Goal: Task Accomplishment & Management: Complete application form

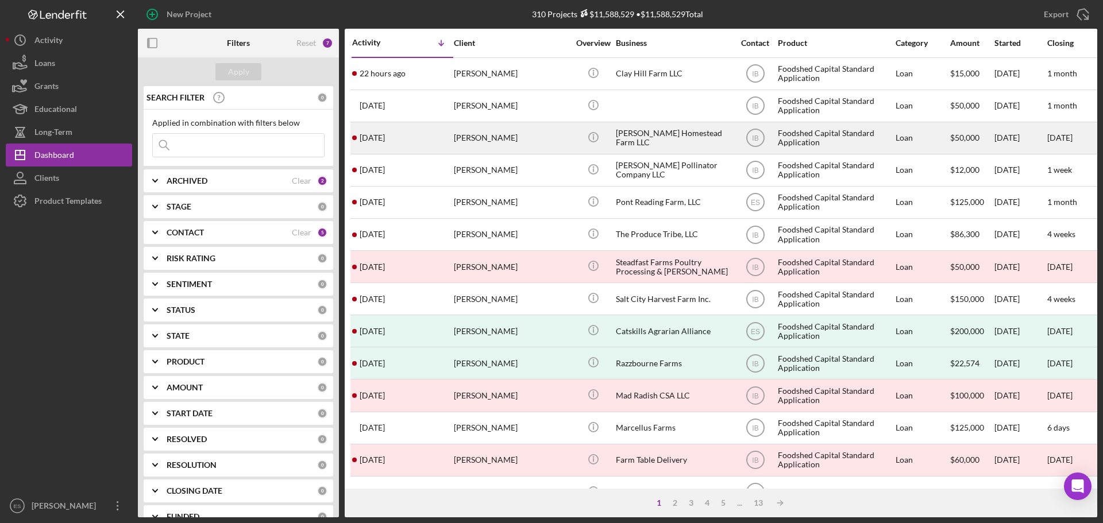
click at [503, 145] on div "[PERSON_NAME]" at bounding box center [511, 138] width 115 height 30
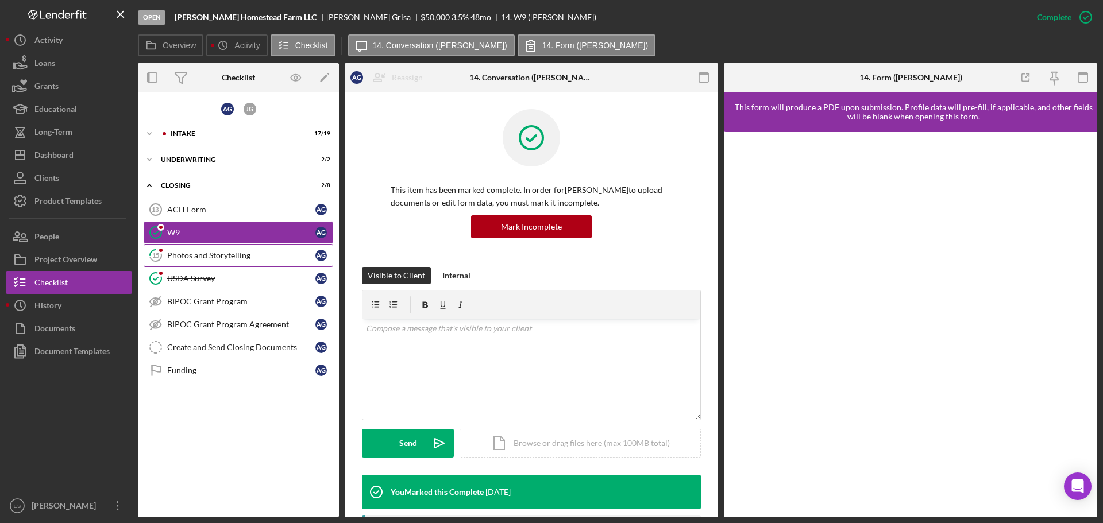
click at [249, 257] on div "Photos and Storytelling" at bounding box center [241, 255] width 148 height 9
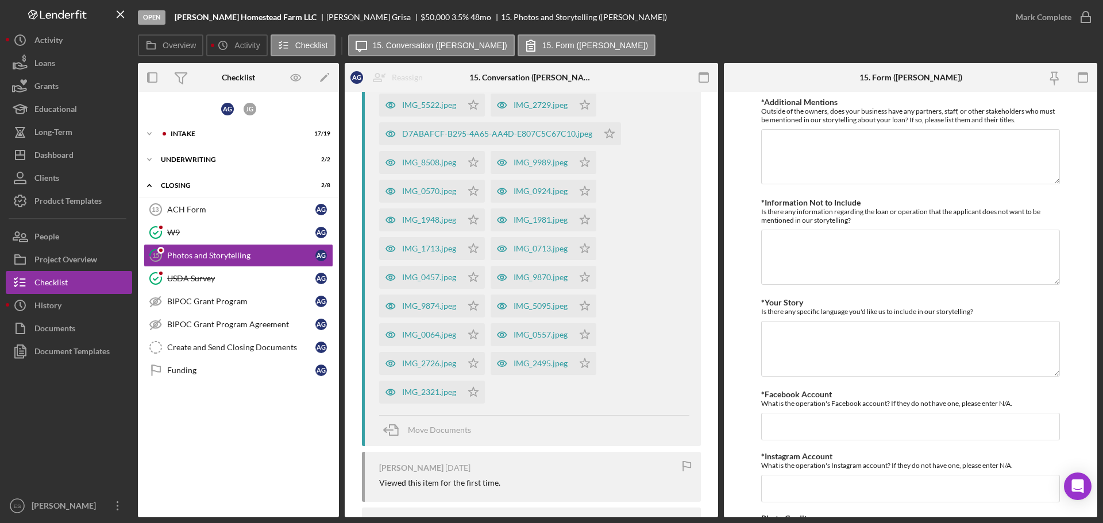
scroll to position [230, 0]
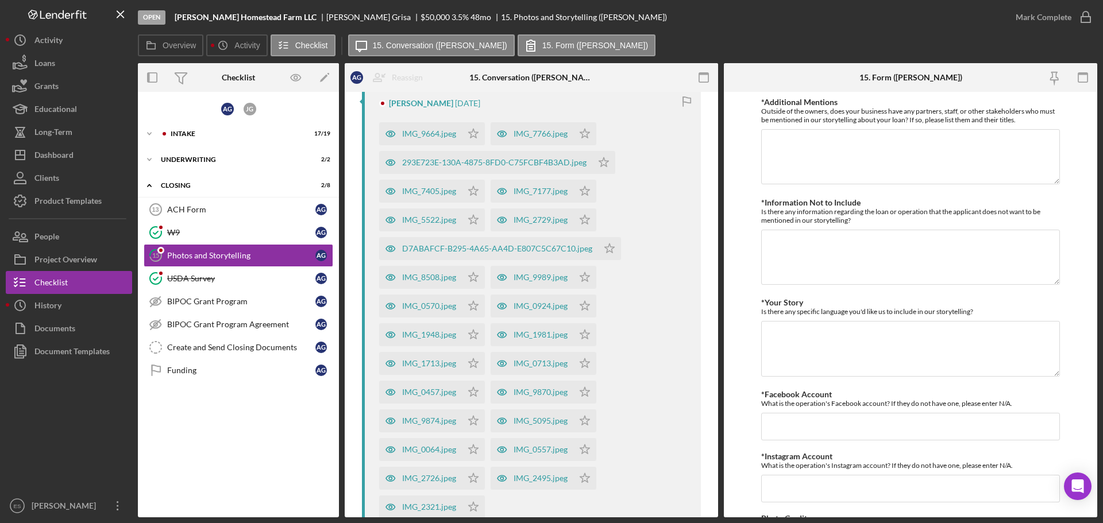
click at [186, 410] on div "A G J G Icon/Expander Intake 17 / 19 Icon/Expander Underwriting 2 / 2 Icon/Expa…" at bounding box center [238, 305] width 201 height 414
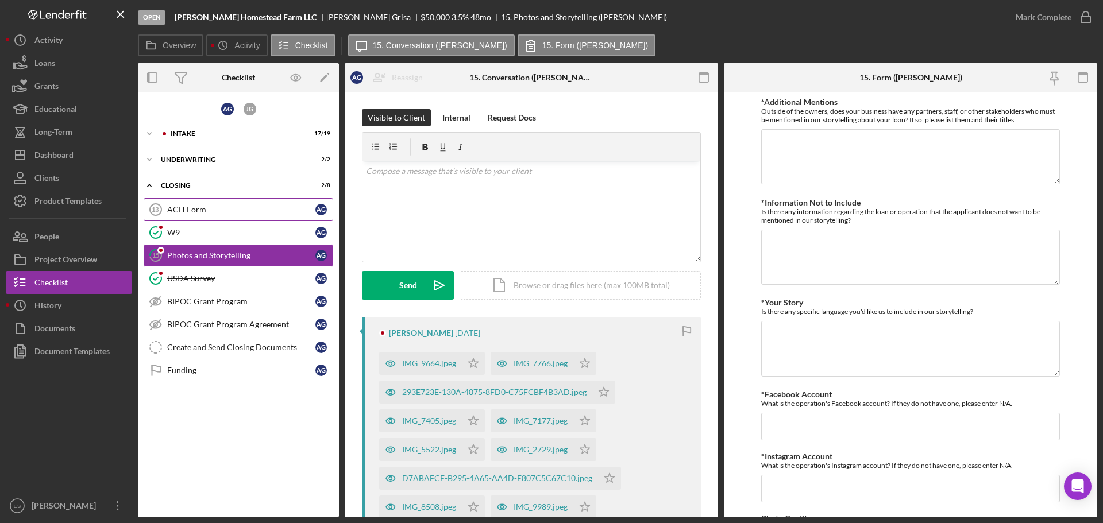
click at [200, 209] on div "ACH Form" at bounding box center [241, 209] width 148 height 9
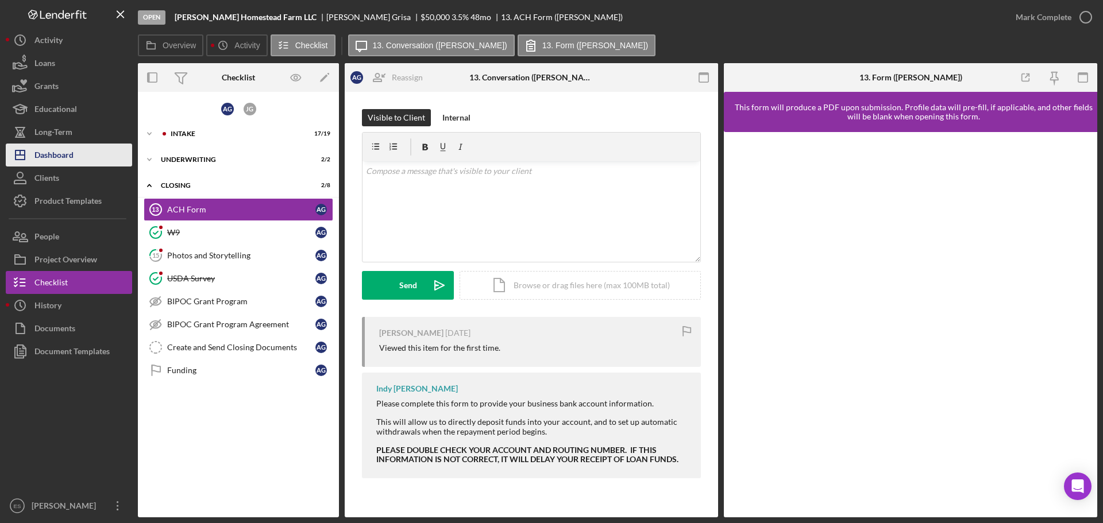
click at [60, 152] on div "Dashboard" at bounding box center [53, 157] width 39 height 26
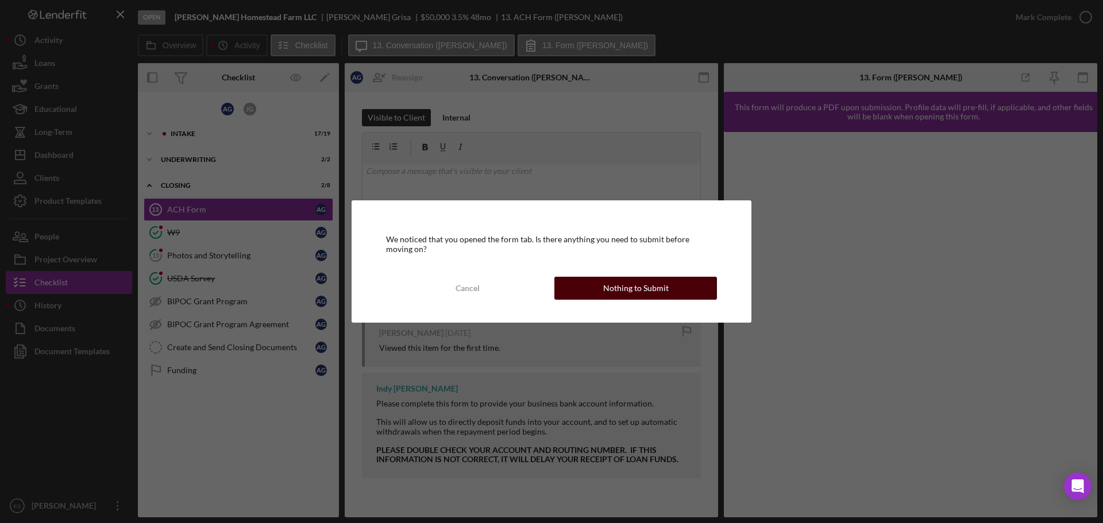
click at [590, 299] on button "Nothing to Submit" at bounding box center [635, 288] width 163 height 23
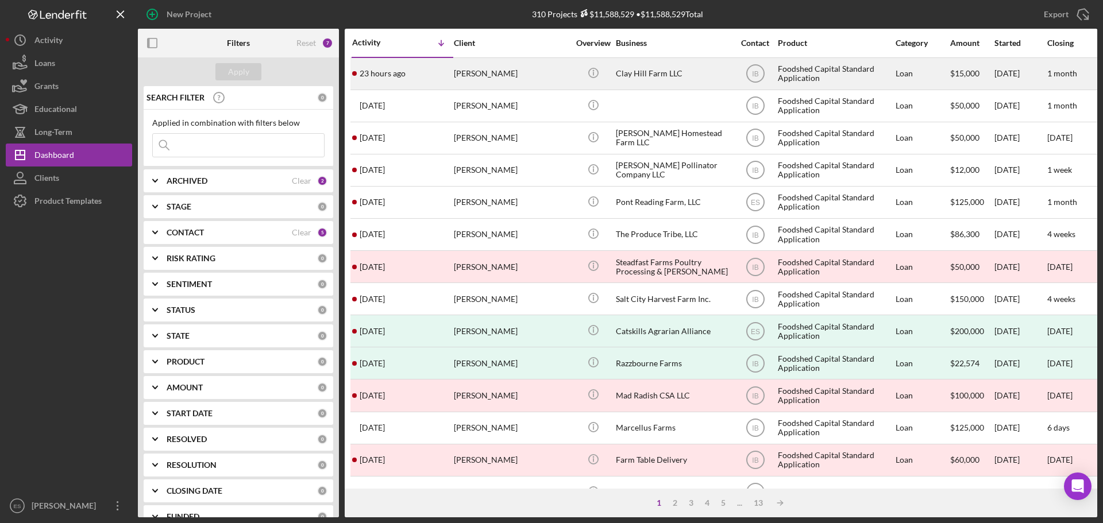
click at [676, 74] on div "Clay Hill Farm LLC" at bounding box center [673, 74] width 115 height 30
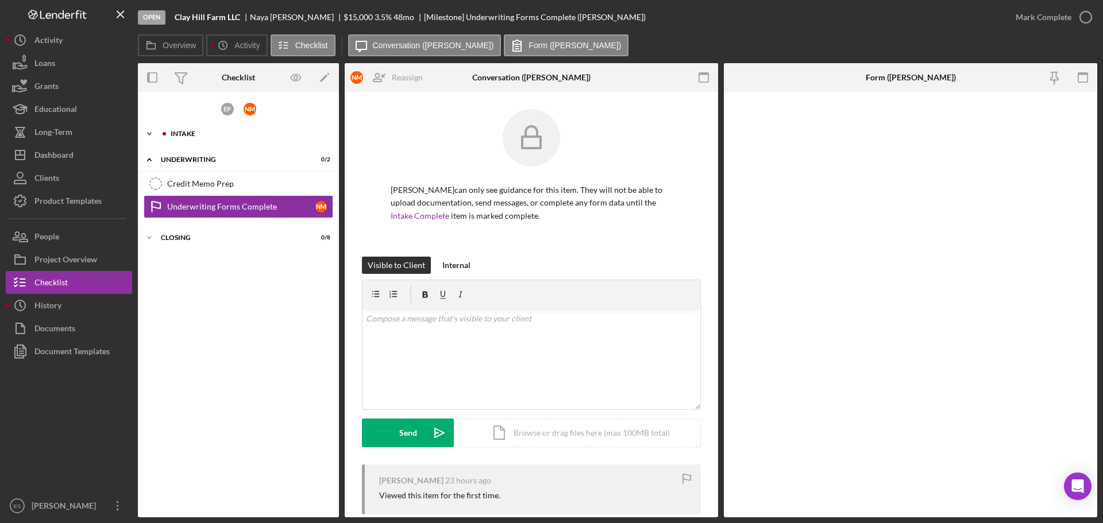
click at [208, 136] on div "Intake" at bounding box center [248, 133] width 154 height 7
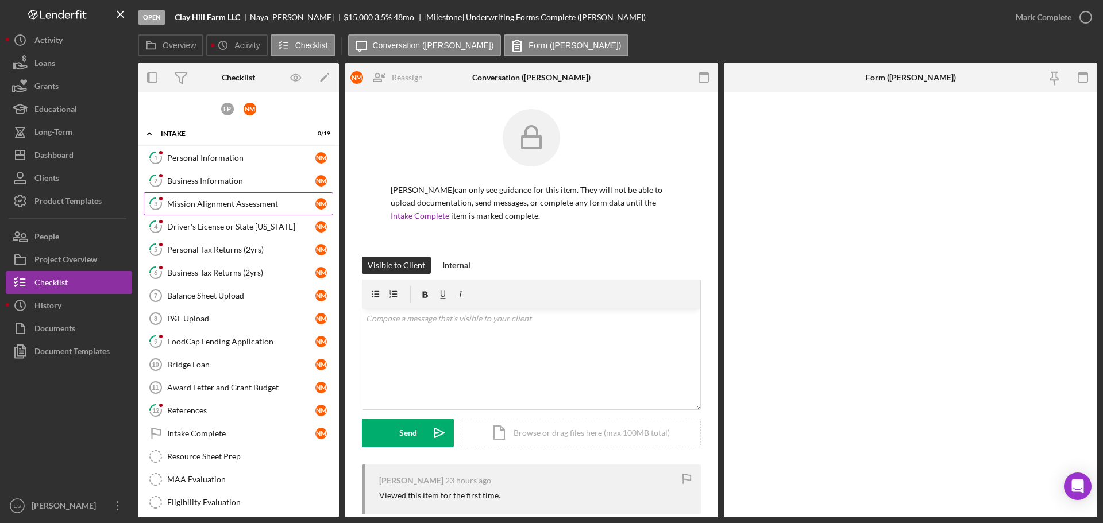
click at [238, 210] on link "3 Mission Alignment Assessment N M" at bounding box center [239, 203] width 190 height 23
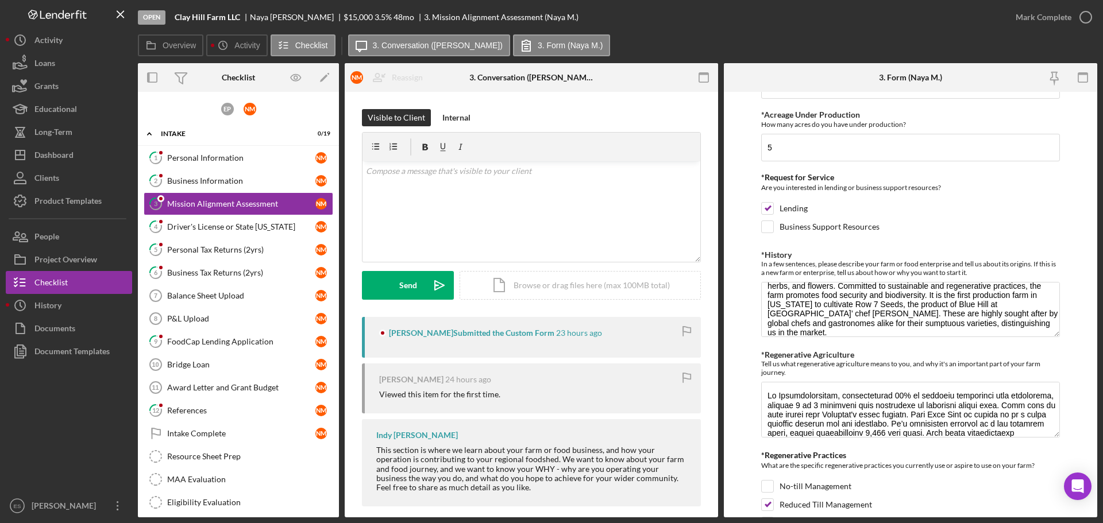
scroll to position [345, 0]
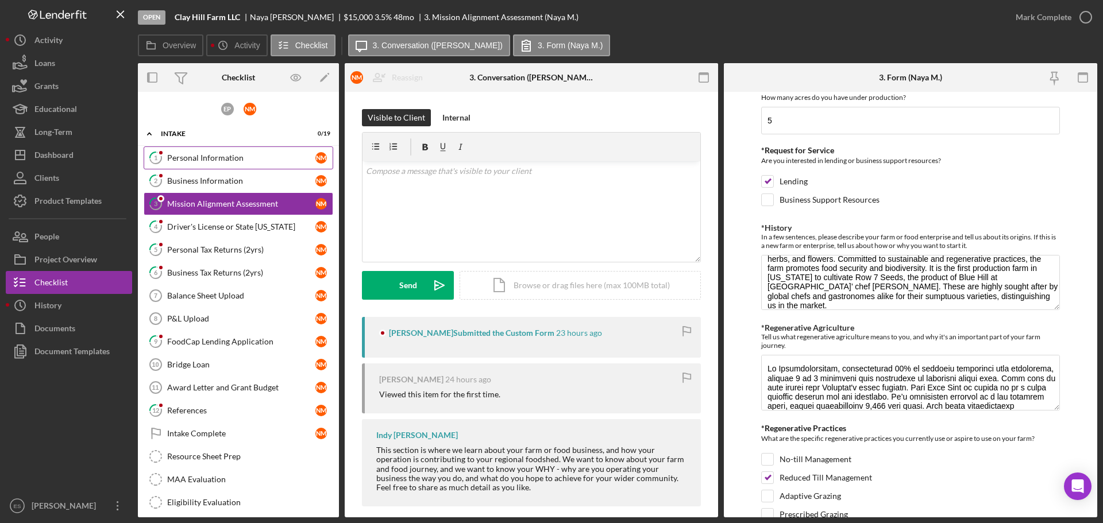
click at [219, 159] on div "Personal Information" at bounding box center [241, 157] width 148 height 9
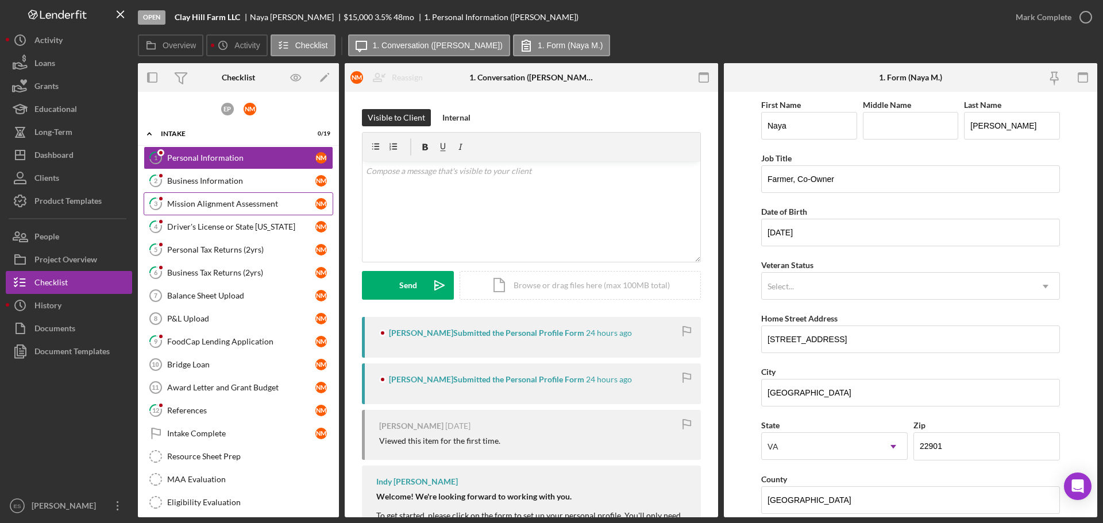
click at [258, 209] on div "Mission Alignment Assessment" at bounding box center [241, 203] width 148 height 9
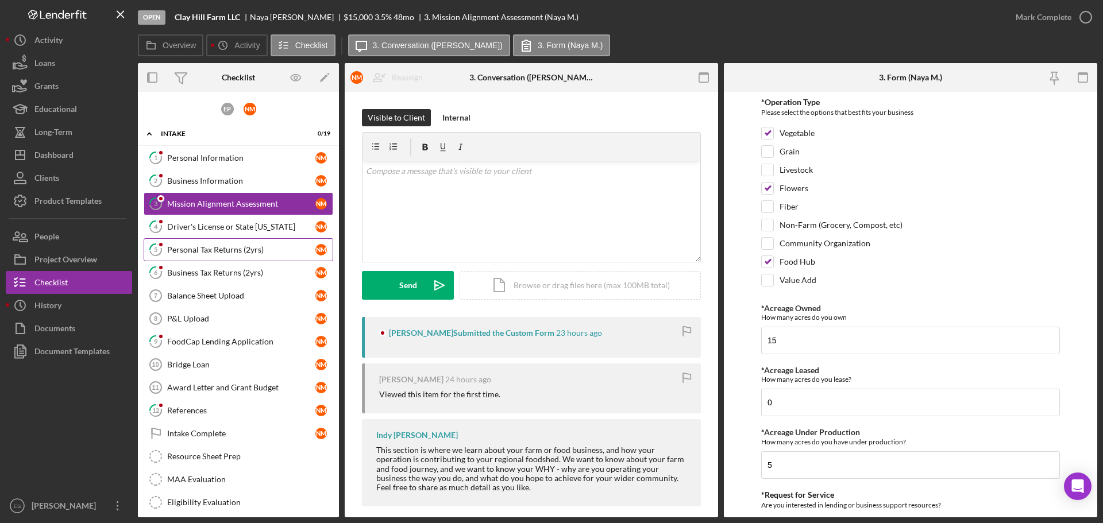
click at [244, 252] on div "Personal Tax Returns (2yrs)" at bounding box center [241, 249] width 148 height 9
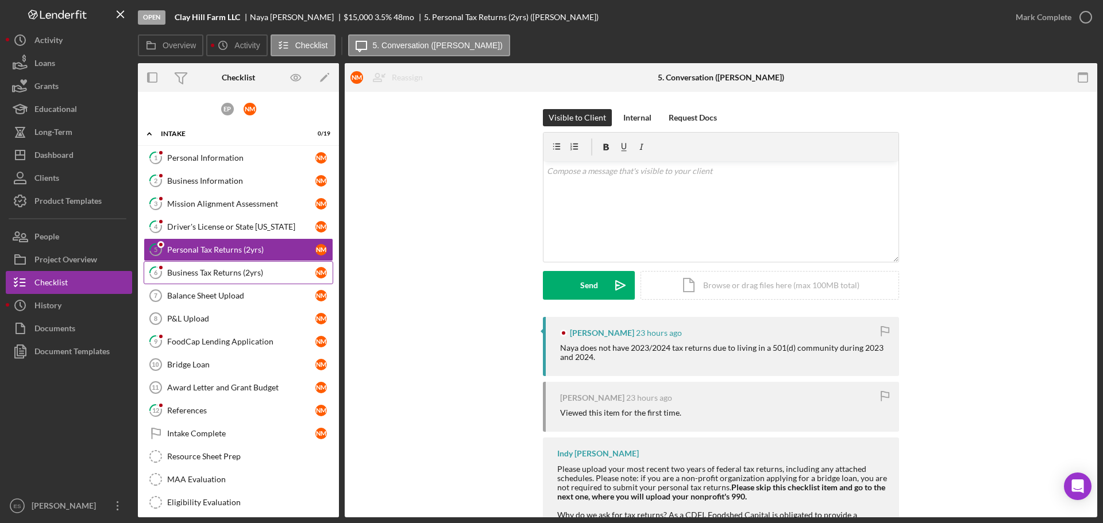
click at [249, 281] on link "6 Business Tax Returns (2yrs) N M" at bounding box center [239, 272] width 190 height 23
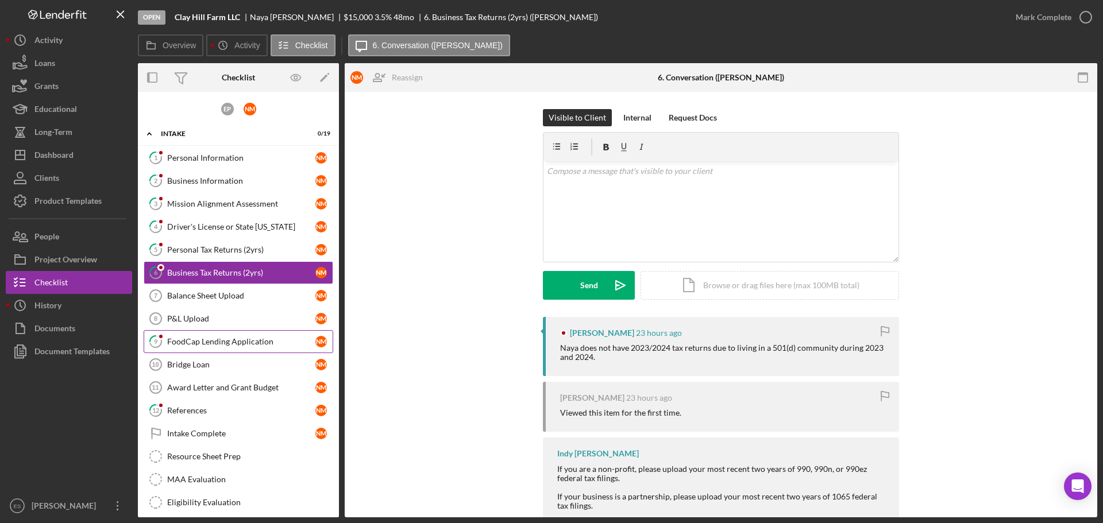
click at [244, 344] on div "FoodCap Lending Application" at bounding box center [241, 341] width 148 height 9
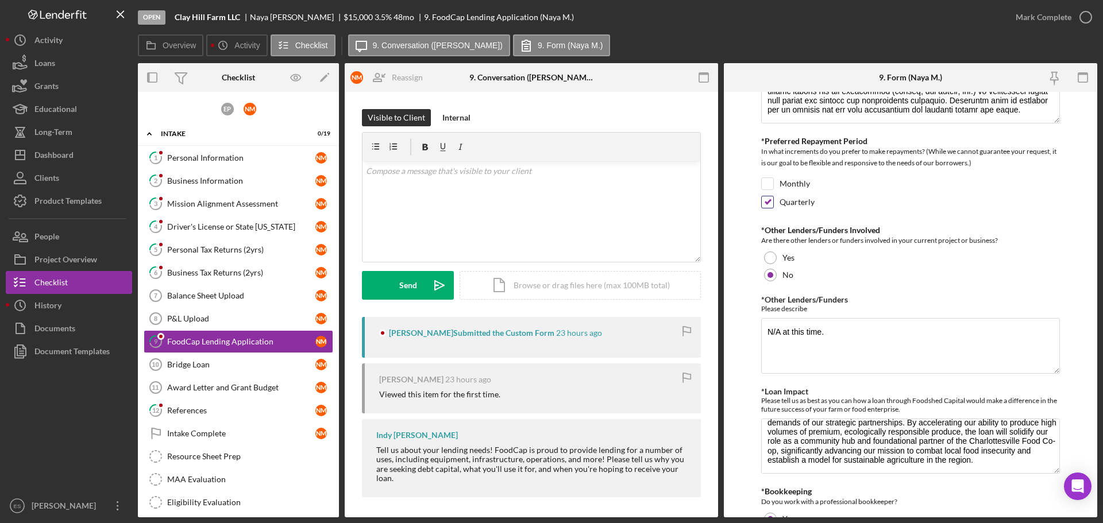
scroll to position [287, 0]
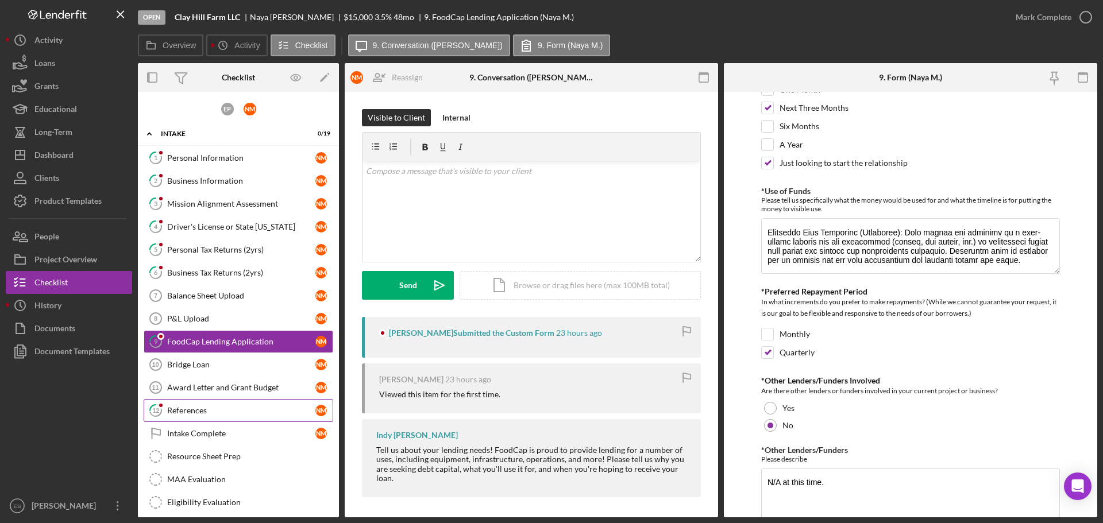
click at [255, 406] on div "References" at bounding box center [241, 410] width 148 height 9
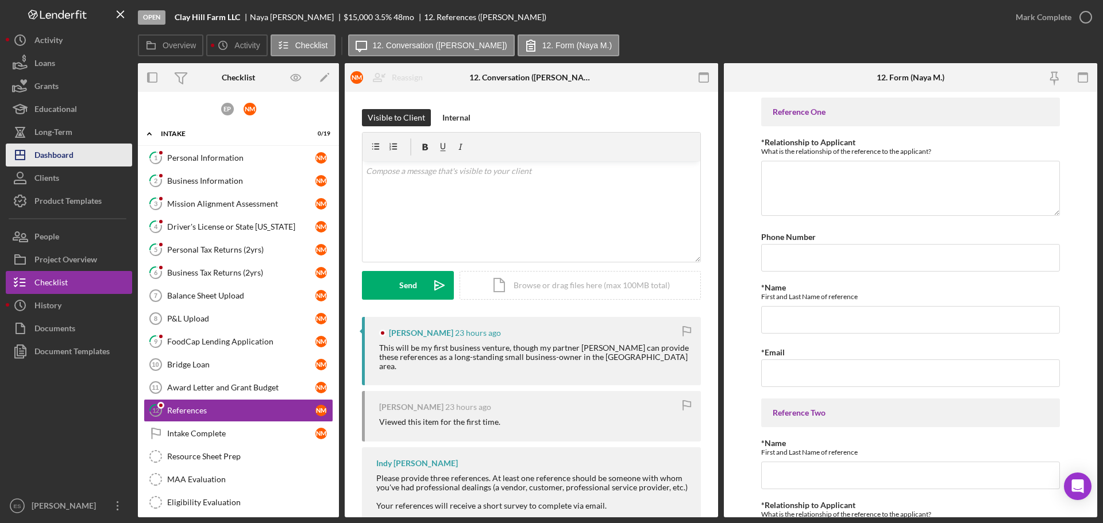
click at [59, 152] on div "Dashboard" at bounding box center [53, 157] width 39 height 26
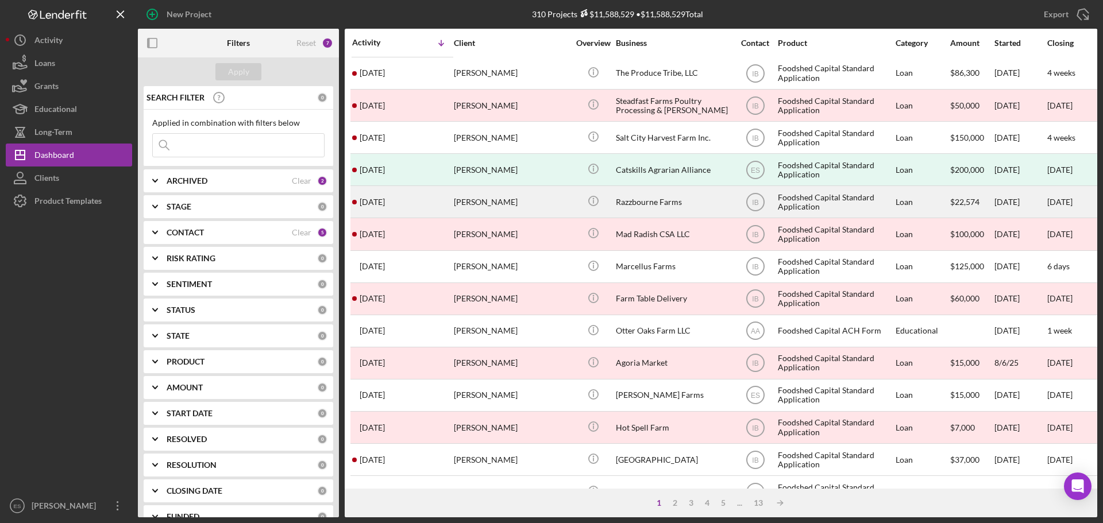
scroll to position [172, 0]
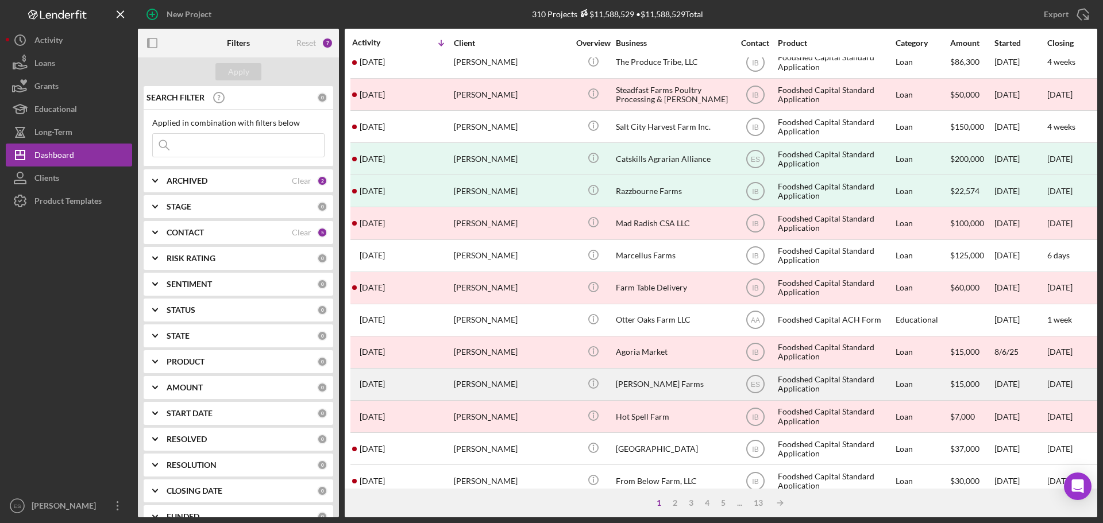
click at [528, 388] on div "[PERSON_NAME]" at bounding box center [511, 384] width 115 height 30
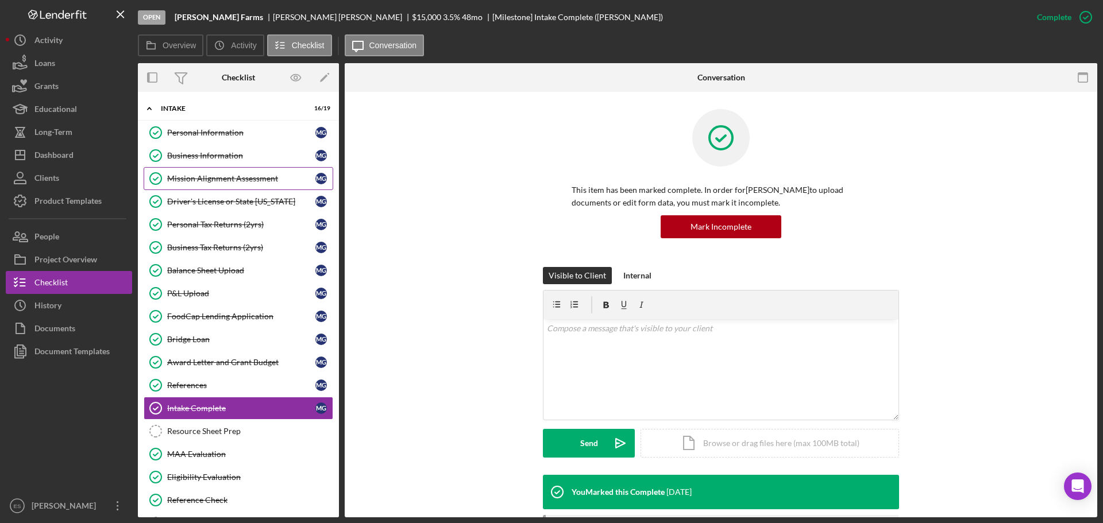
click at [246, 186] on link "Mission Alignment Assessment Mission Alignment Assessment M G" at bounding box center [239, 178] width 190 height 23
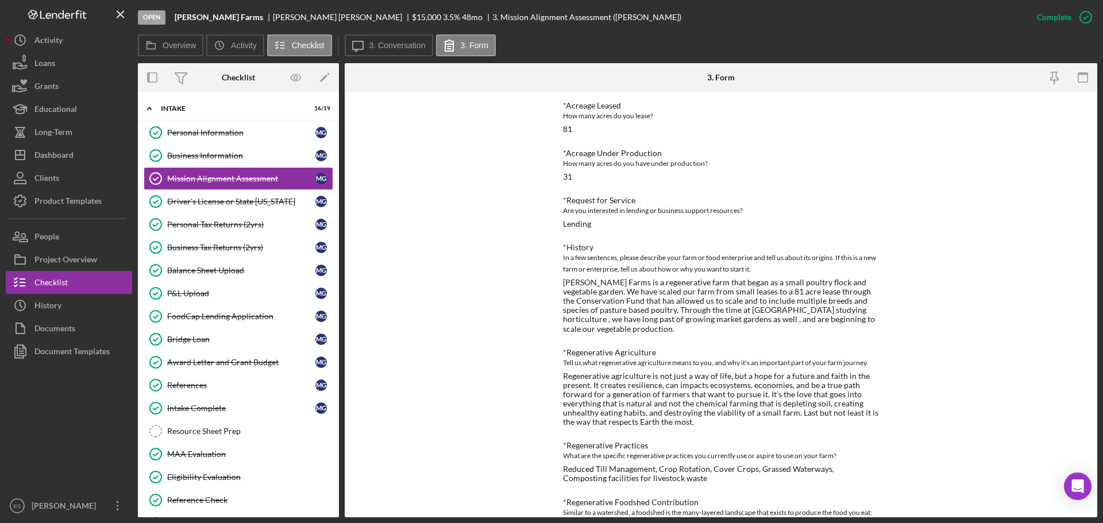
scroll to position [172, 0]
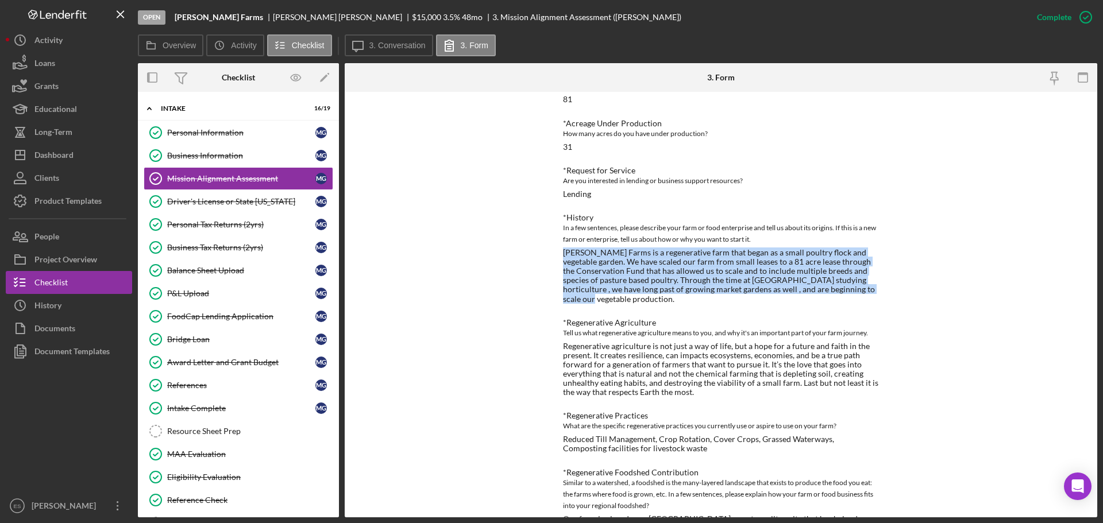
drag, startPoint x: 562, startPoint y: 252, endPoint x: 603, endPoint y: 302, distance: 64.6
click at [603, 302] on div "[PERSON_NAME] Farms is a regenerative farm that began as a small poultry flock …" at bounding box center [721, 276] width 316 height 56
copy div "[PERSON_NAME] Farms is a regenerative farm that began as a small poultry flock …"
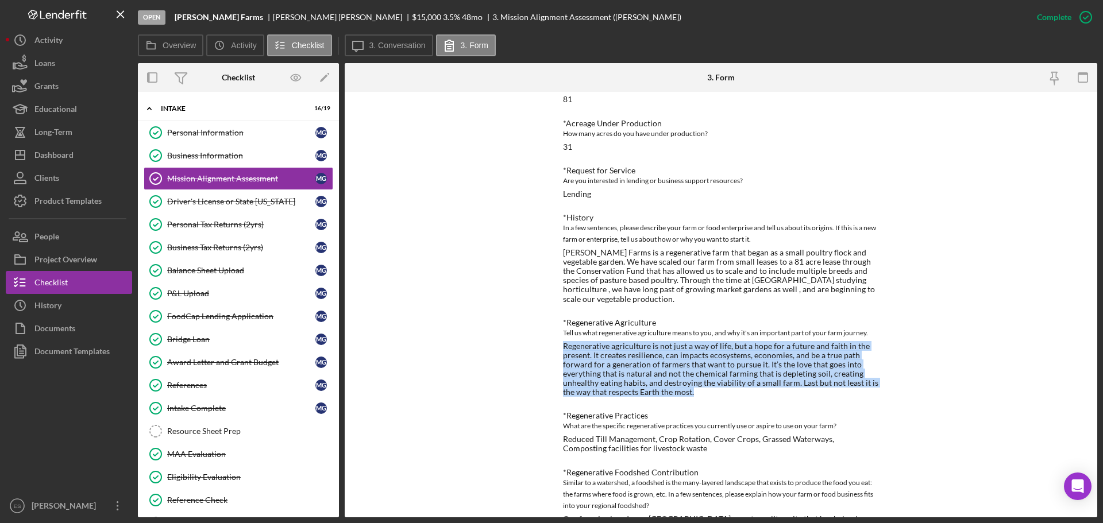
drag, startPoint x: 562, startPoint y: 346, endPoint x: 708, endPoint y: 395, distance: 153.5
click at [708, 395] on div "Regenerative agriculture is not just a way of life, but a hope for a future and…" at bounding box center [721, 370] width 316 height 56
copy div "Regenerative agriculture is not just a way of life, but a hope for a future and…"
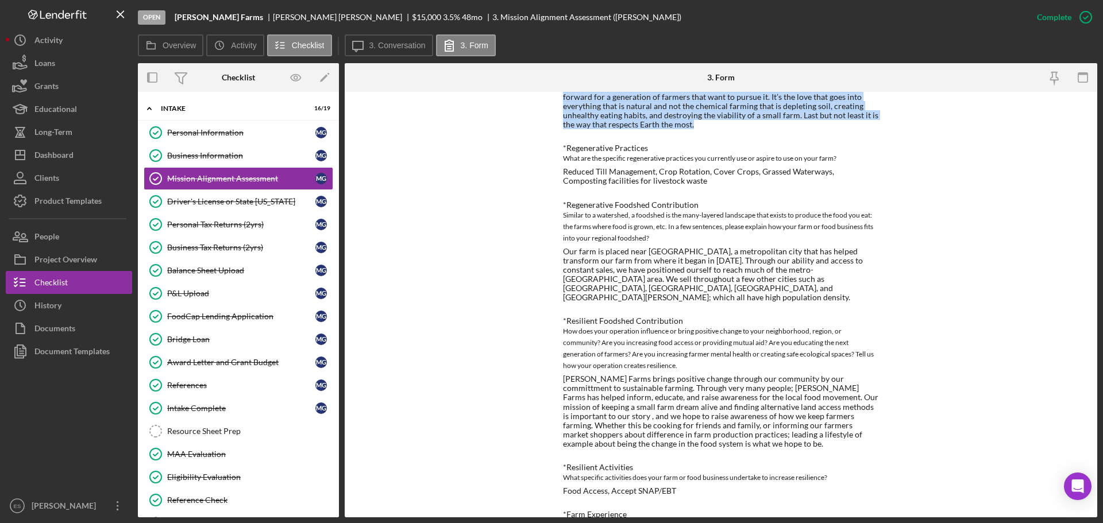
scroll to position [460, 0]
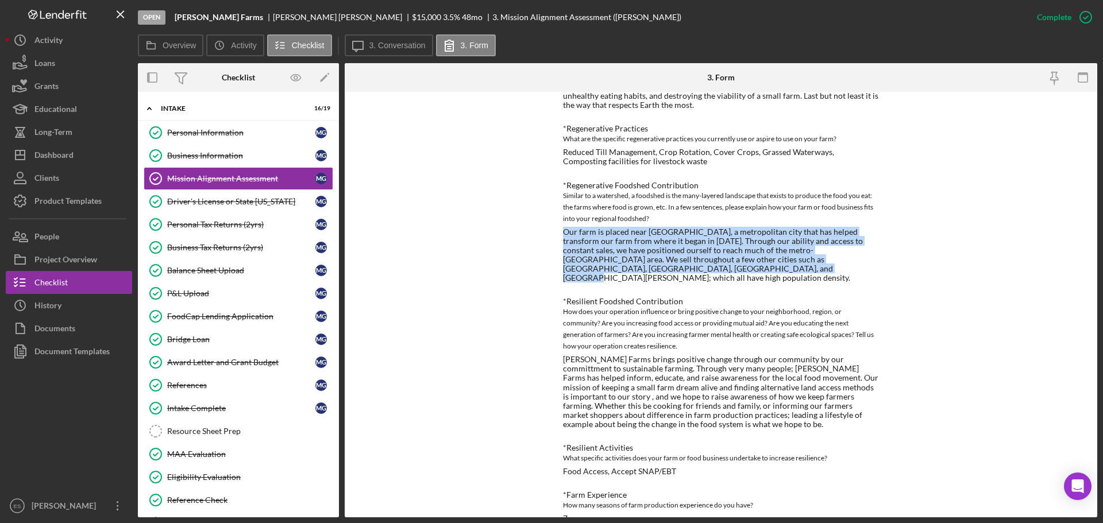
drag, startPoint x: 562, startPoint y: 233, endPoint x: 653, endPoint y: 270, distance: 98.7
click at [654, 271] on div "Our farm is placed near [GEOGRAPHIC_DATA], a metropolitan city that has helped …" at bounding box center [721, 255] width 316 height 56
copy div "Our farm is placed near [GEOGRAPHIC_DATA], a metropolitan city that has helped …"
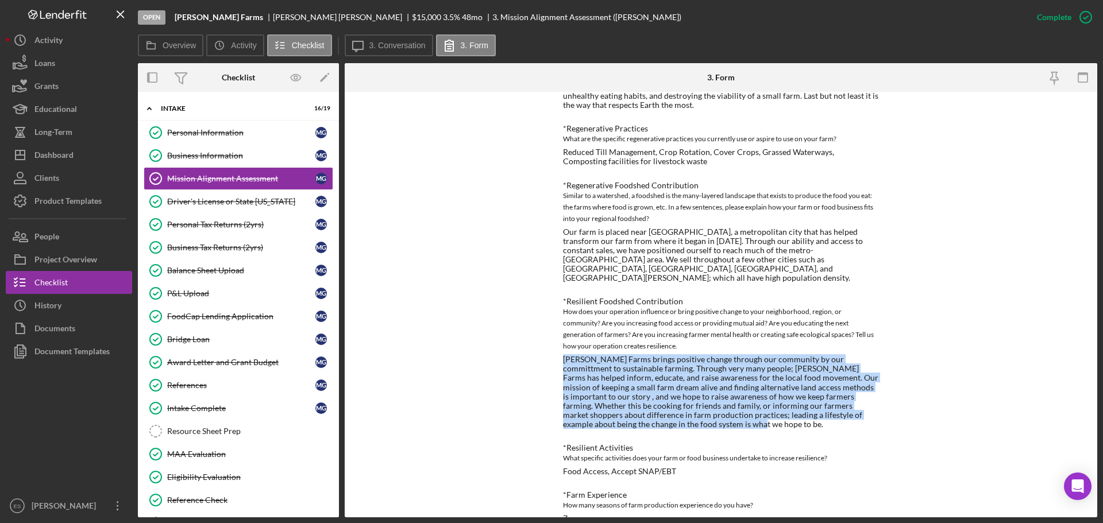
drag, startPoint x: 562, startPoint y: 352, endPoint x: 698, endPoint y: 414, distance: 149.6
click at [698, 414] on div "[PERSON_NAME] Farms brings positive change through our community by our committ…" at bounding box center [721, 392] width 316 height 74
copy div "[PERSON_NAME] Farms brings positive change through our community by our committ…"
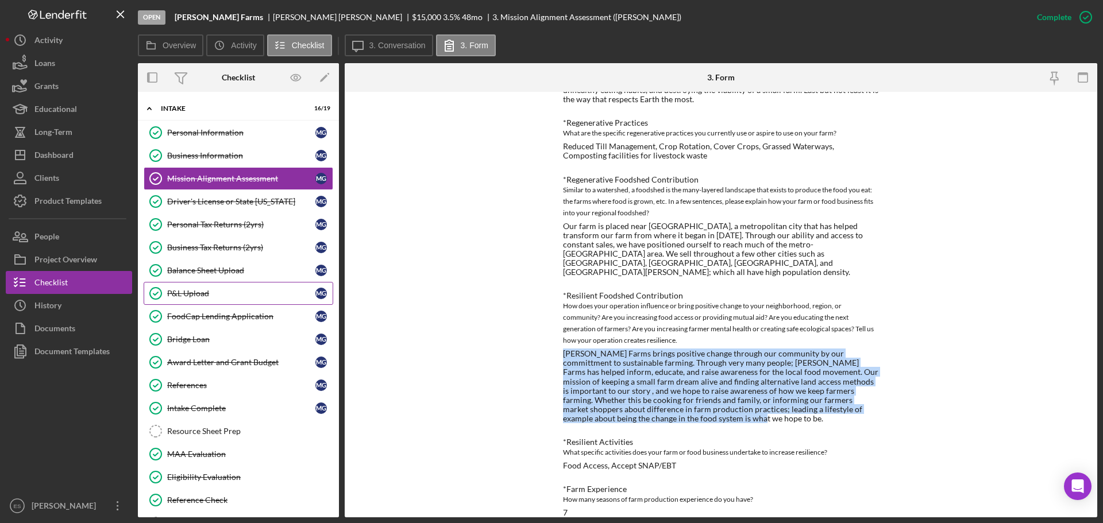
scroll to position [445, 0]
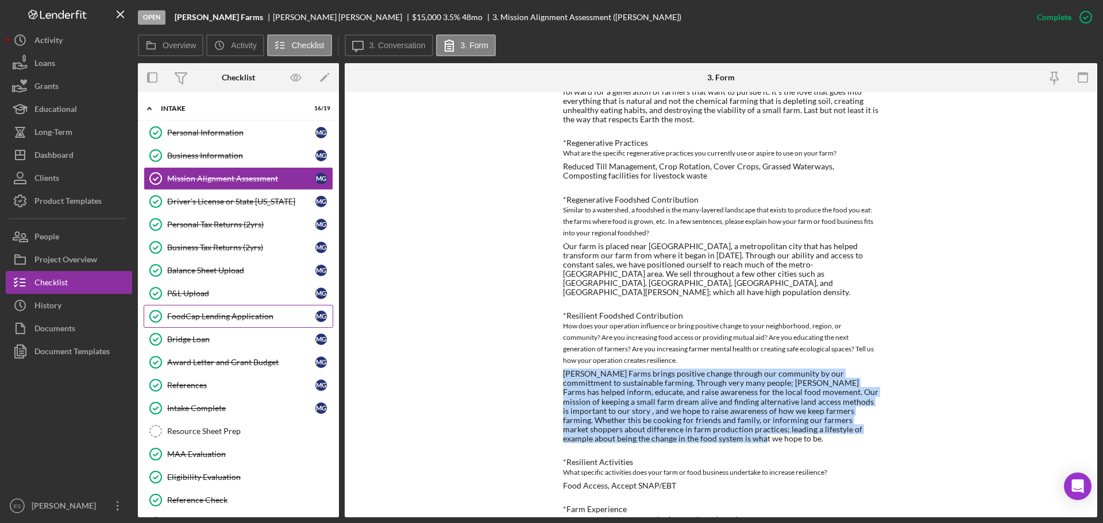
click at [269, 320] on div "FoodCap Lending Application" at bounding box center [241, 316] width 148 height 9
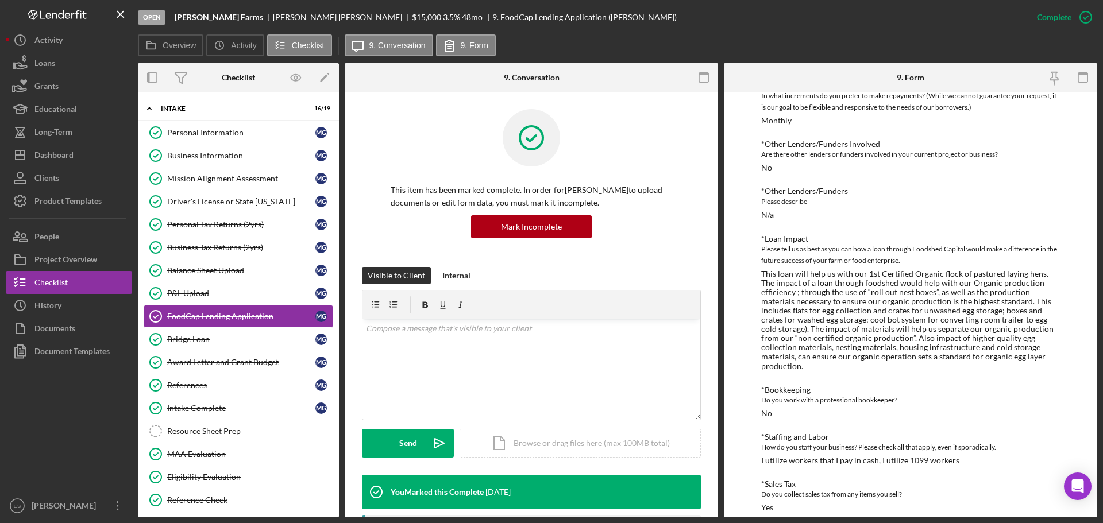
scroll to position [302, 0]
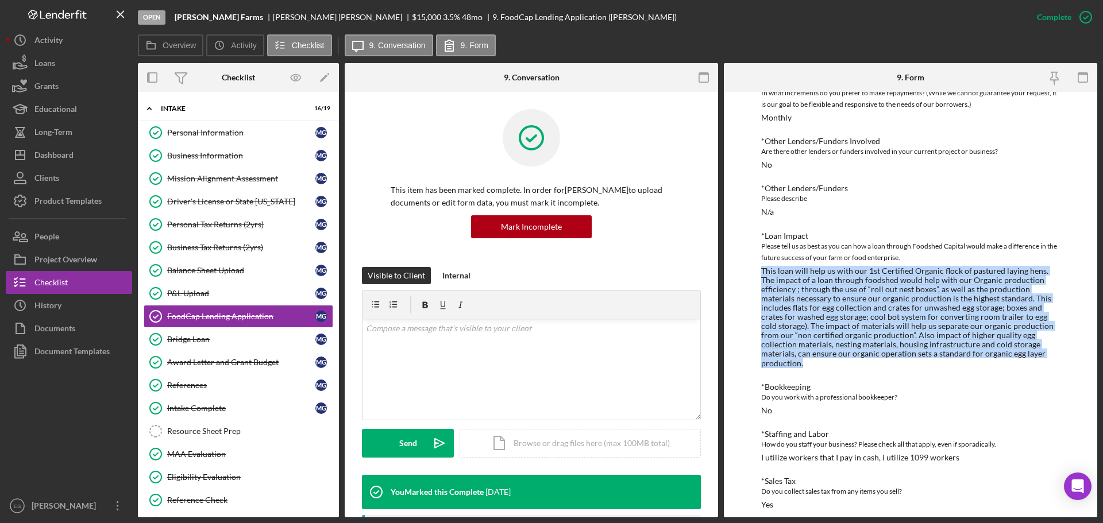
drag, startPoint x: 762, startPoint y: 271, endPoint x: 1000, endPoint y: 353, distance: 252.1
click at [1000, 353] on div "This loan will help us with our 1st Certified Organic flock of pastured laying …" at bounding box center [910, 318] width 299 height 102
copy div "This loan will help us with our 1st Certified Organic flock of pastured laying …"
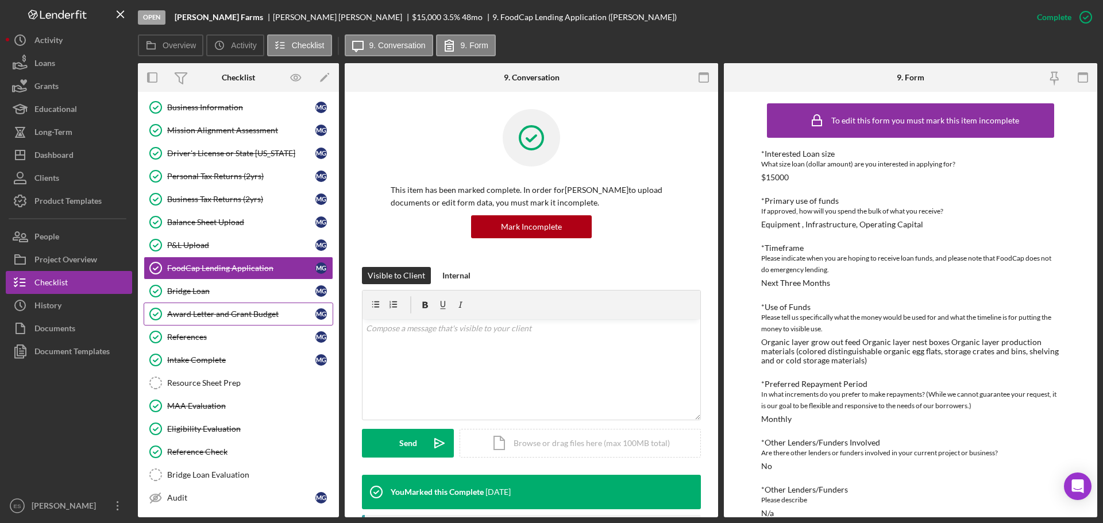
scroll to position [103, 0]
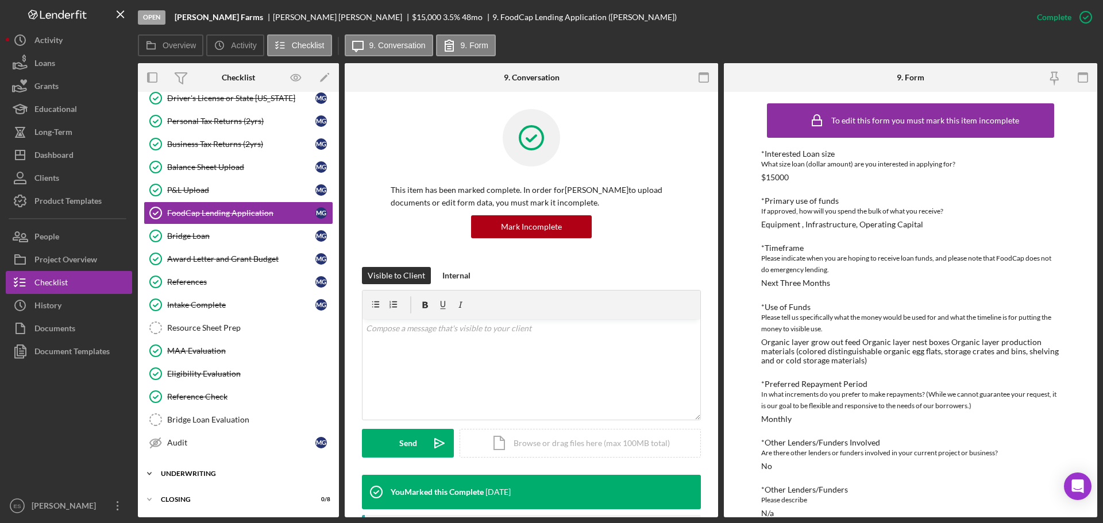
click at [187, 469] on div "Icon/Expander Underwriting 0 / 2" at bounding box center [238, 473] width 201 height 23
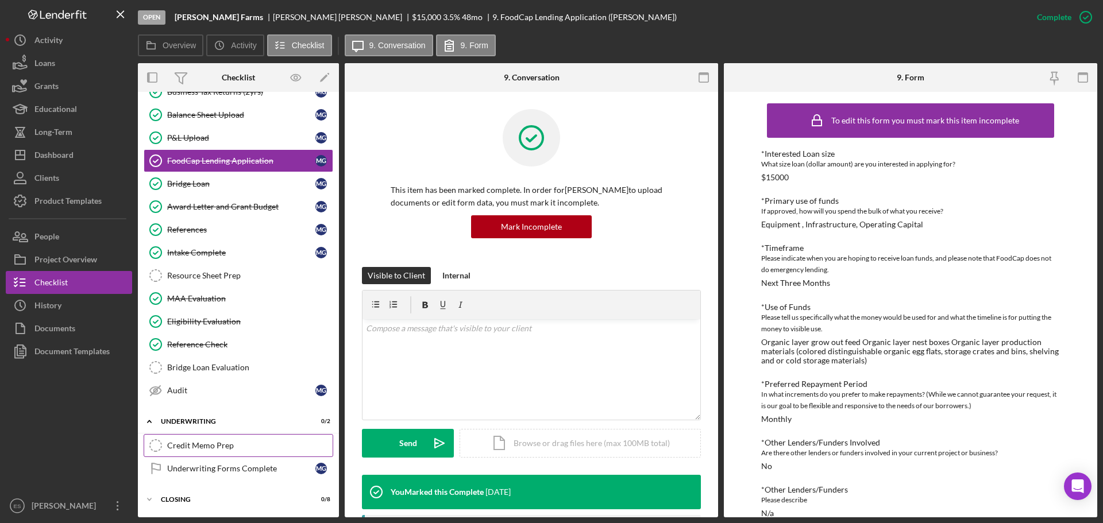
click at [214, 441] on div "Credit Memo Prep" at bounding box center [249, 445] width 165 height 9
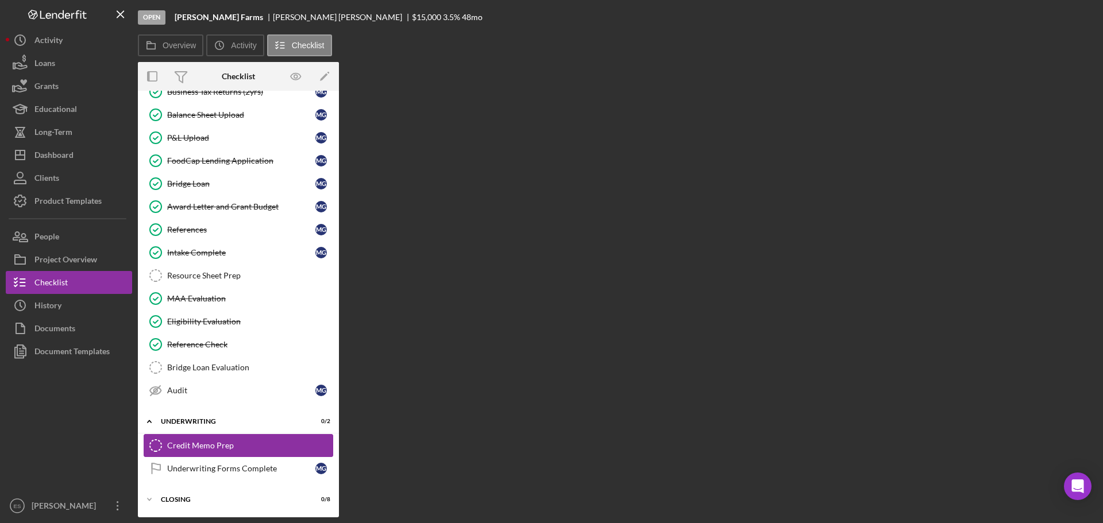
scroll to position [156, 0]
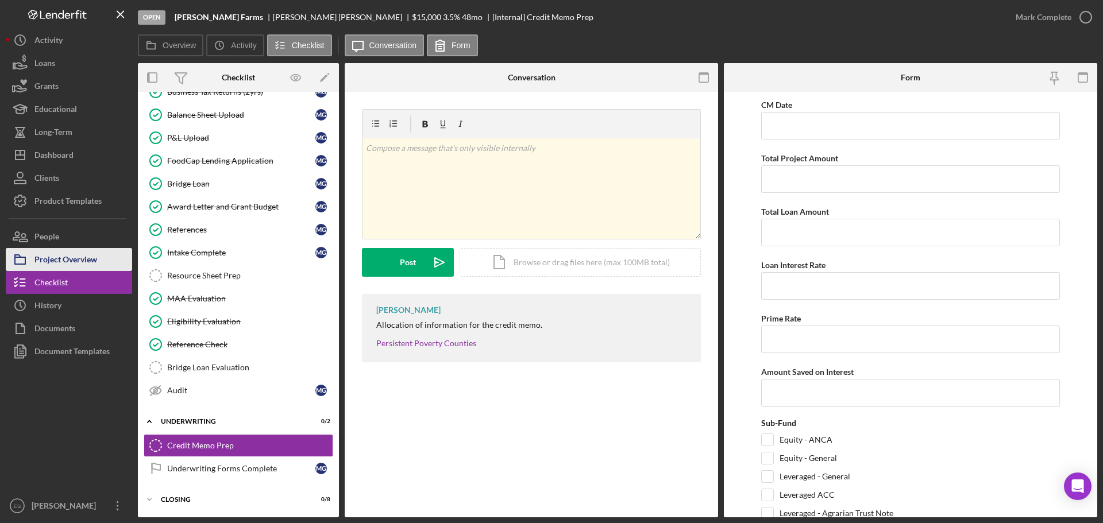
click at [82, 260] on div "Project Overview" at bounding box center [65, 261] width 63 height 26
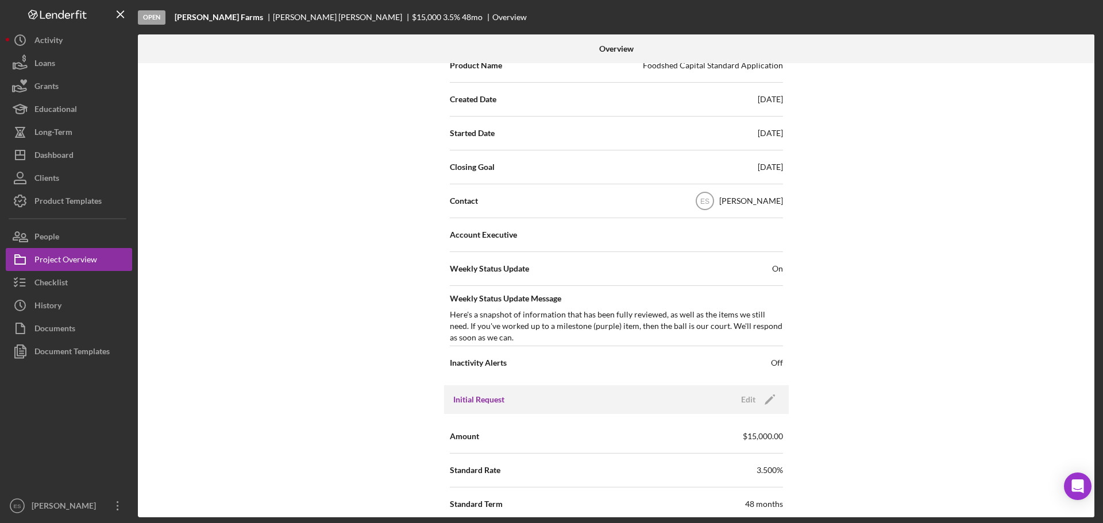
scroll to position [345, 0]
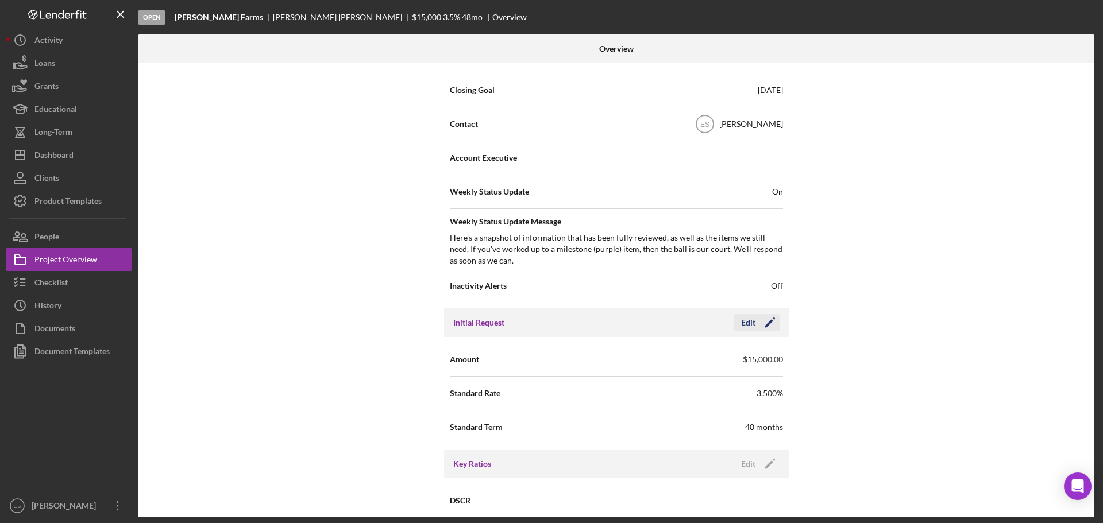
click at [767, 322] on polygon "button" at bounding box center [769, 323] width 9 height 9
click at [640, 392] on input "3.500%" at bounding box center [699, 393] width 167 height 28
type input "3%"
type input "2.570%"
click at [646, 428] on input "48" at bounding box center [699, 427] width 167 height 28
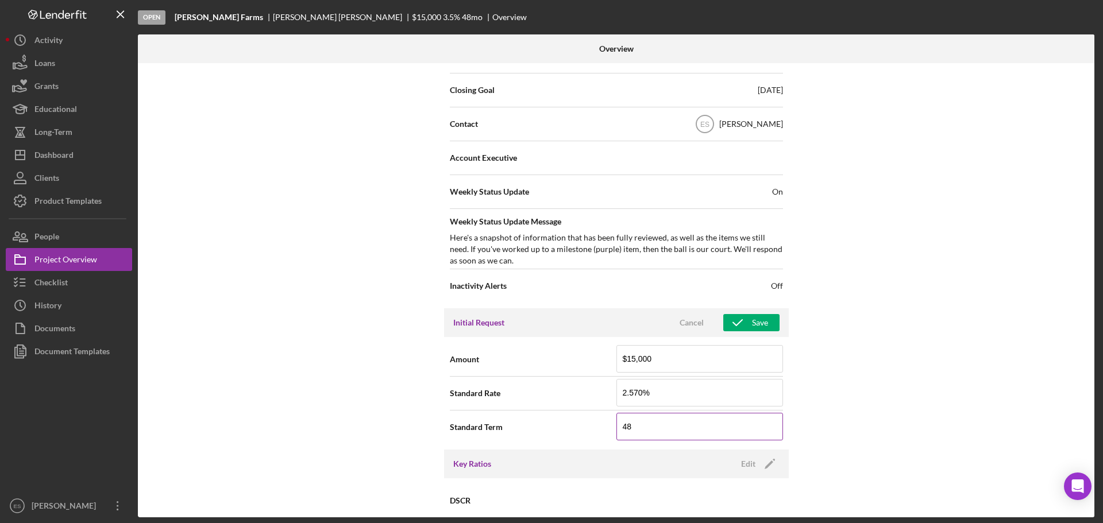
click at [646, 428] on input "48" at bounding box center [699, 427] width 167 height 28
type input "36"
drag, startPoint x: 911, startPoint y: 329, endPoint x: 827, endPoint y: 307, distance: 86.7
click at [898, 332] on div "Internal Workflow Stage Open Icon/Dropdown Arrow Archive (can unarchive later i…" at bounding box center [616, 290] width 956 height 454
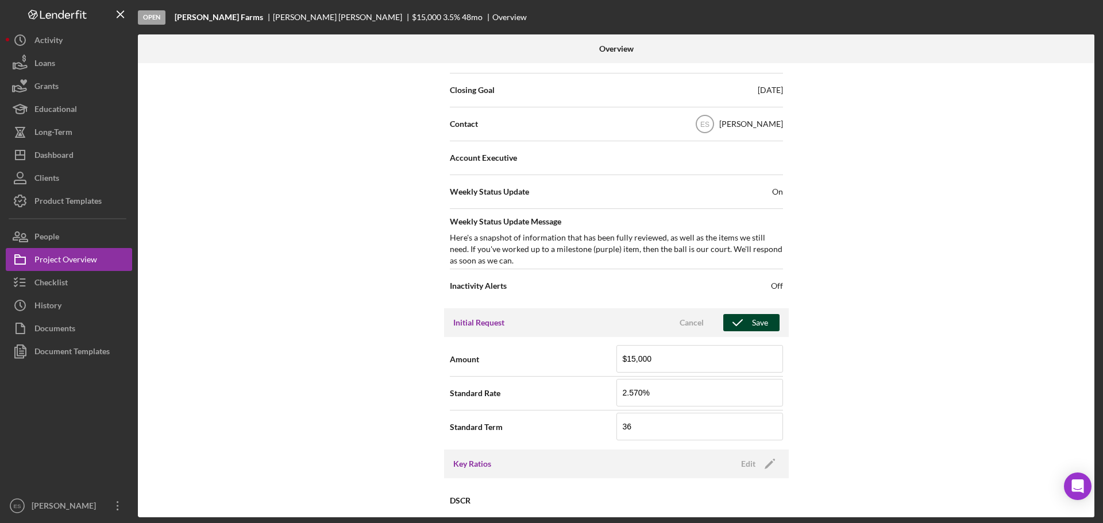
click at [748, 320] on icon "button" at bounding box center [737, 322] width 29 height 29
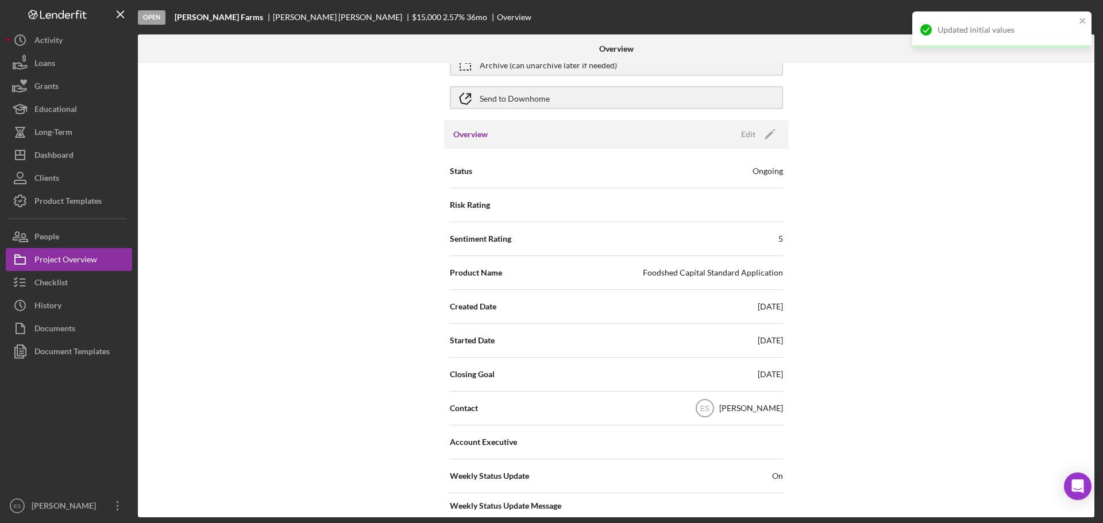
scroll to position [0, 0]
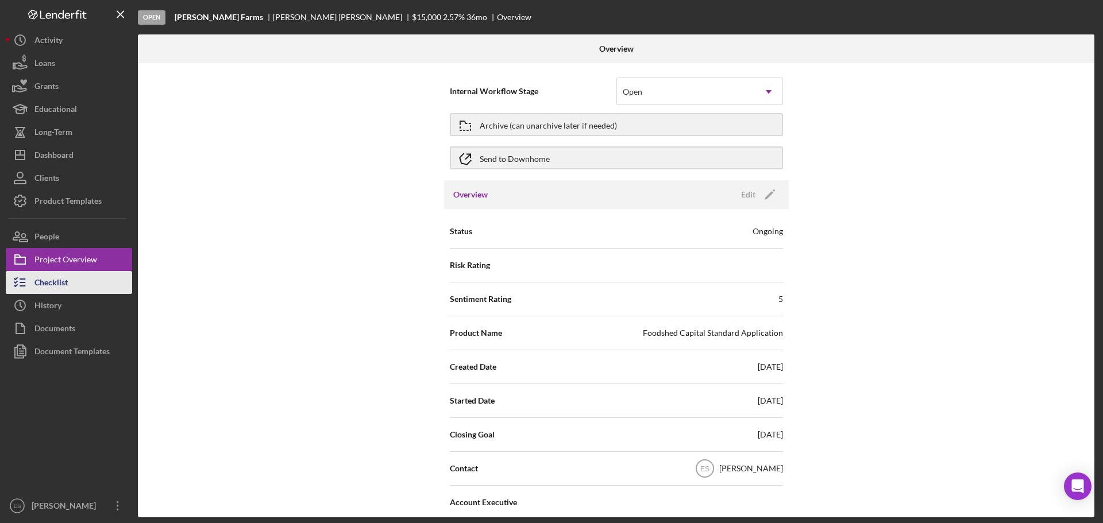
click at [66, 280] on div "Checklist" at bounding box center [50, 284] width 33 height 26
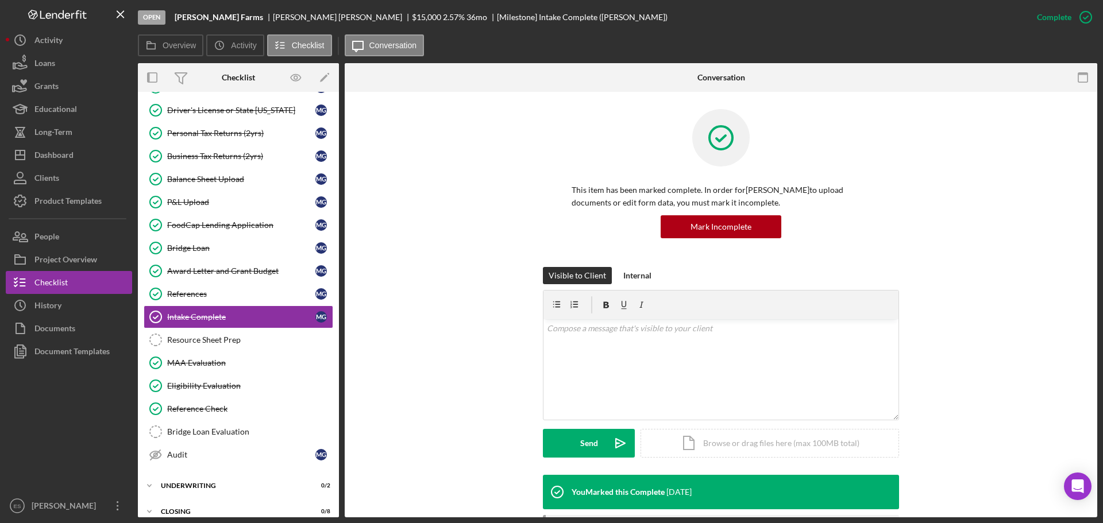
scroll to position [103, 0]
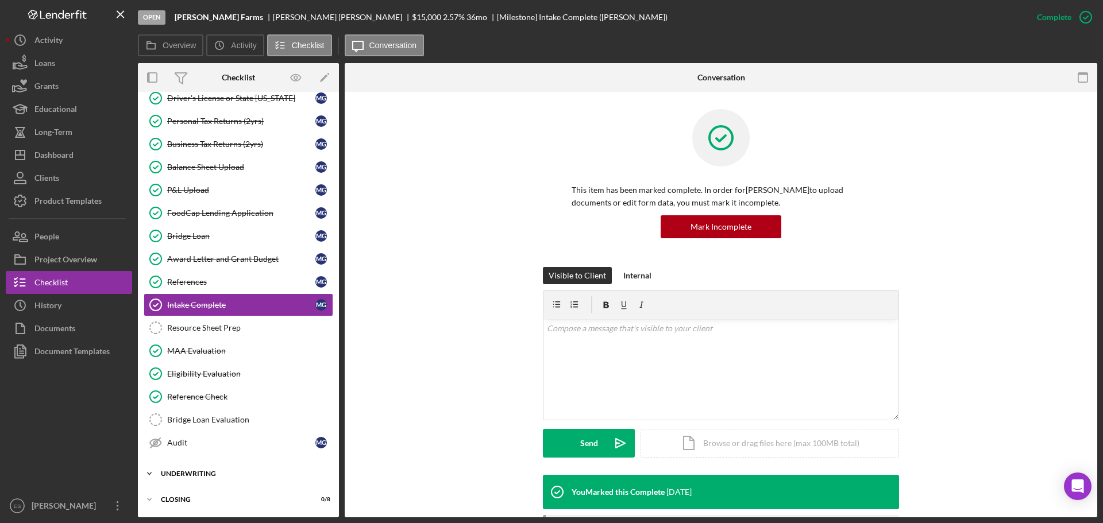
click at [205, 469] on div "Icon/Expander Underwriting 0 / 2" at bounding box center [238, 473] width 201 height 23
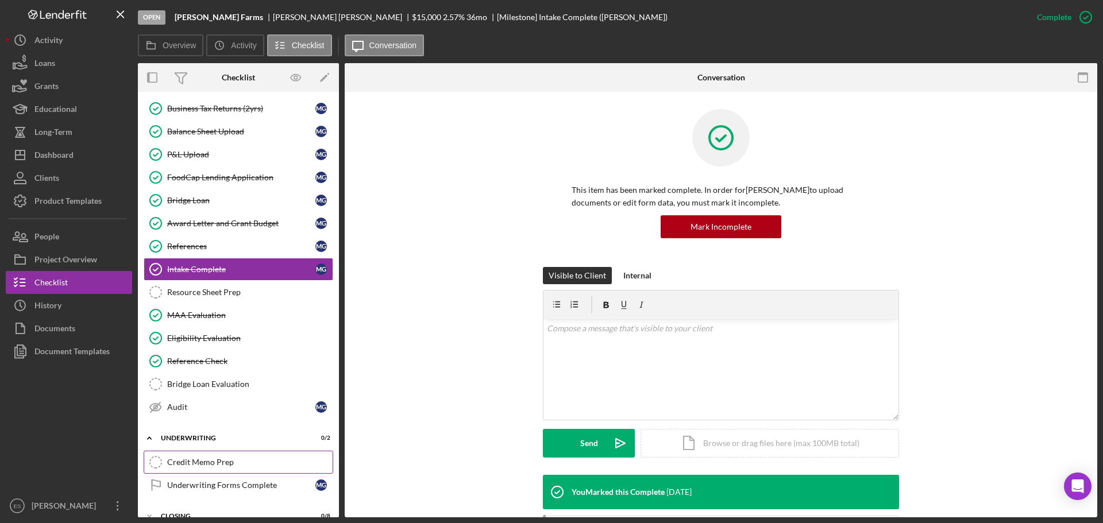
scroll to position [156, 0]
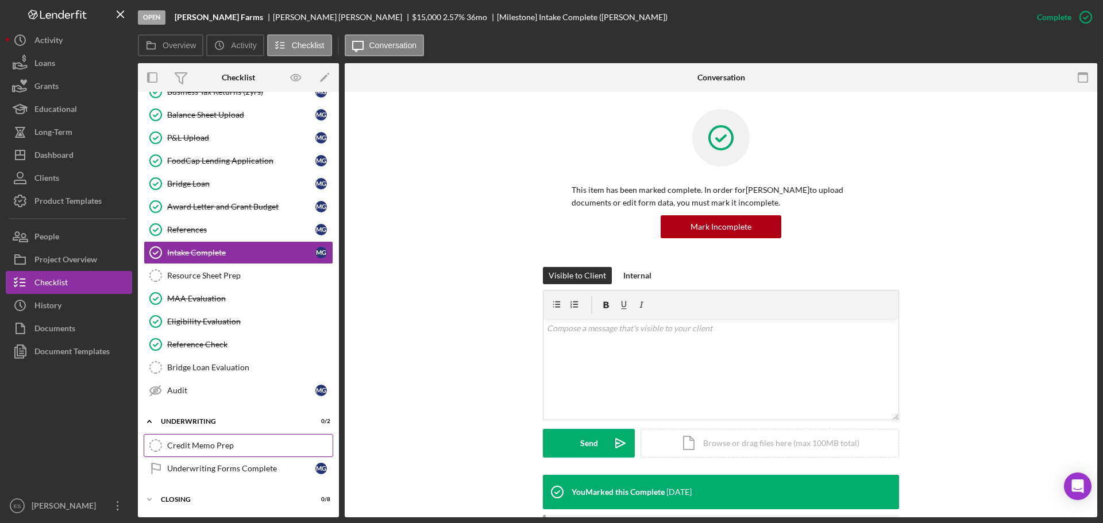
click at [202, 446] on div "Credit Memo Prep" at bounding box center [249, 445] width 165 height 9
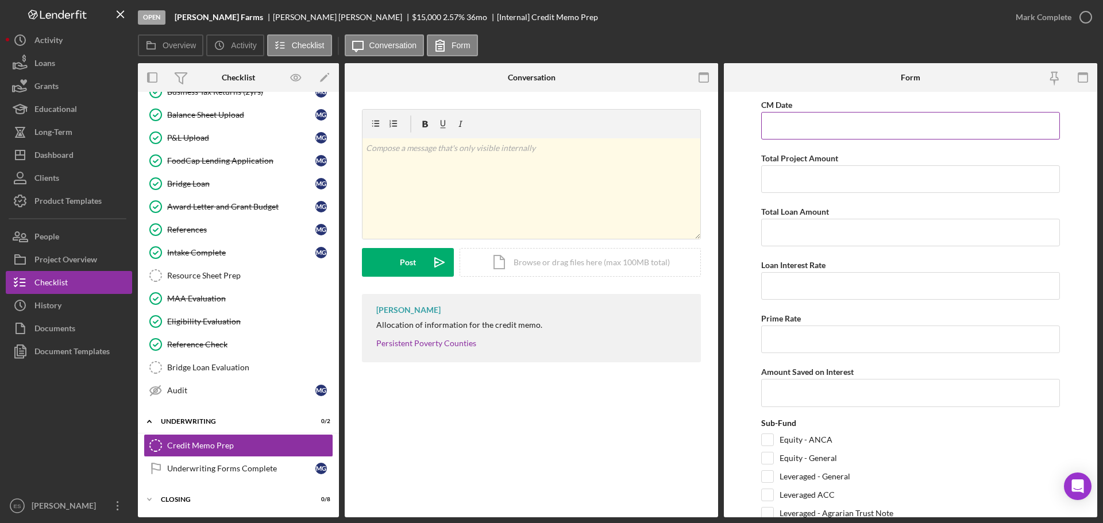
click at [809, 126] on input "CM Date" at bounding box center [910, 126] width 299 height 28
type input "[DATE]"
click at [833, 182] on input "Total Project Amount" at bounding box center [910, 179] width 299 height 28
type input "$15,000"
click at [828, 228] on input "Total Loan Amount" at bounding box center [910, 233] width 299 height 28
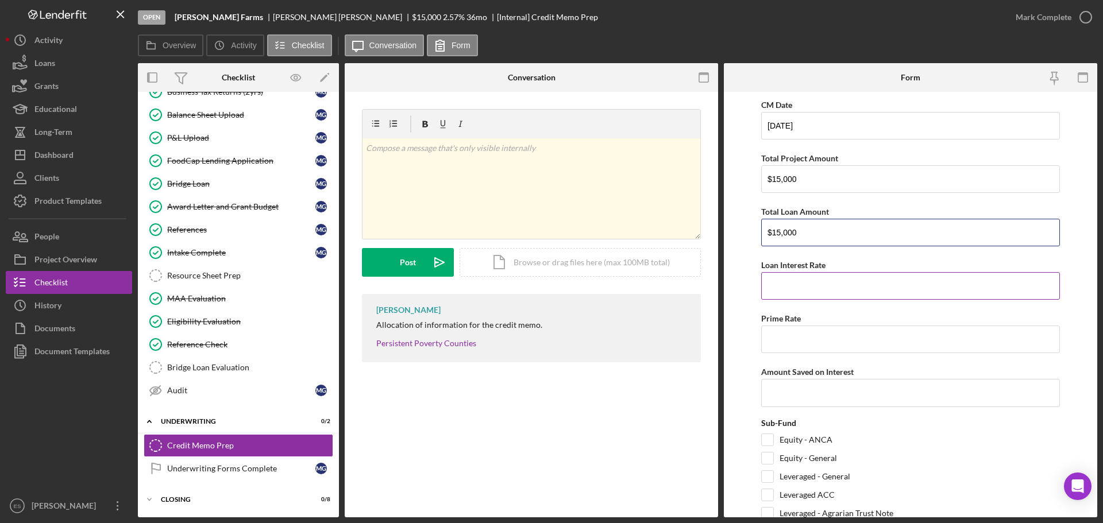
type input "$15,000"
click at [807, 278] on input "Loan Interest Rate" at bounding box center [910, 286] width 299 height 28
type input "2.57000%"
click at [814, 347] on input "Prime Rate" at bounding box center [910, 340] width 299 height 28
type input "7.25000%"
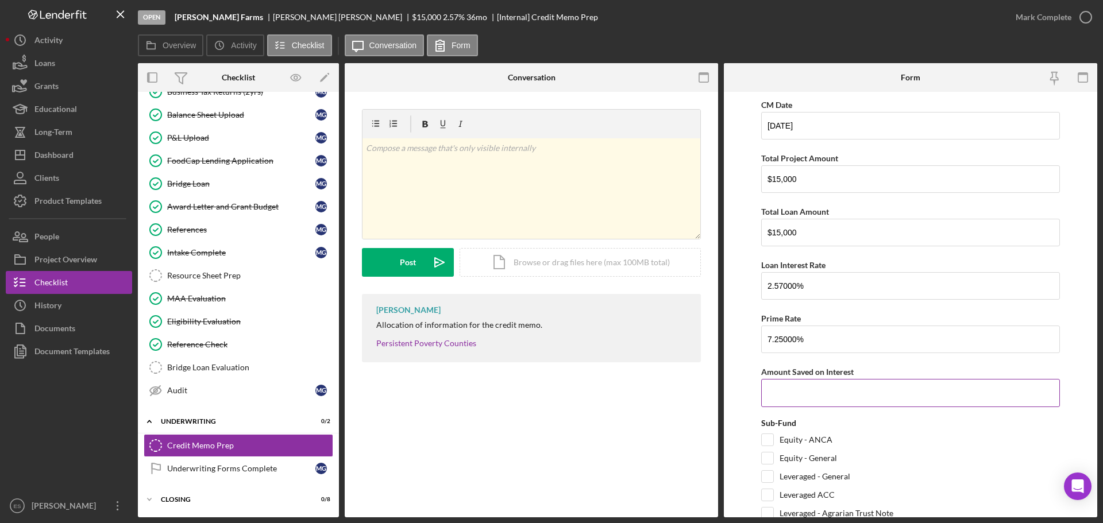
click at [790, 385] on input "Amount Saved on Interest" at bounding box center [910, 393] width 299 height 28
type input "$1,196.81"
click at [983, 447] on div "Equity - ANCA" at bounding box center [910, 443] width 299 height 18
click at [768, 460] on input "Equity - General" at bounding box center [767, 458] width 11 height 11
checkbox input "true"
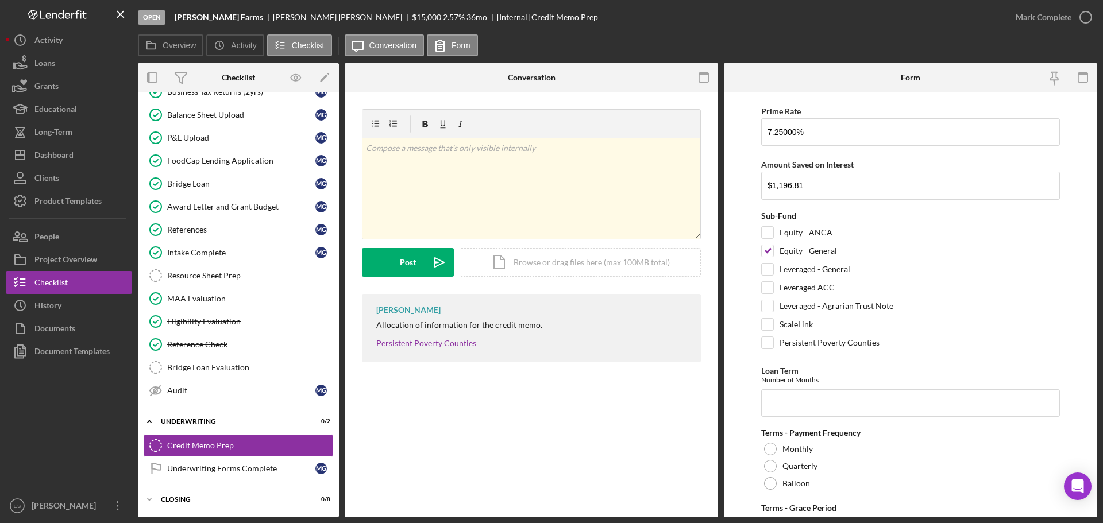
scroll to position [230, 0]
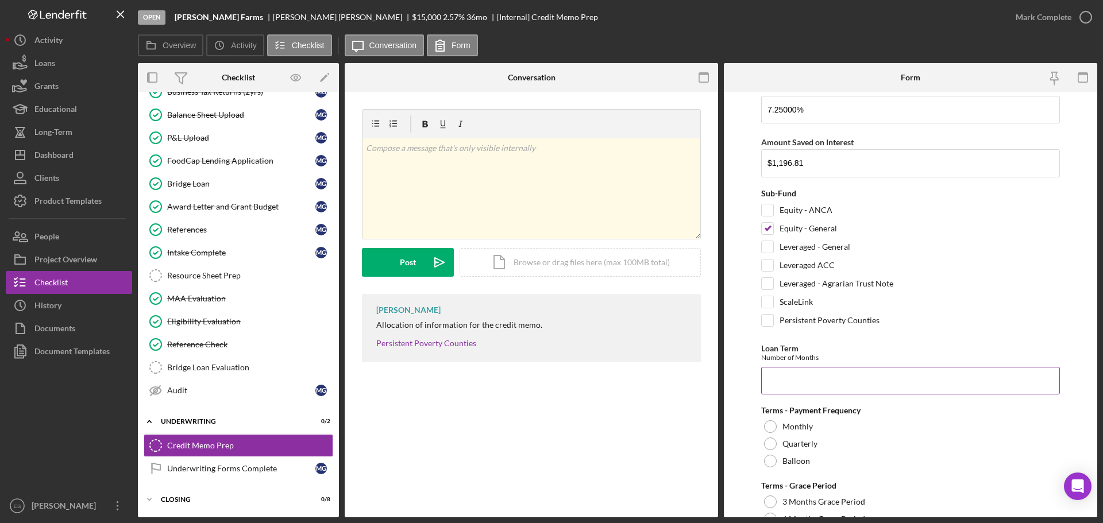
click at [788, 383] on input "Loan Term" at bounding box center [910, 381] width 299 height 28
type input "36"
click at [770, 427] on div at bounding box center [770, 426] width 13 height 13
click at [771, 501] on div at bounding box center [770, 502] width 13 height 13
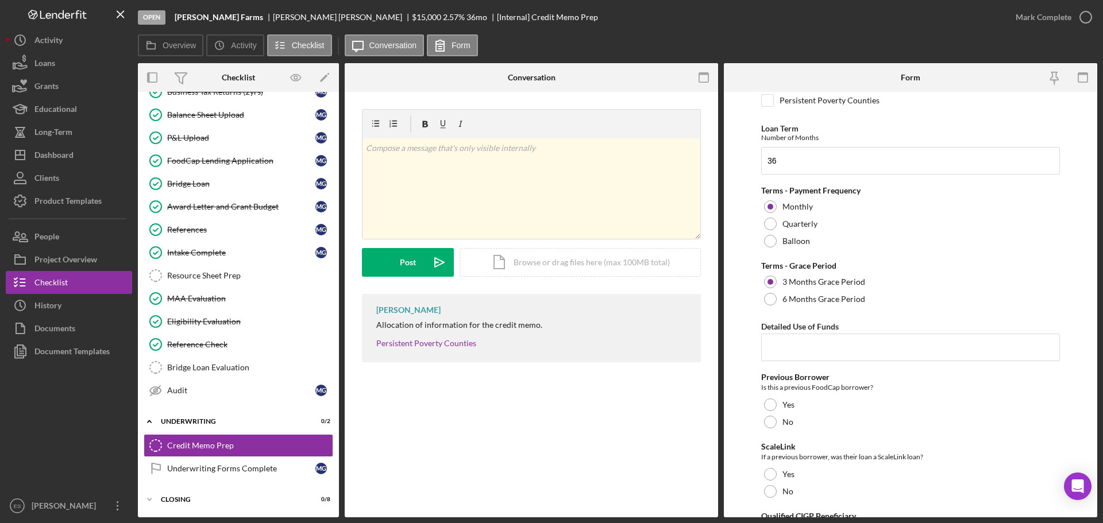
scroll to position [460, 0]
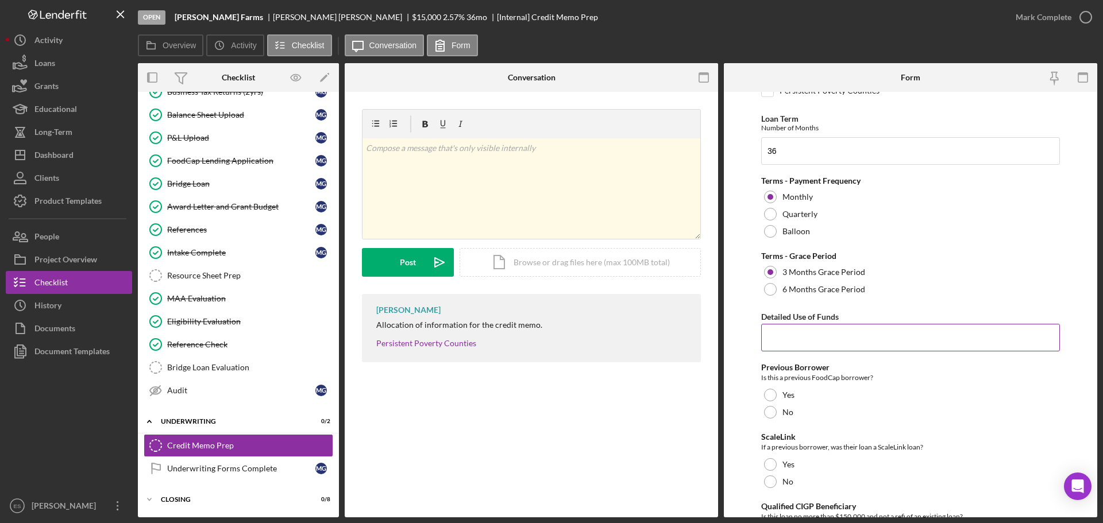
click at [804, 335] on input "Detailed Use of Funds" at bounding box center [910, 338] width 299 height 28
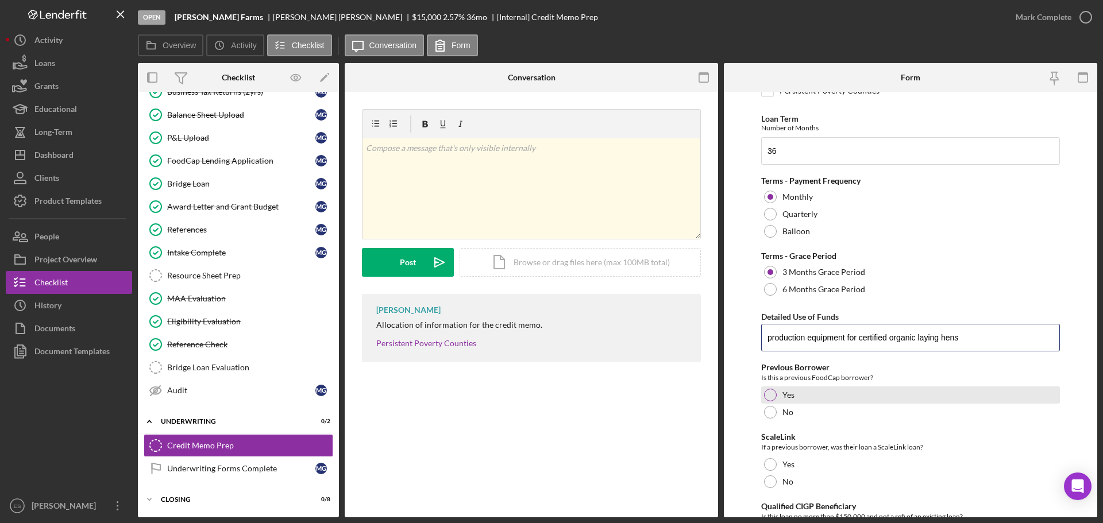
type input "production equipment for certified organic laying hens"
click at [771, 391] on div at bounding box center [770, 395] width 13 height 13
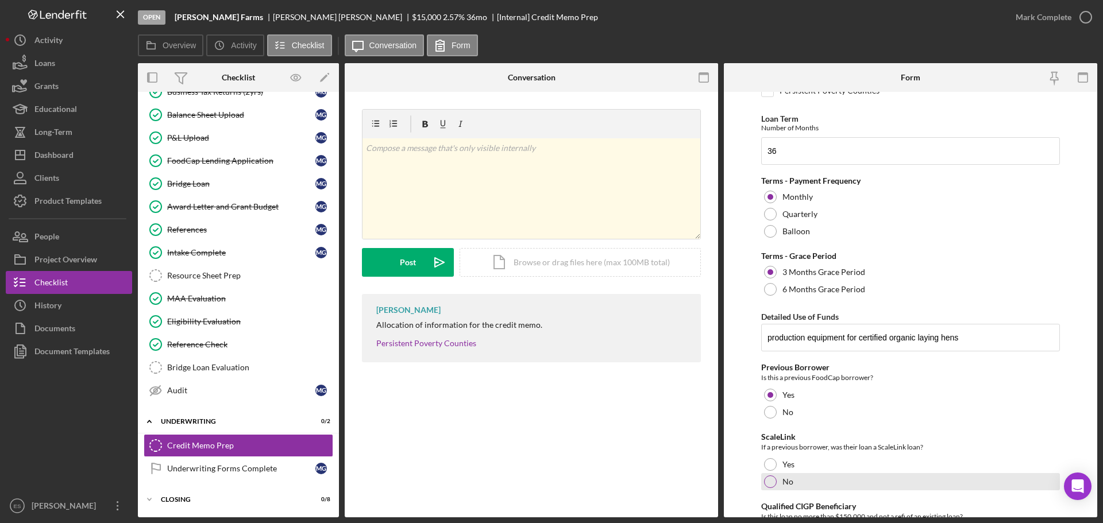
click at [771, 484] on div at bounding box center [770, 482] width 13 height 13
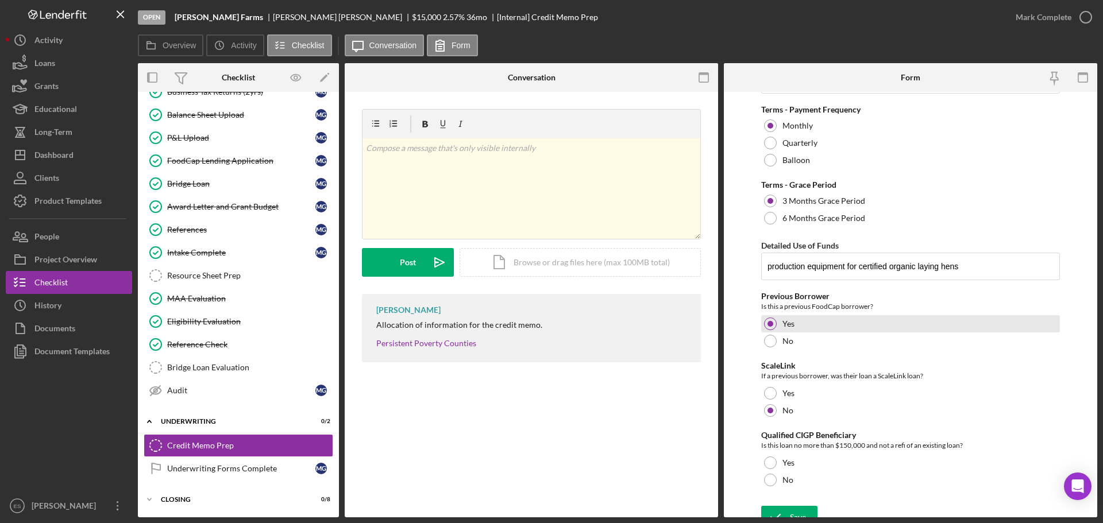
scroll to position [545, 0]
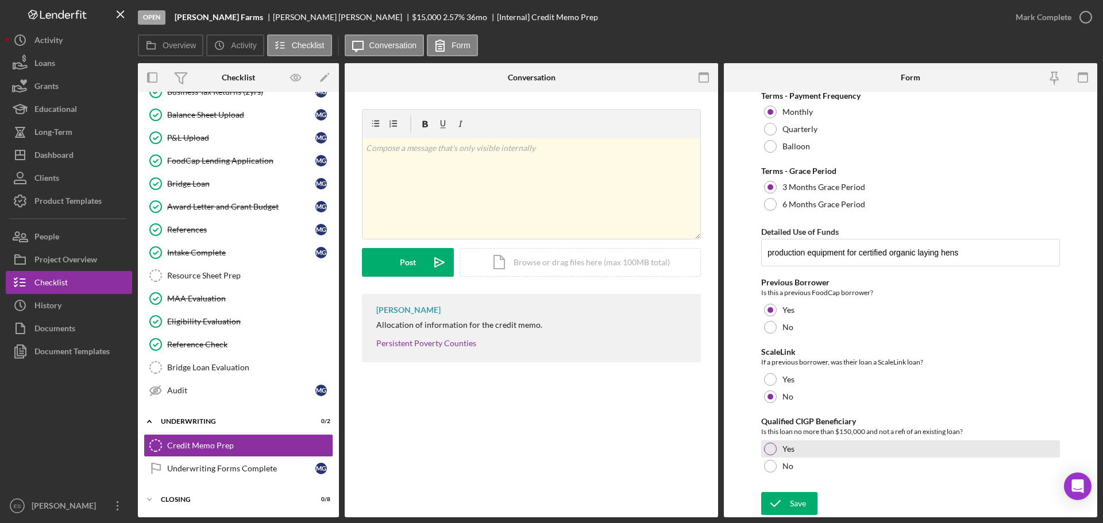
click at [768, 451] on div at bounding box center [770, 449] width 13 height 13
click at [784, 504] on icon "submit" at bounding box center [775, 503] width 29 height 29
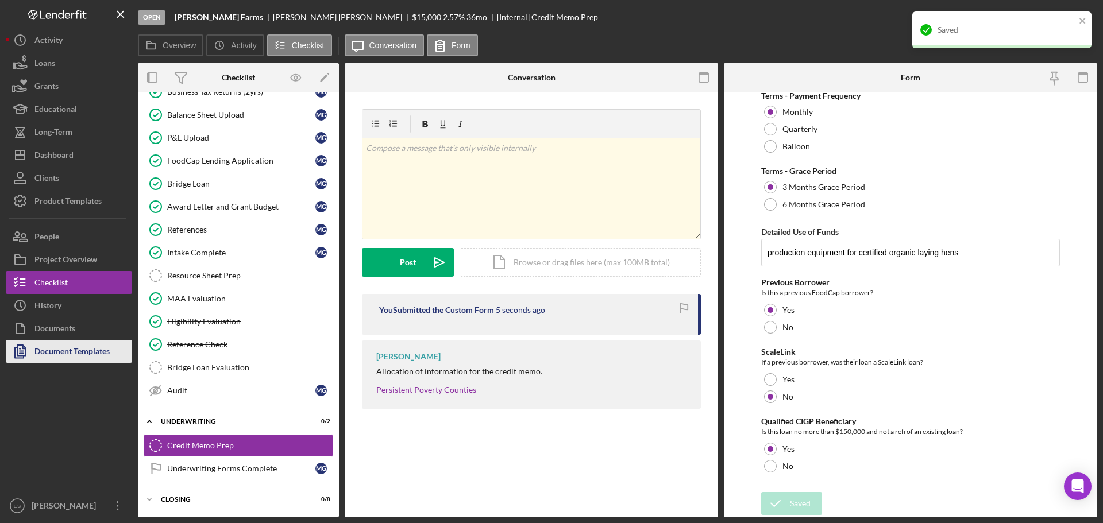
click at [94, 353] on div "Document Templates" at bounding box center [71, 353] width 75 height 26
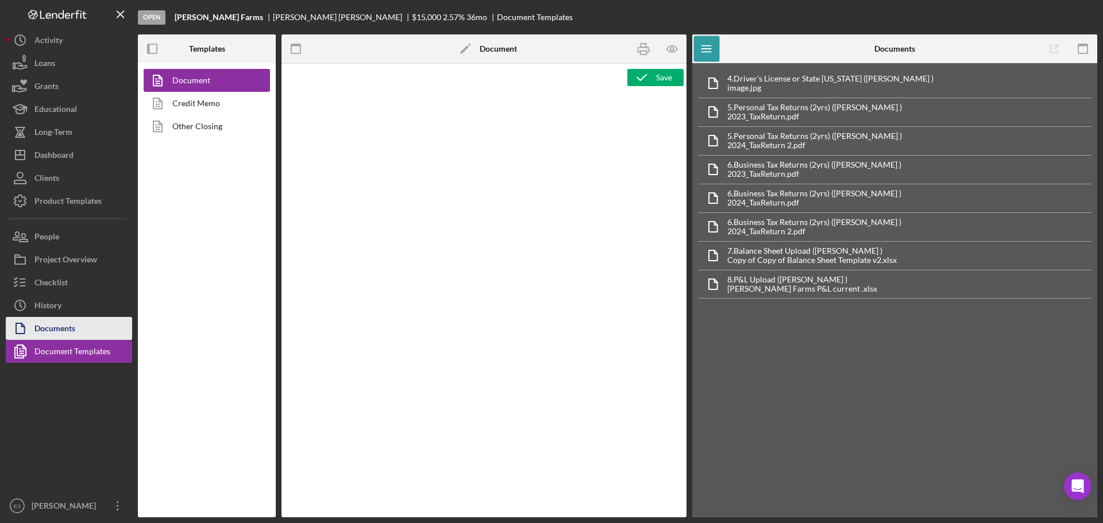
type textarea "<h1 style="text-align: left;">Resource Sheet</h1> <p class="p1">This resource s…"
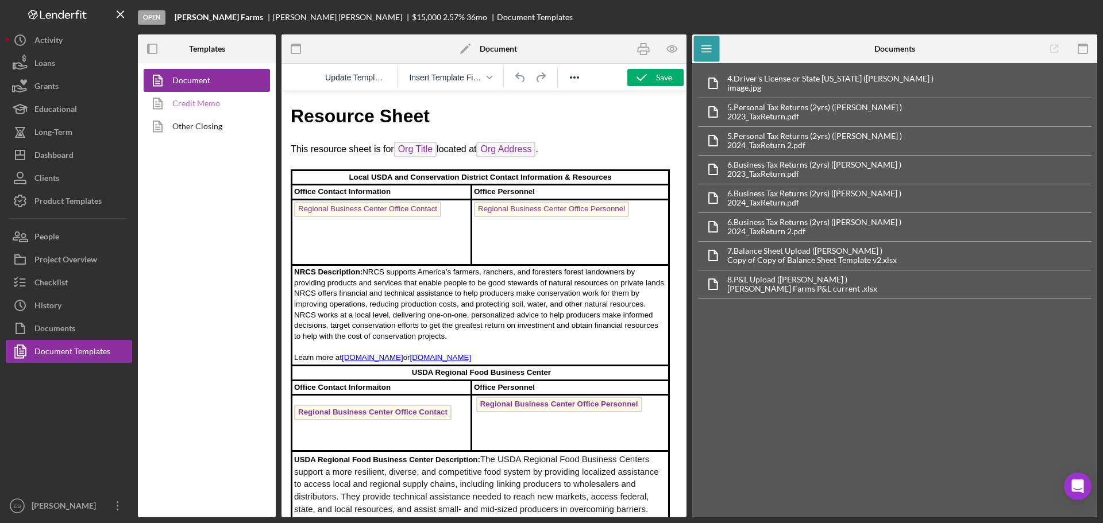
click at [207, 103] on link "Credit Memo" at bounding box center [204, 103] width 121 height 23
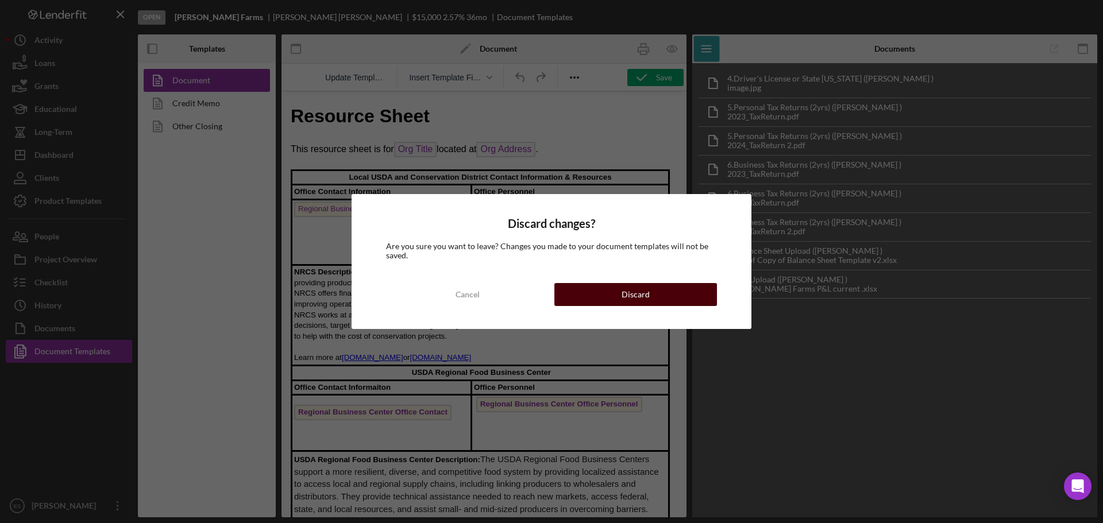
click at [623, 294] on div "Discard" at bounding box center [636, 294] width 28 height 23
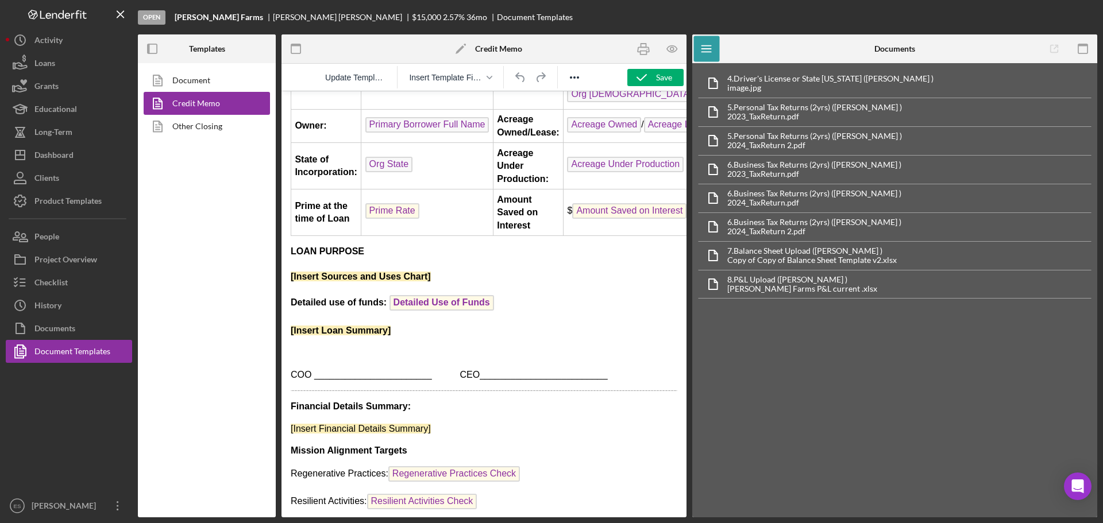
scroll to position [345, 0]
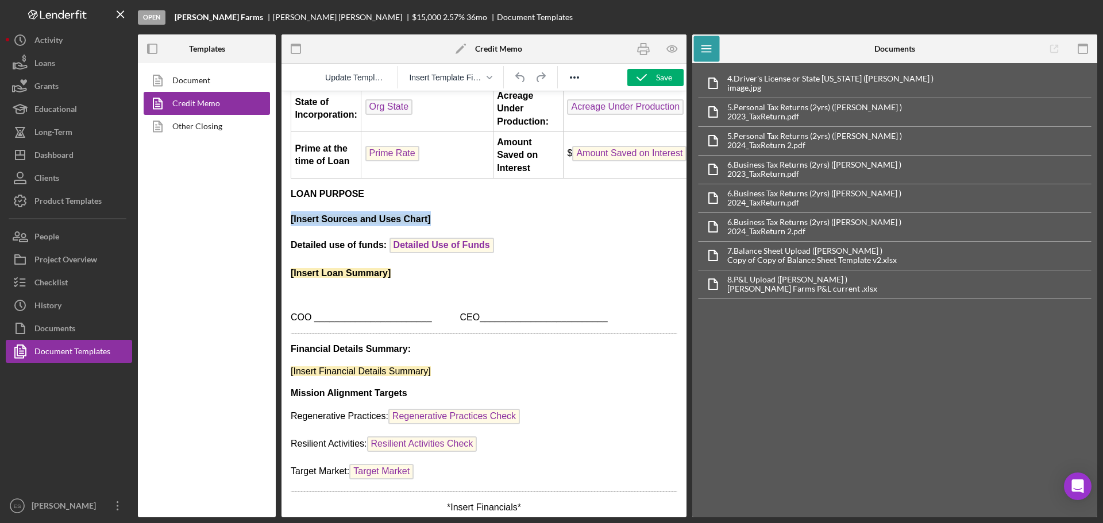
drag, startPoint x: 439, startPoint y: 246, endPoint x: 559, endPoint y: 332, distance: 147.8
click at [281, 248] on html "Date: CM Date Total Project Amount: $ Total Project Amount Applicant: Primary B…" at bounding box center [483, 135] width 405 height 777
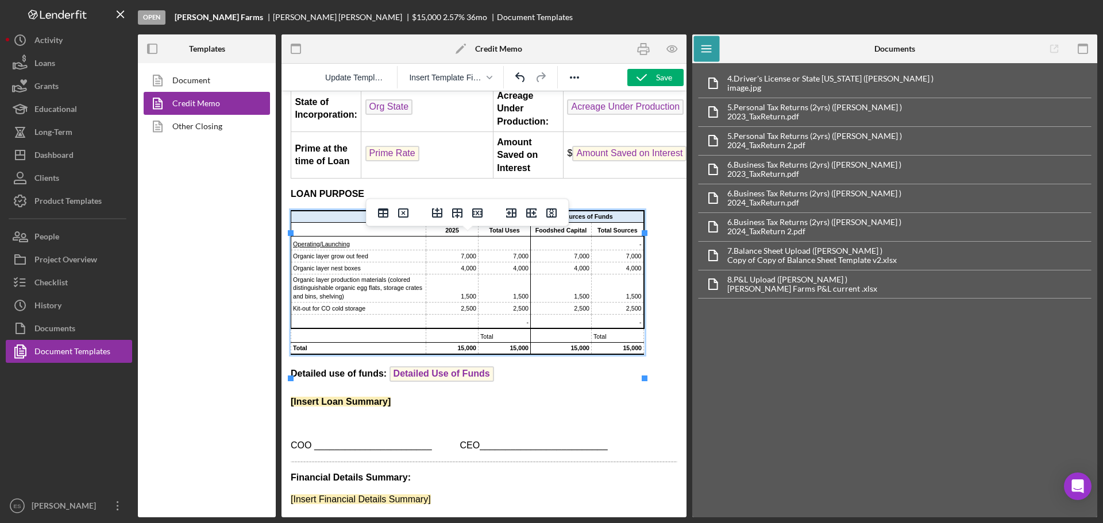
click at [608, 415] on body "Date: CM Date Total Project Amount: $ Total Project Amount Applicant: Primary B…" at bounding box center [484, 199] width 387 height 887
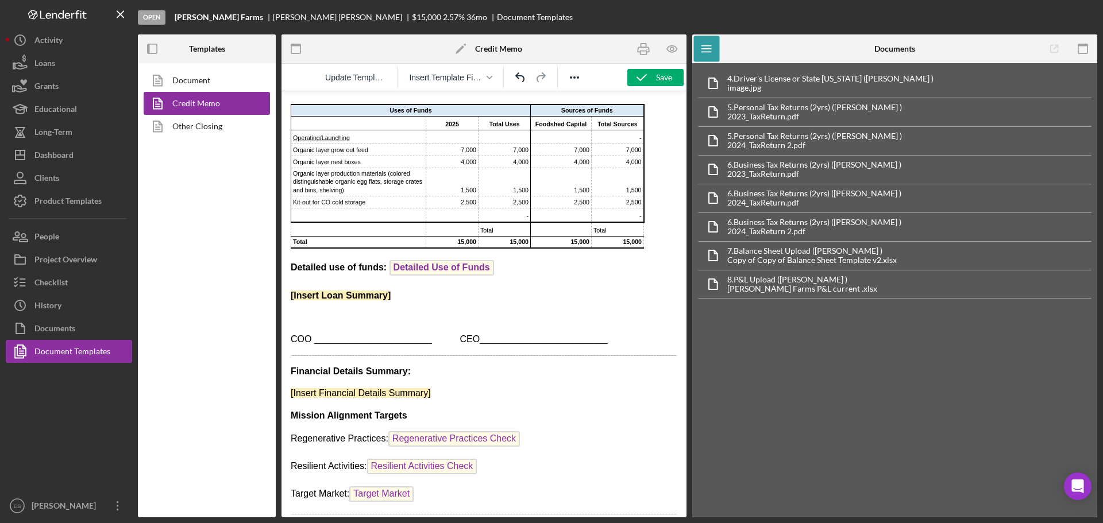
scroll to position [460, 0]
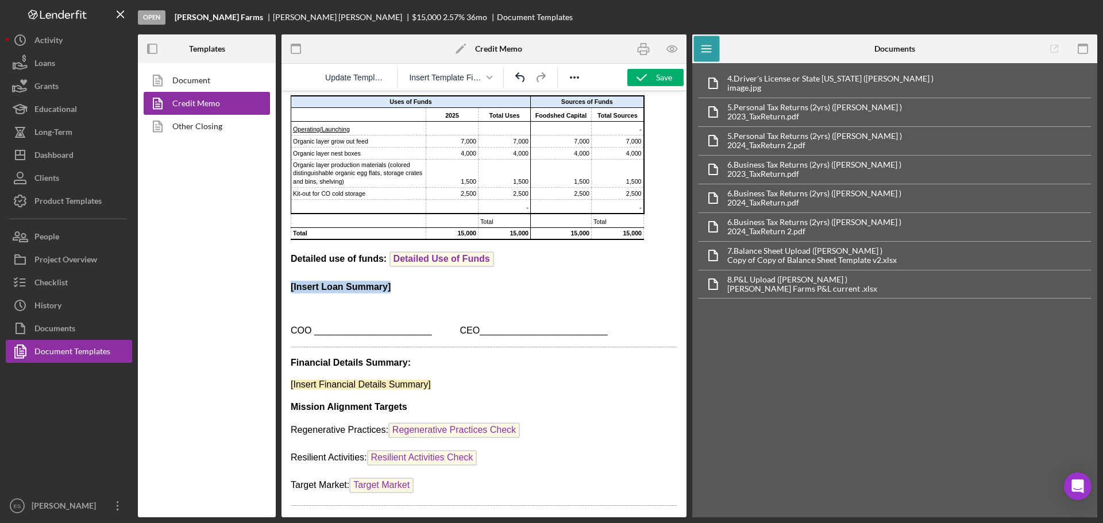
drag, startPoint x: 397, startPoint y: 311, endPoint x: 287, endPoint y: 314, distance: 109.7
click at [287, 314] on html "Date: CM Date Total Project Amount: $ Total Project Amount Applicant: Primary B…" at bounding box center [483, 84] width 405 height 905
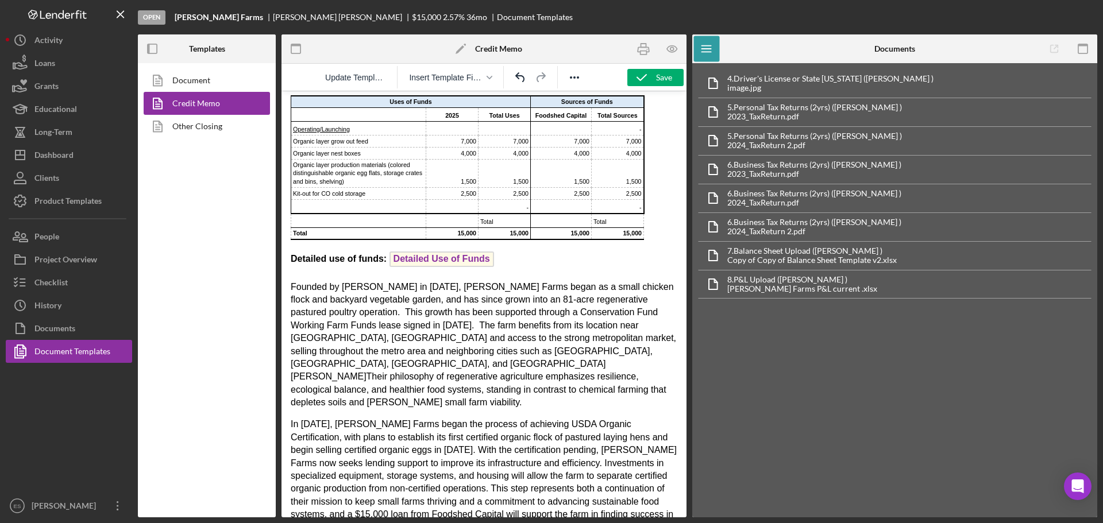
scroll to position [460, 0]
click at [532, 373] on p "Founded by [PERSON_NAME] in [DATE], [PERSON_NAME] Farms began as a small chicke…" at bounding box center [484, 344] width 387 height 129
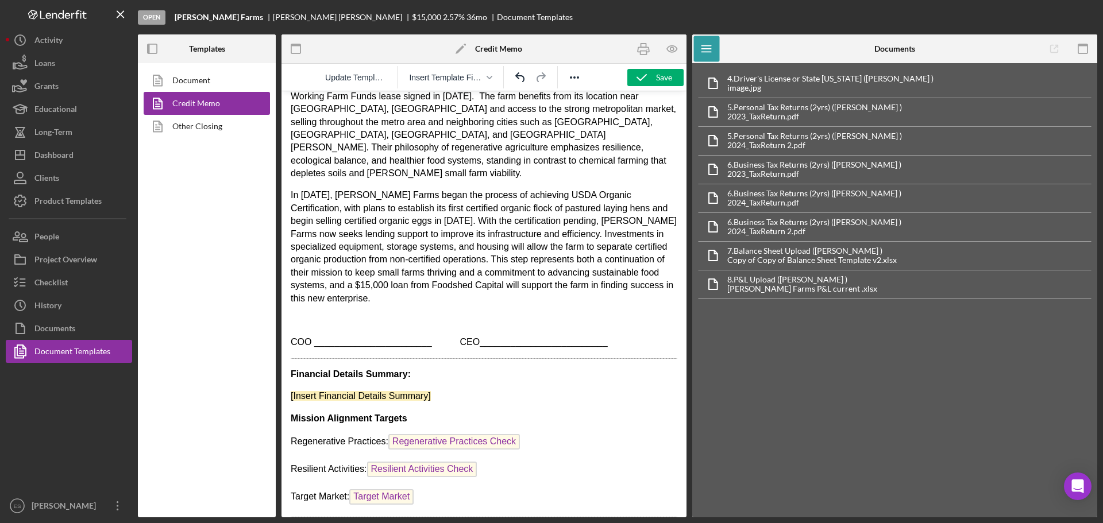
scroll to position [690, 0]
drag, startPoint x: 450, startPoint y: 382, endPoint x: 264, endPoint y: 380, distance: 186.1
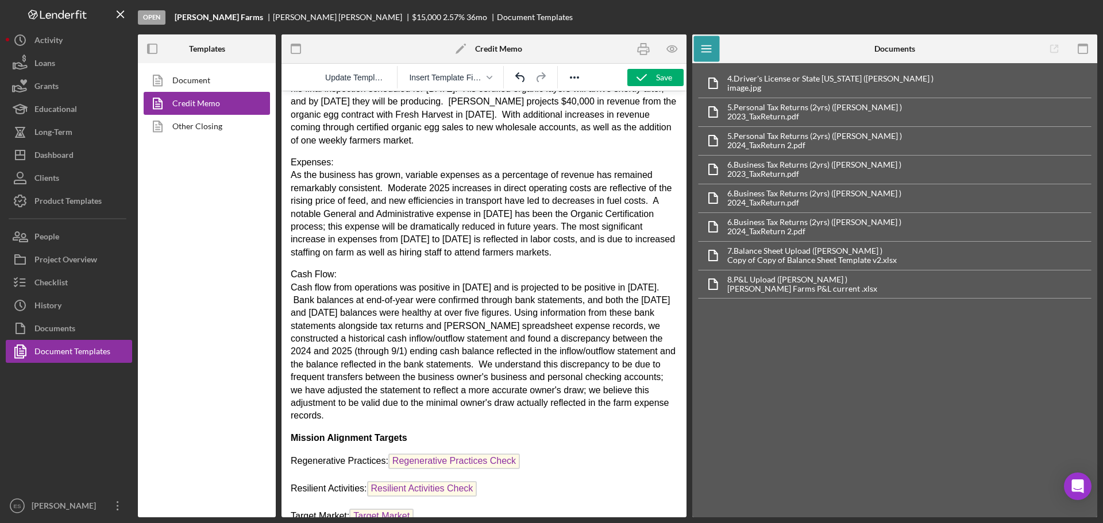
scroll to position [1239, 0]
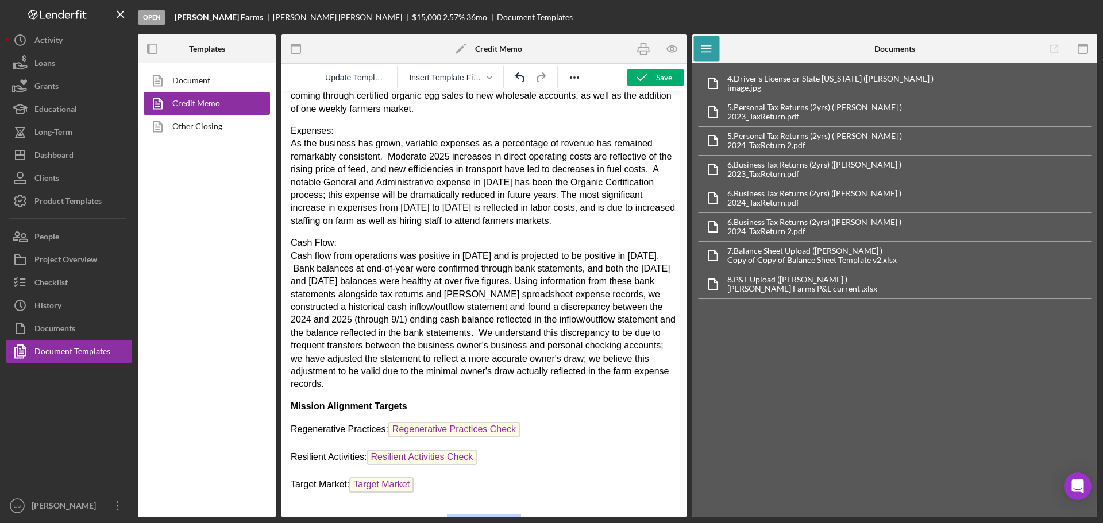
drag, startPoint x: 441, startPoint y: 491, endPoint x: 536, endPoint y: 496, distance: 96.1
click at [536, 515] on p "*Insert Financials*" at bounding box center [484, 521] width 387 height 13
click at [497, 515] on p "*Insert Financials*" at bounding box center [484, 521] width 387 height 13
drag, startPoint x: 497, startPoint y: 491, endPoint x: 522, endPoint y: 495, distance: 25.1
click at [522, 515] on p "*Insert Financials*" at bounding box center [484, 521] width 387 height 13
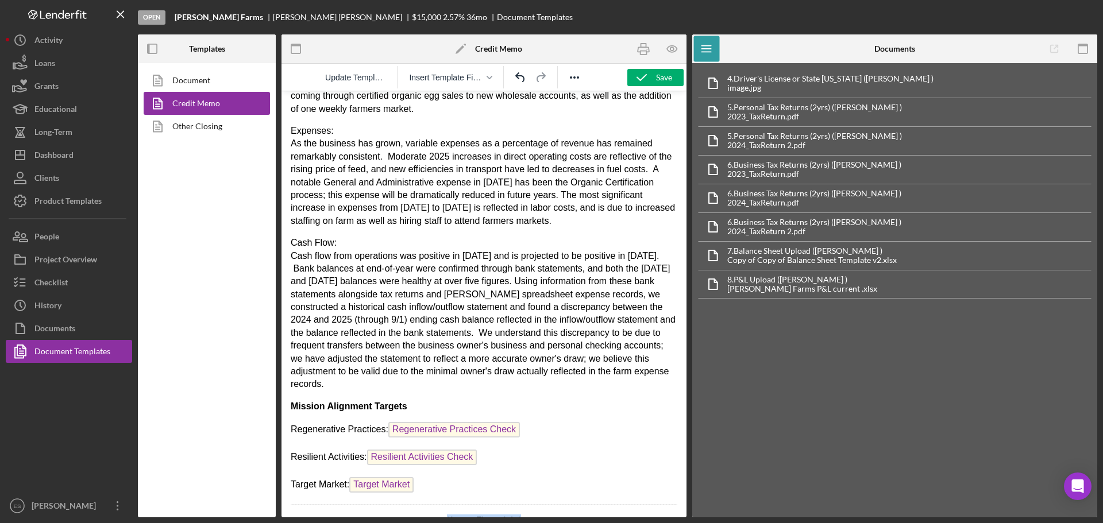
drag, startPoint x: 523, startPoint y: 495, endPoint x: 429, endPoint y: 493, distance: 94.2
click at [429, 515] on p "*Insert Financials*" at bounding box center [484, 521] width 387 height 13
click at [573, 82] on icon "Reveal or hide additional toolbar items" at bounding box center [575, 78] width 14 height 14
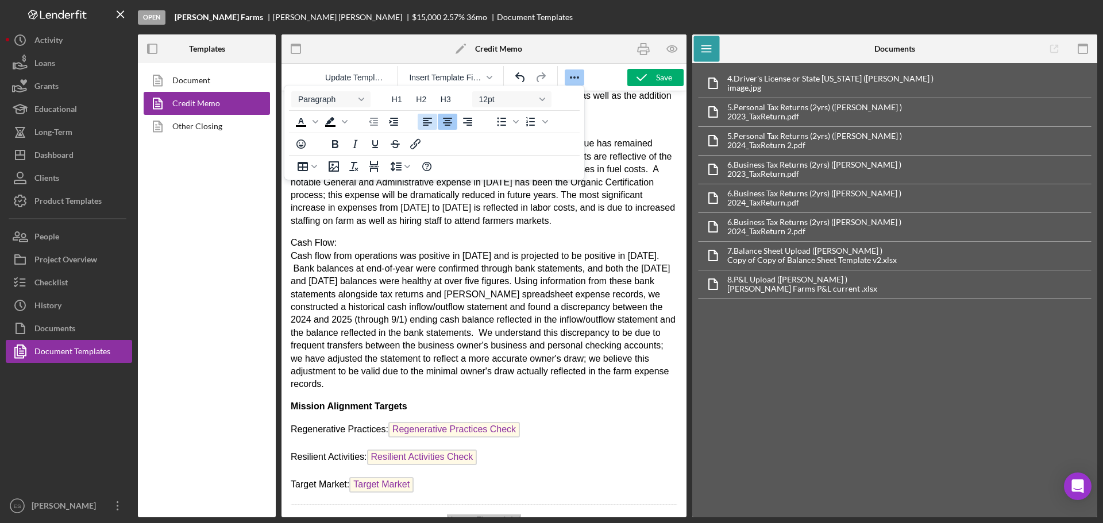
click at [426, 121] on icon "Align left" at bounding box center [427, 122] width 9 height 8
drag, startPoint x: 380, startPoint y: 493, endPoint x: 558, endPoint y: 578, distance: 196.6
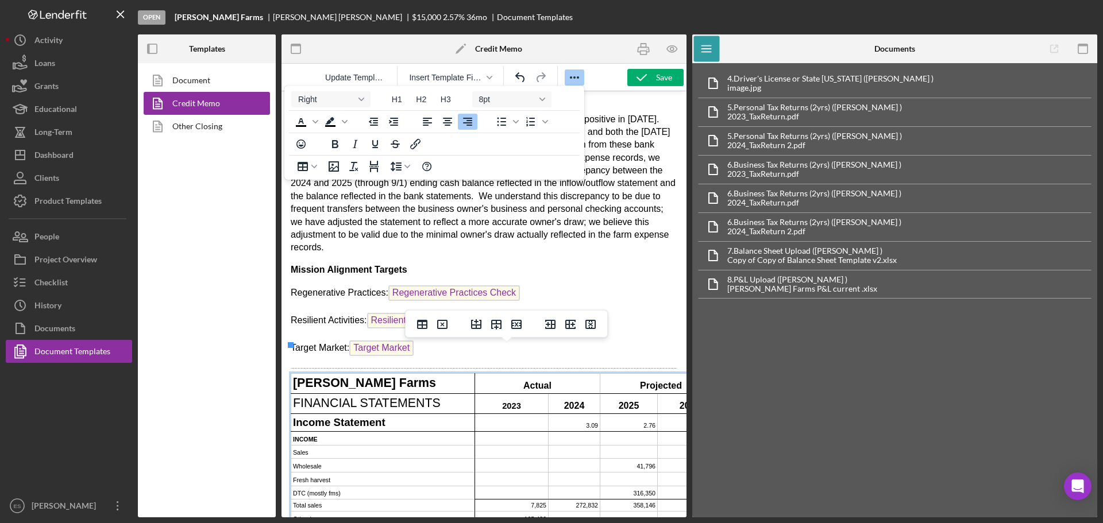
scroll to position [1433, 0]
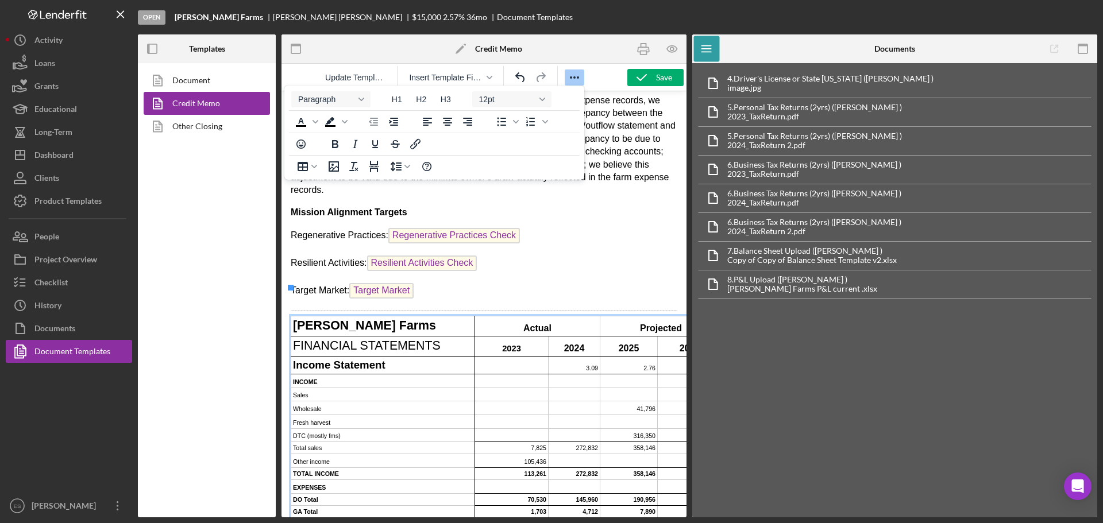
click at [632, 256] on p "Resilient Activities: Resilient Activities Check" at bounding box center [484, 265] width 387 height 18
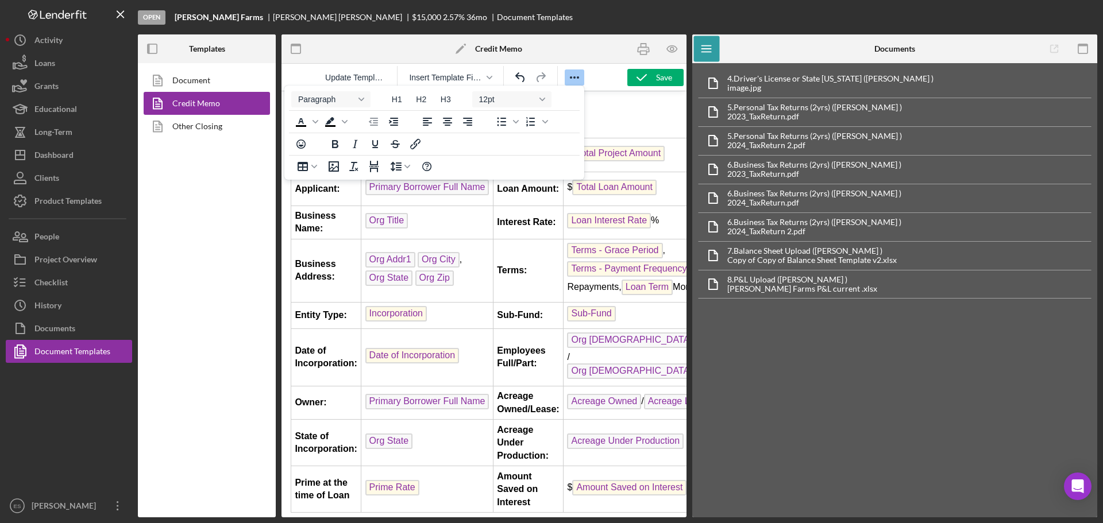
scroll to position [0, 0]
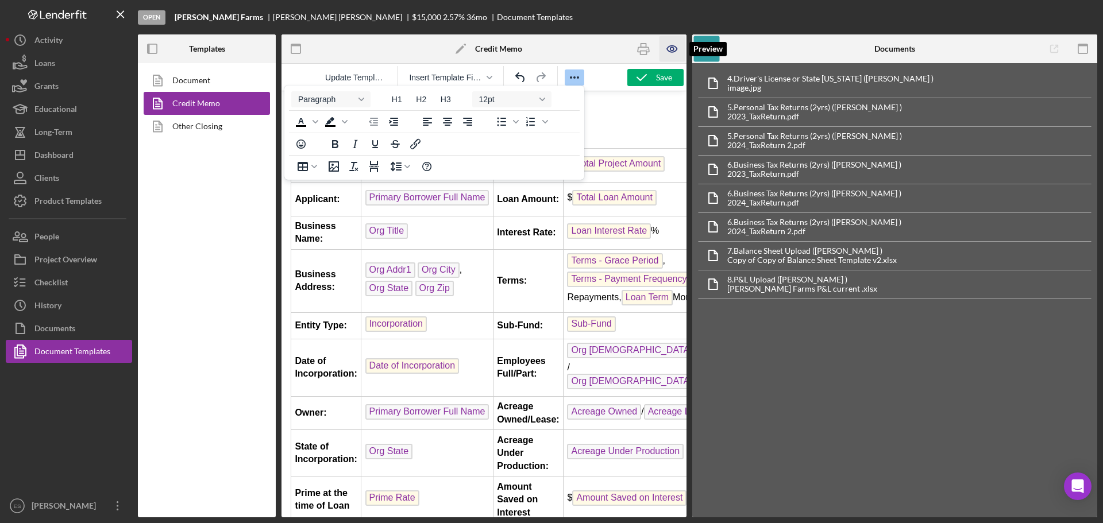
click at [669, 52] on icon "button" at bounding box center [672, 49] width 26 height 26
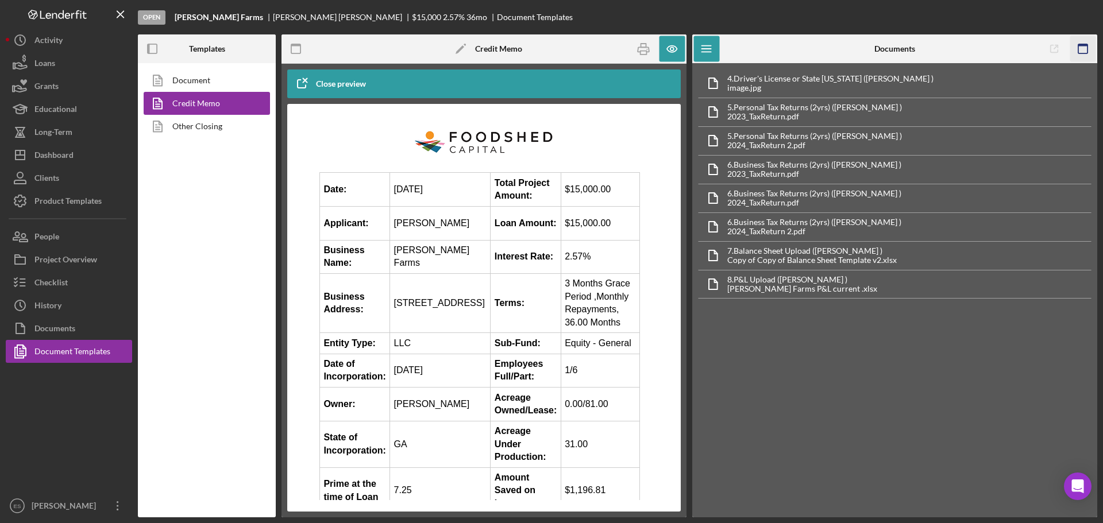
click at [1079, 49] on icon "button" at bounding box center [1083, 49] width 26 height 26
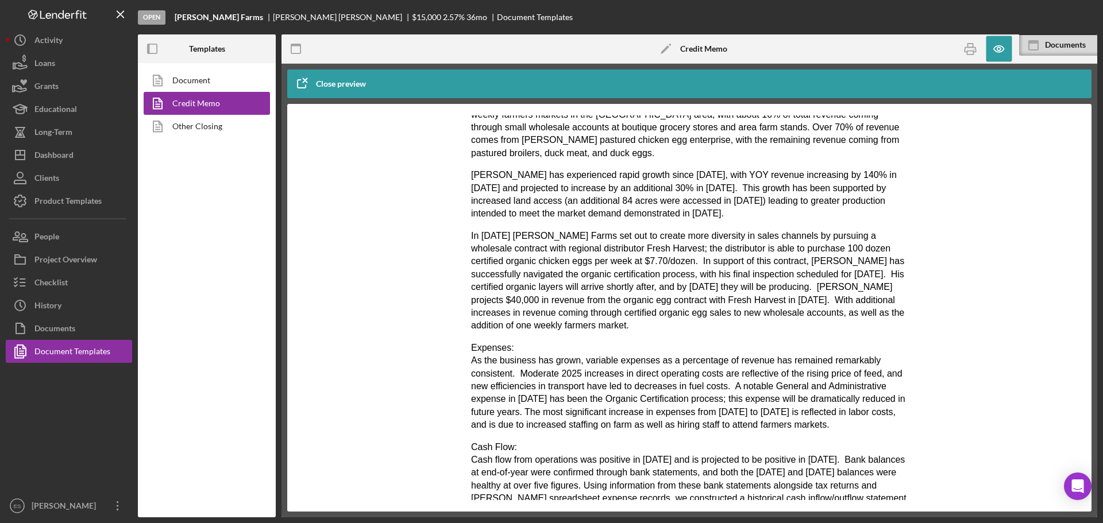
scroll to position [862, 0]
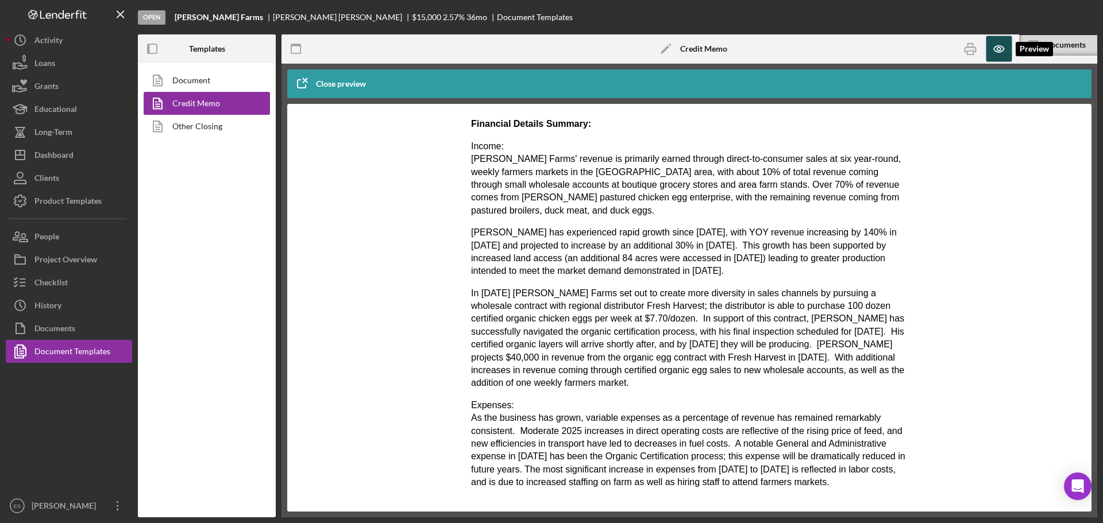
click at [1002, 54] on icon "button" at bounding box center [999, 49] width 26 height 26
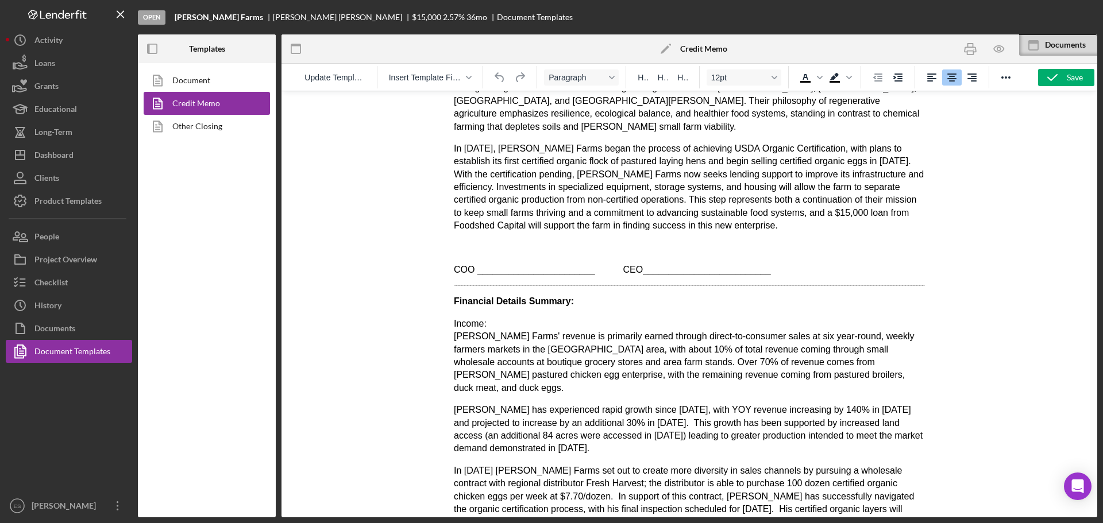
scroll to position [689, 0]
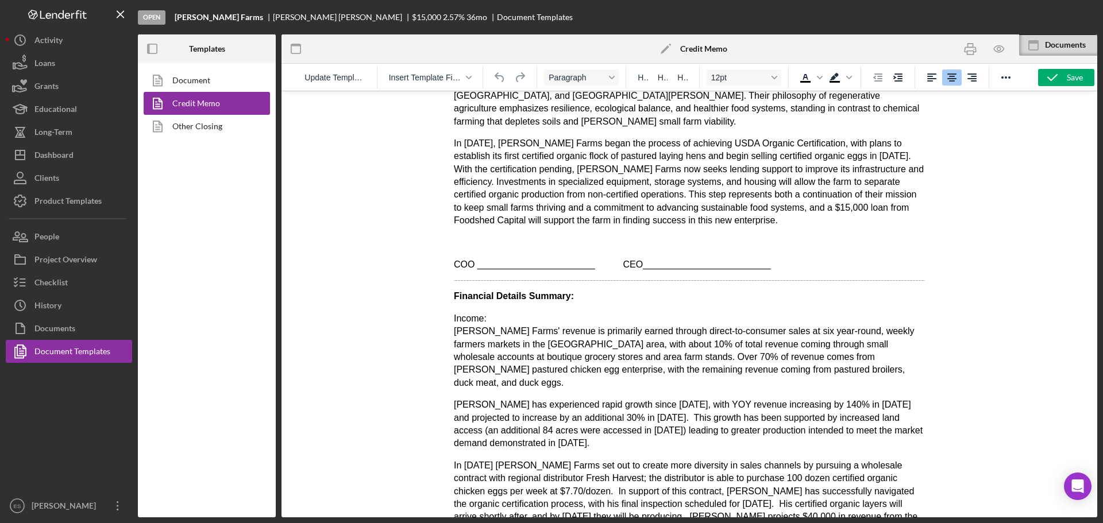
click at [462, 399] on p "[PERSON_NAME] has experienced rapid growth since [DATE], with YOY revenue incre…" at bounding box center [689, 425] width 471 height 52
click at [641, 460] on p "In [DATE] [PERSON_NAME] Farms set out to create more diversity in sales channel…" at bounding box center [689, 505] width 471 height 90
drag, startPoint x: 706, startPoint y: 395, endPoint x: 713, endPoint y: 395, distance: 6.9
click at [707, 399] on p "[PERSON_NAME] has experienced rapid growth since [DATE], with YOY revenue incre…" at bounding box center [689, 425] width 471 height 52
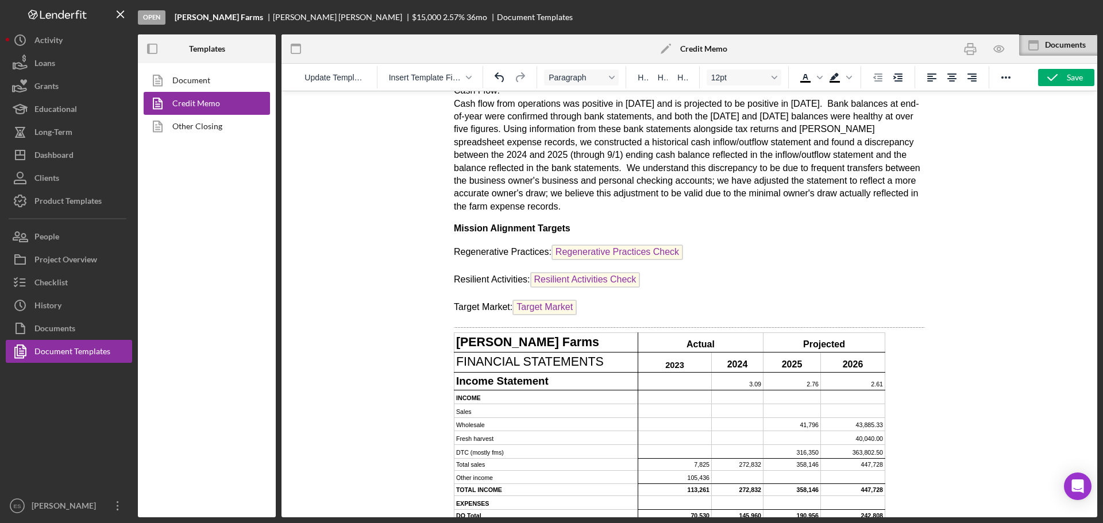
scroll to position [1149, 0]
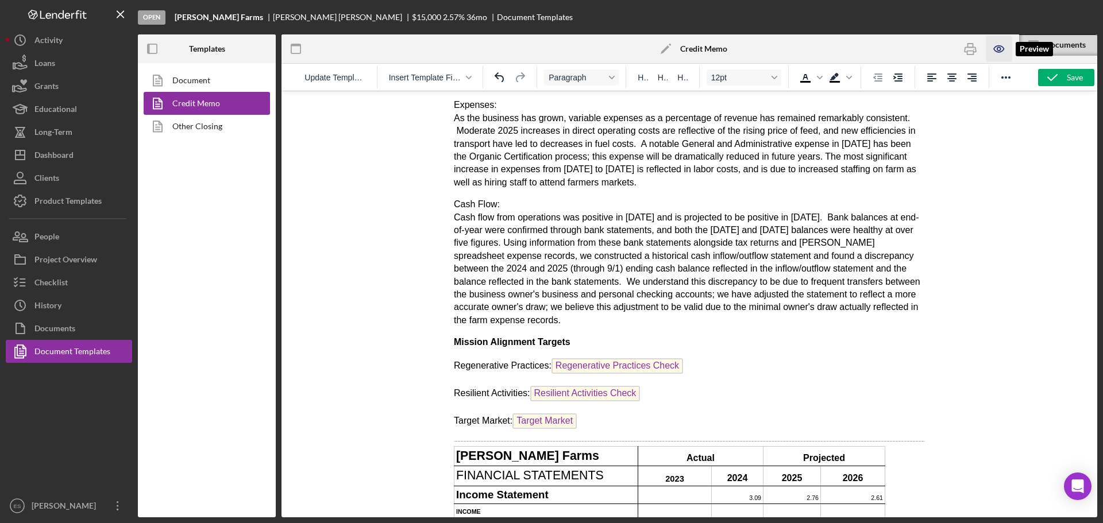
click at [995, 48] on icon "button" at bounding box center [999, 49] width 26 height 26
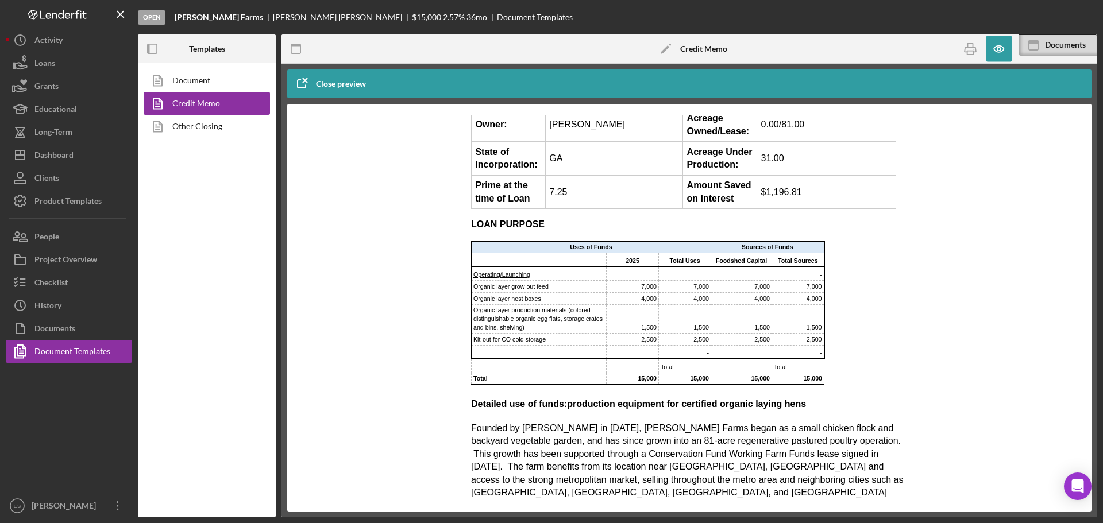
scroll to position [0, 0]
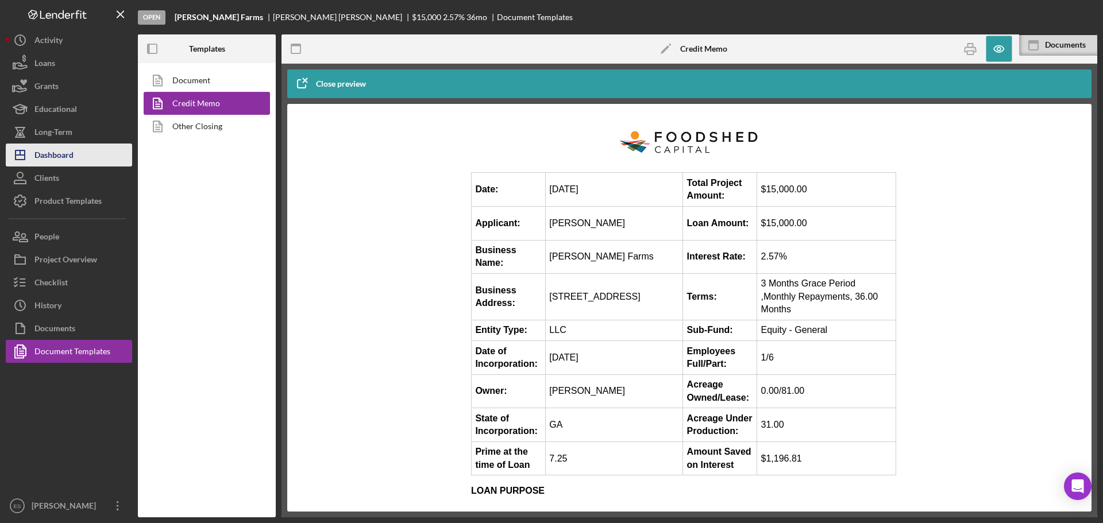
click at [69, 157] on div "Dashboard" at bounding box center [53, 157] width 39 height 26
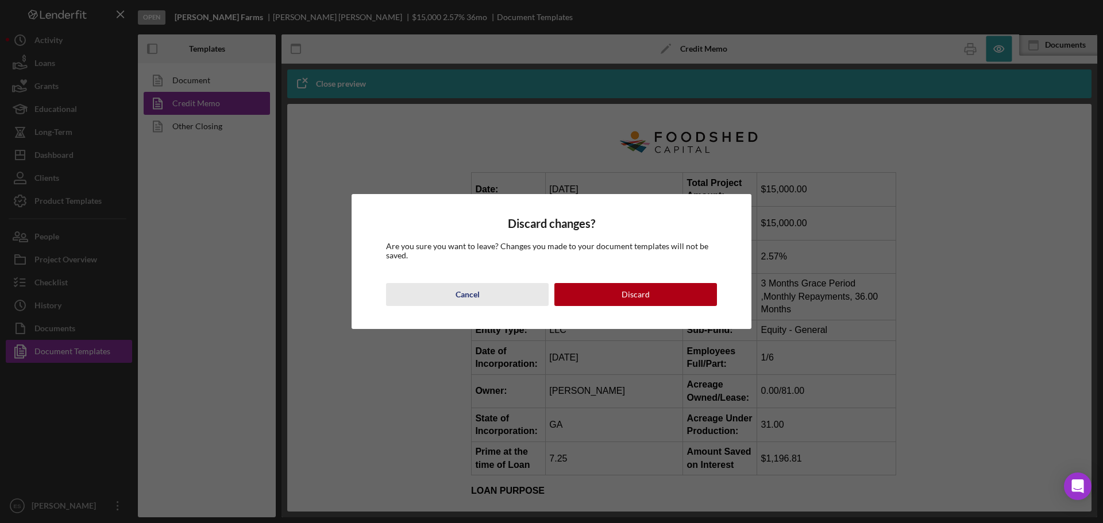
click at [482, 290] on button "Cancel" at bounding box center [467, 294] width 163 height 23
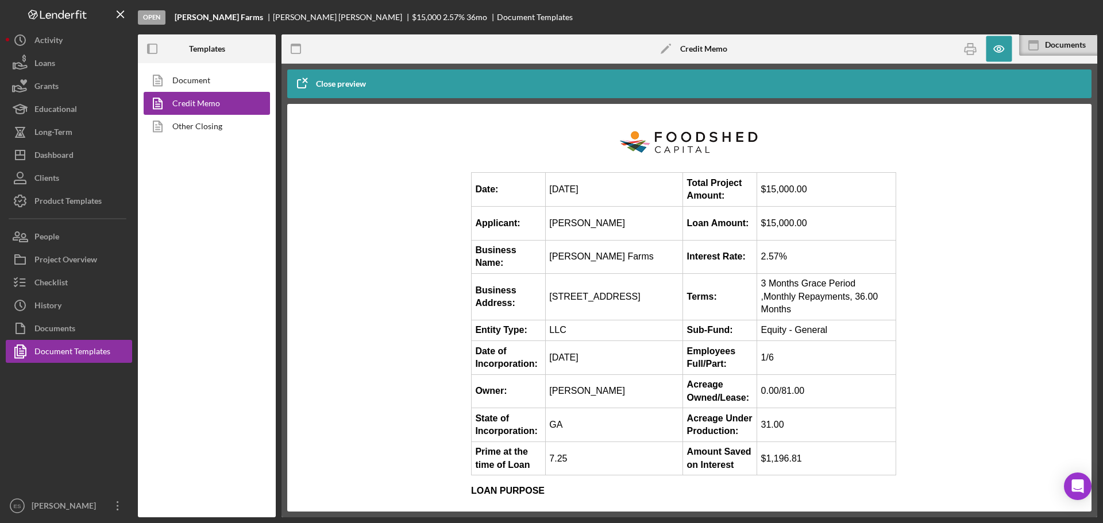
click at [338, 81] on div "Close preview" at bounding box center [341, 83] width 50 height 23
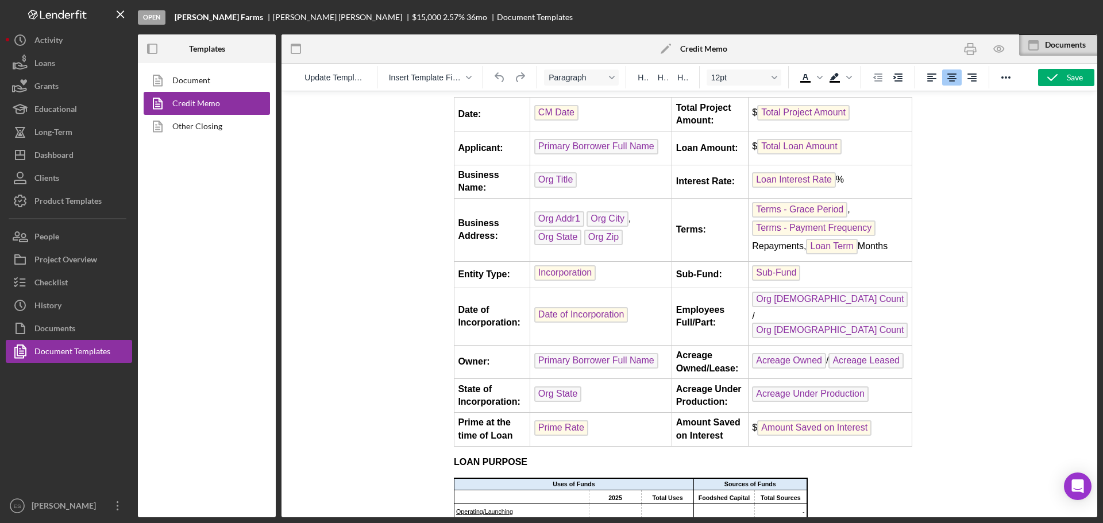
scroll to position [287, 0]
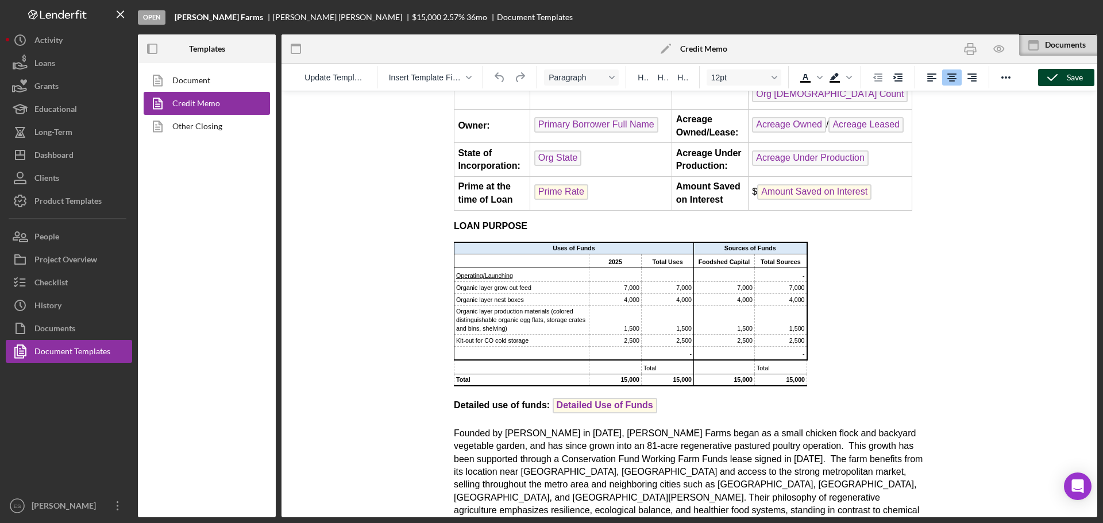
click at [1051, 79] on icon "button" at bounding box center [1052, 77] width 29 height 29
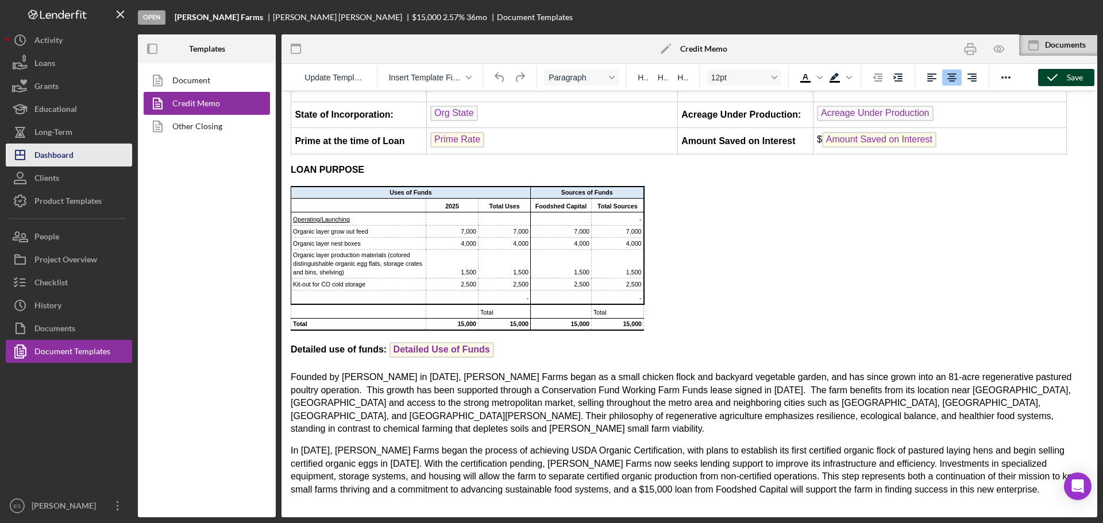
click at [81, 160] on button "Icon/Dashboard Dashboard" at bounding box center [69, 155] width 126 height 23
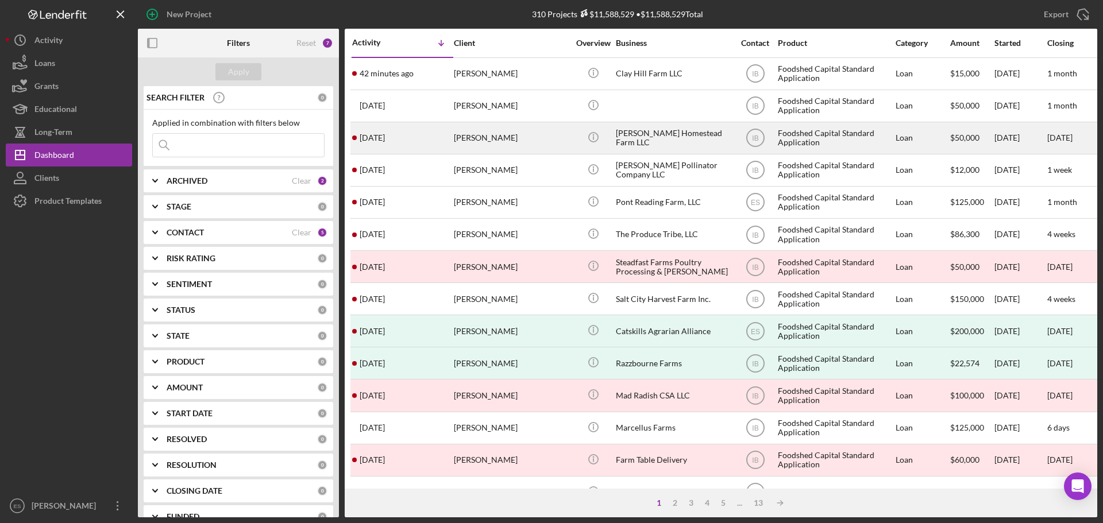
click at [553, 136] on div "[PERSON_NAME]" at bounding box center [511, 138] width 115 height 30
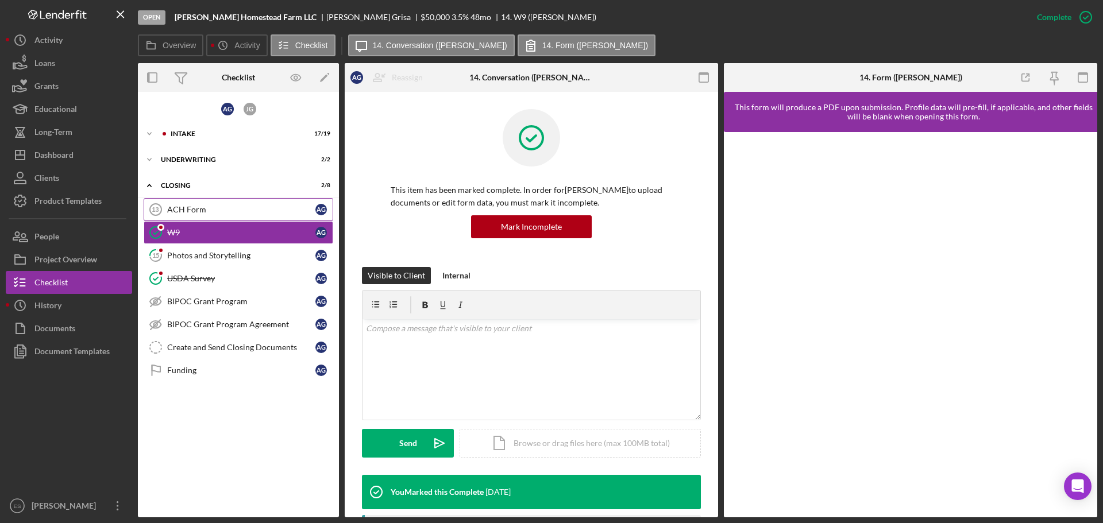
click at [243, 209] on div "ACH Form" at bounding box center [241, 209] width 148 height 9
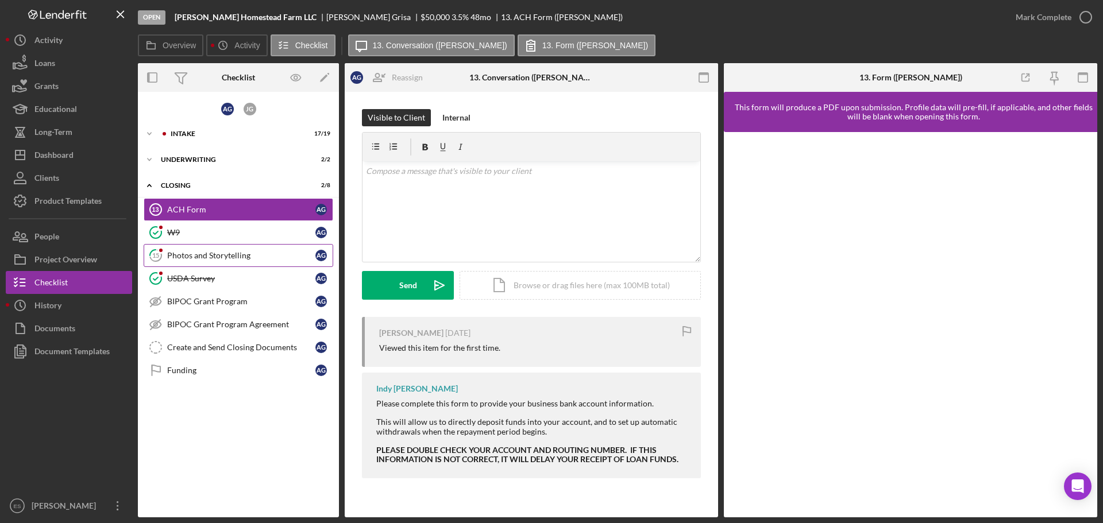
click at [236, 254] on div "Photos and Storytelling" at bounding box center [241, 255] width 148 height 9
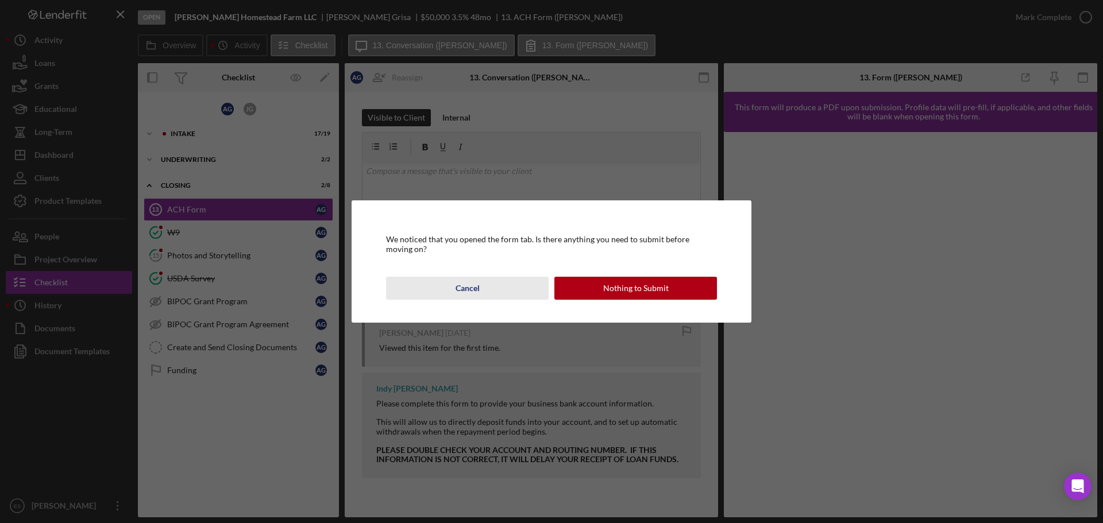
click at [527, 294] on button "Cancel" at bounding box center [467, 288] width 163 height 23
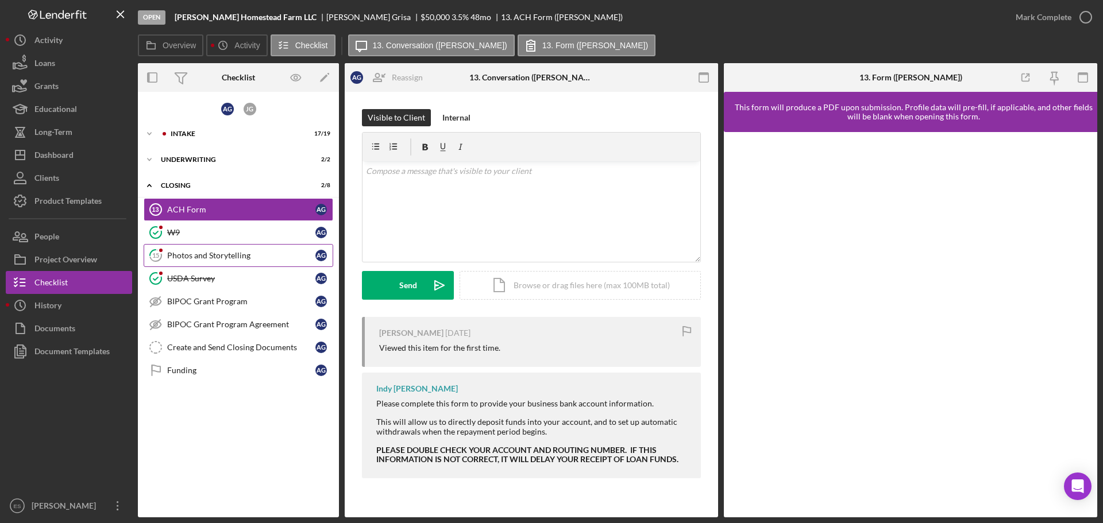
click at [233, 254] on div "Photos and Storytelling" at bounding box center [241, 255] width 148 height 9
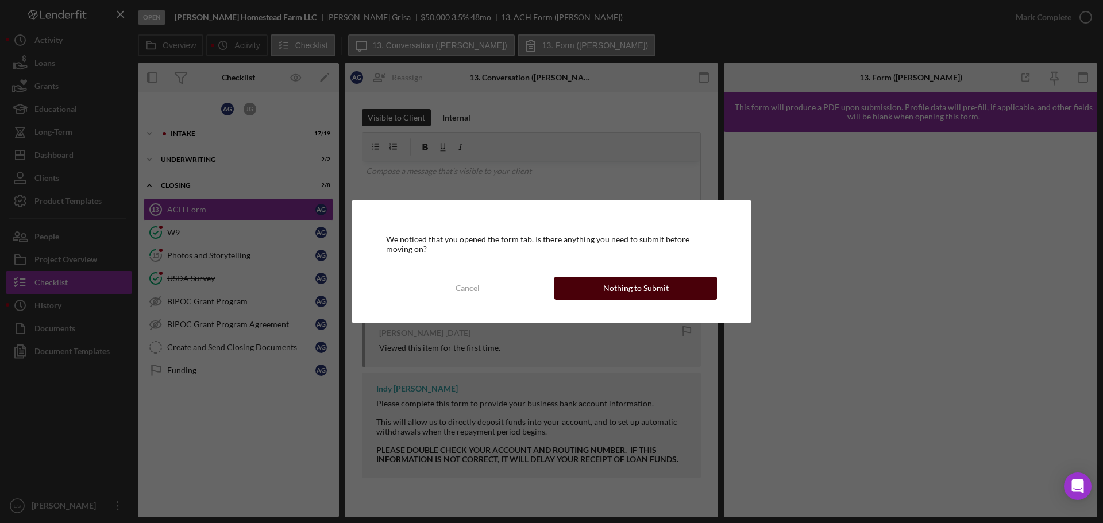
click at [623, 291] on div "Nothing to Submit" at bounding box center [635, 288] width 65 height 23
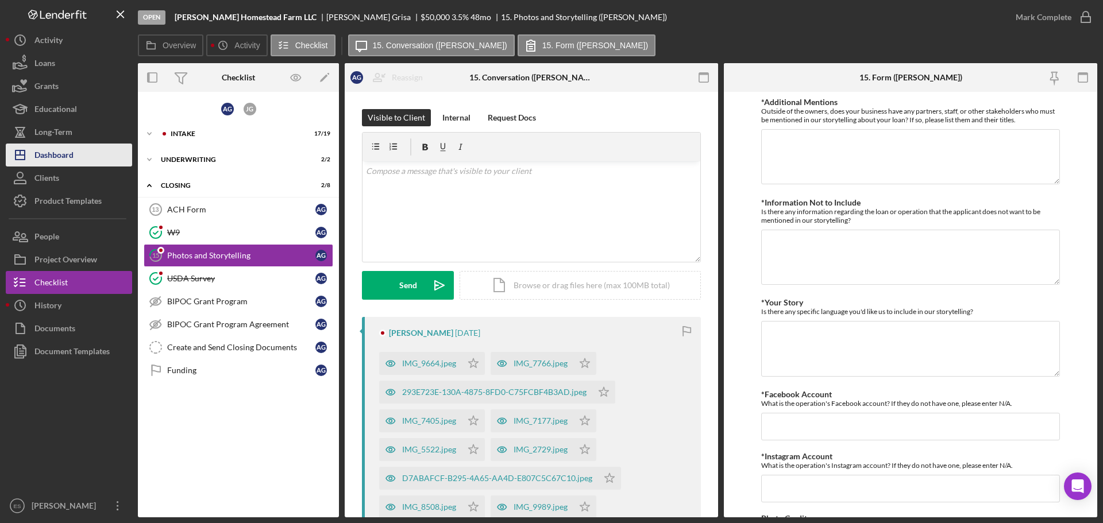
click at [78, 153] on button "Icon/Dashboard Dashboard" at bounding box center [69, 155] width 126 height 23
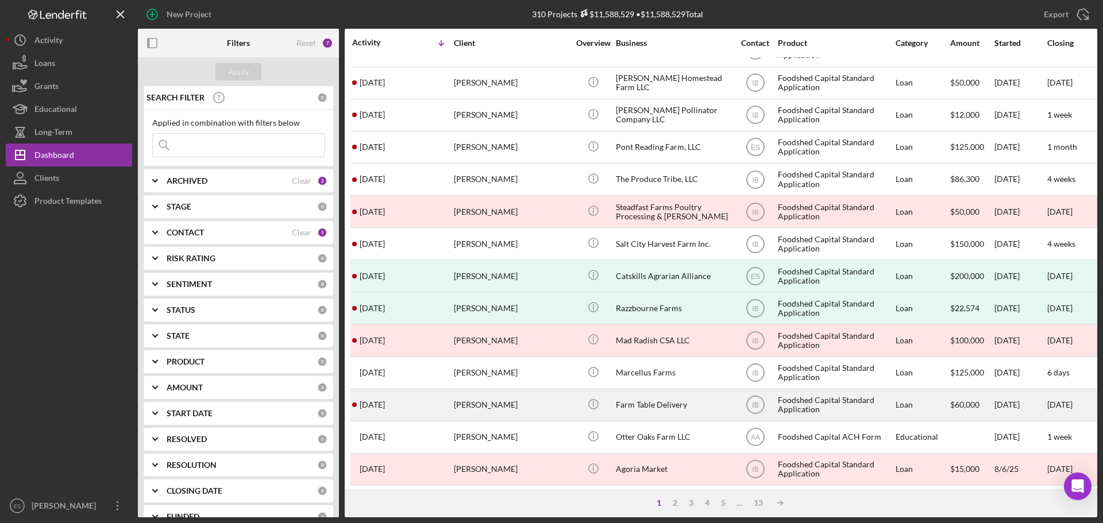
scroll to position [172, 0]
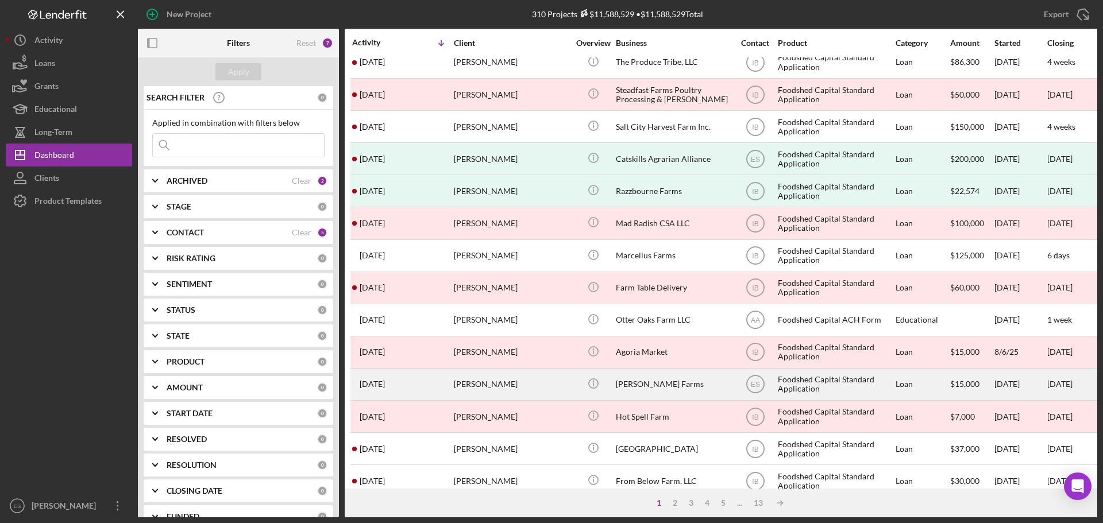
click at [558, 387] on div "[PERSON_NAME]" at bounding box center [511, 384] width 115 height 30
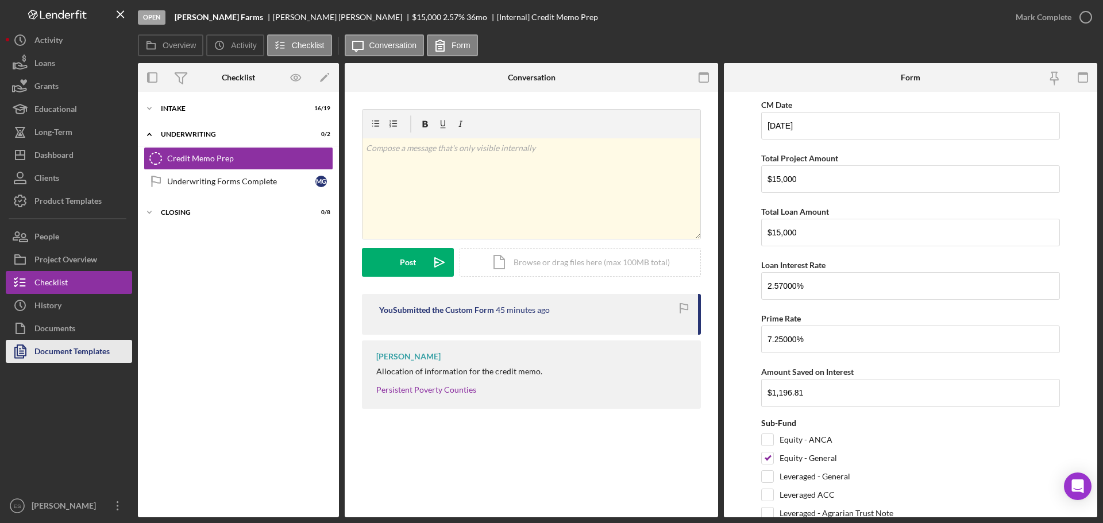
click at [98, 357] on div "Document Templates" at bounding box center [71, 353] width 75 height 26
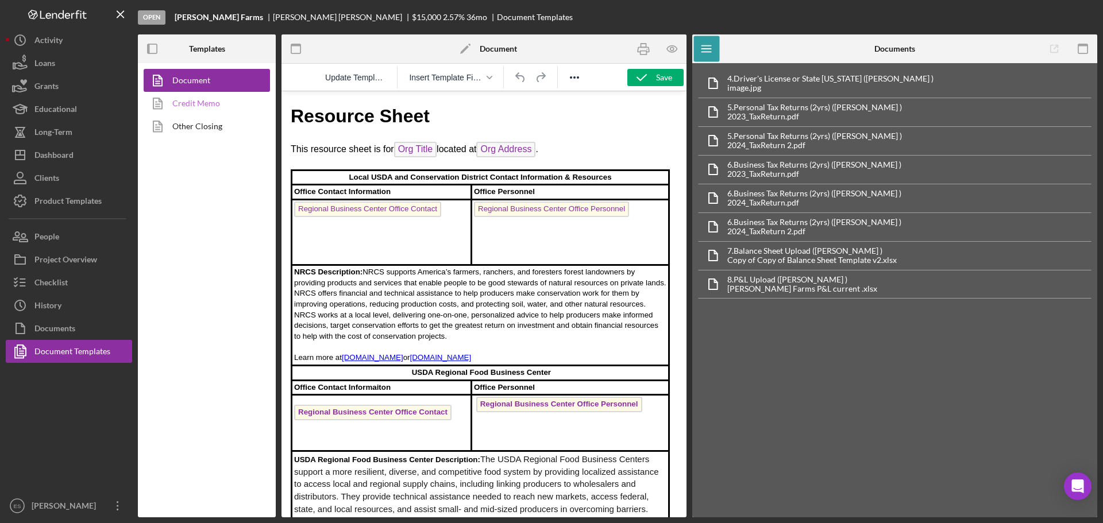
click at [207, 102] on link "Credit Memo" at bounding box center [204, 103] width 121 height 23
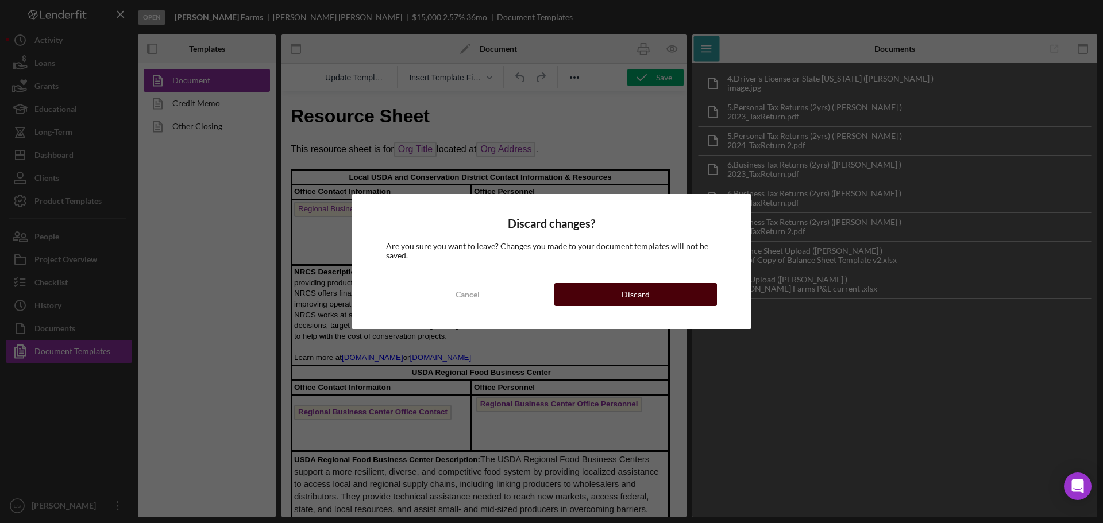
click at [586, 295] on button "Discard" at bounding box center [635, 294] width 163 height 23
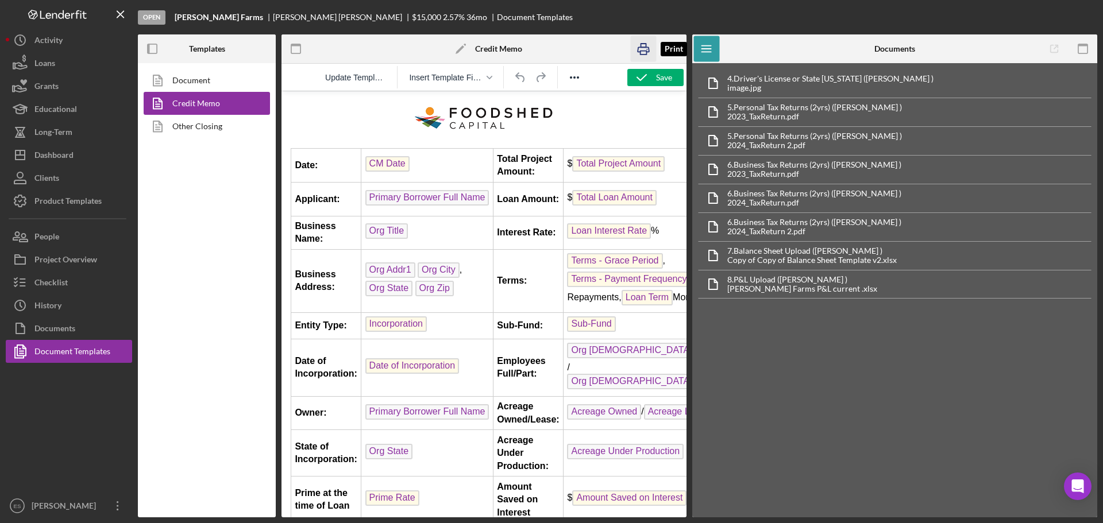
click at [646, 49] on icon "button" at bounding box center [644, 49] width 26 height 26
click at [202, 333] on div "Document Credit Memo Other Closing" at bounding box center [207, 290] width 138 height 454
click at [75, 152] on button "Icon/Dashboard Dashboard" at bounding box center [69, 155] width 126 height 23
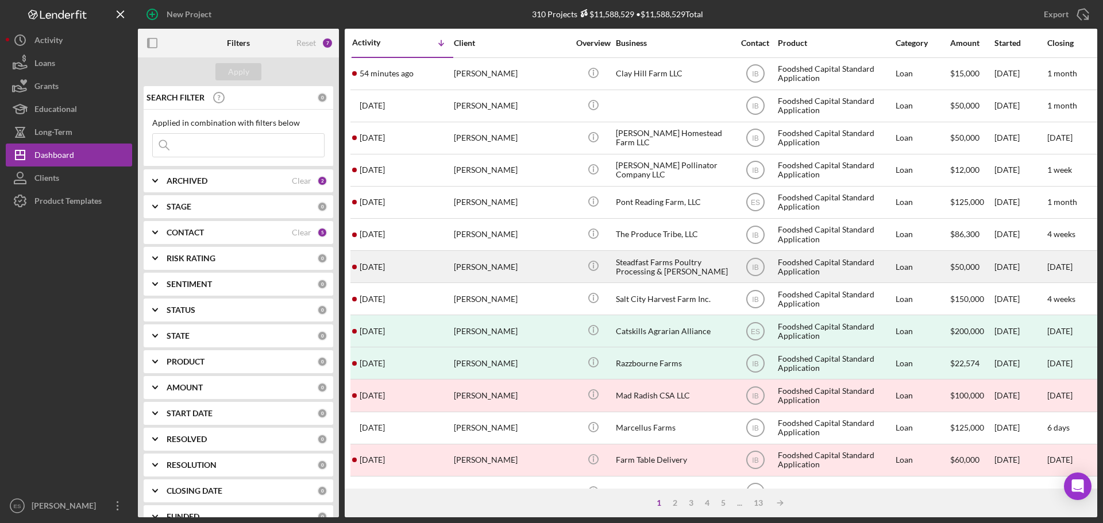
click at [531, 261] on div "[PERSON_NAME]" at bounding box center [511, 267] width 115 height 30
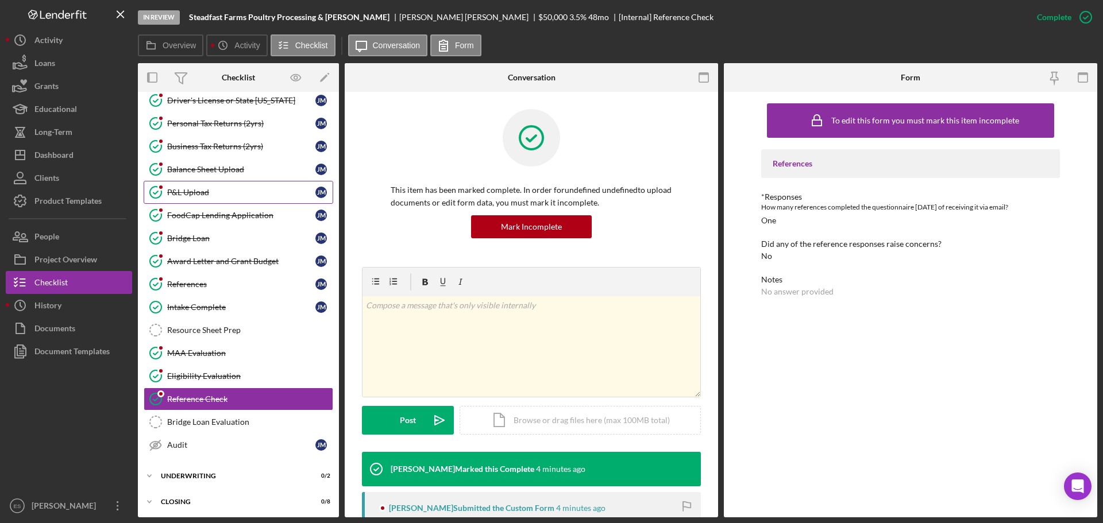
scroll to position [102, 0]
click at [242, 128] on link "Personal Tax Returns (2yrs) Personal Tax Returns (2yrs) [PERSON_NAME]" at bounding box center [239, 122] width 190 height 23
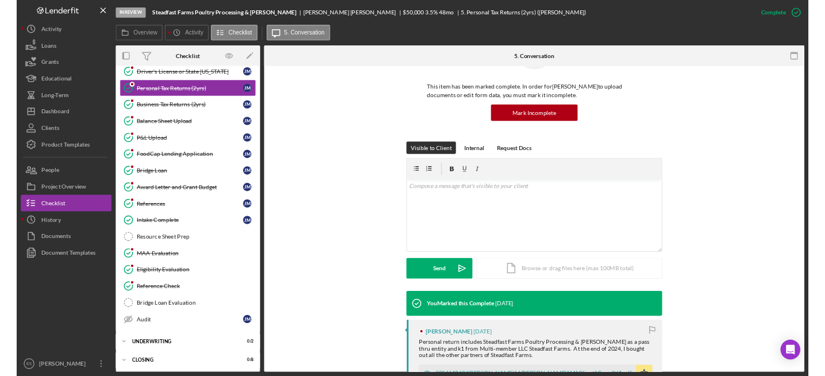
scroll to position [287, 0]
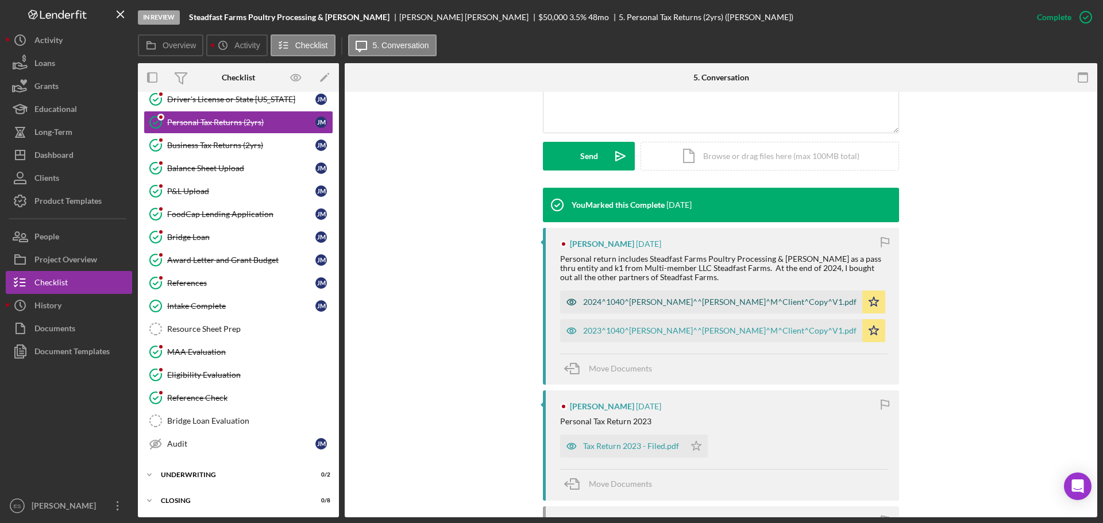
click at [644, 299] on div "2024^1040^[PERSON_NAME]^^[PERSON_NAME]^M^Client^Copy^V1.pdf" at bounding box center [719, 302] width 273 height 9
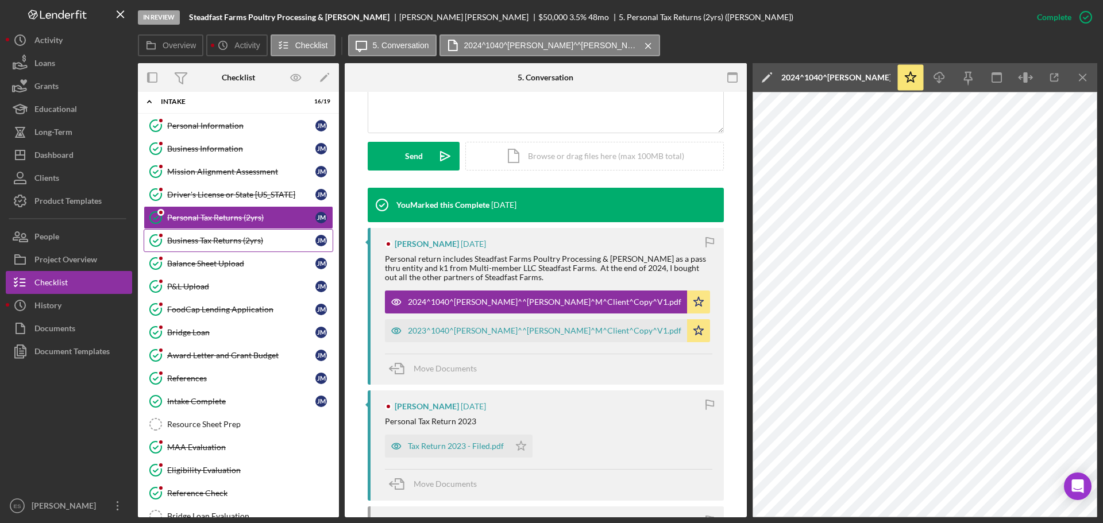
scroll to position [0, 0]
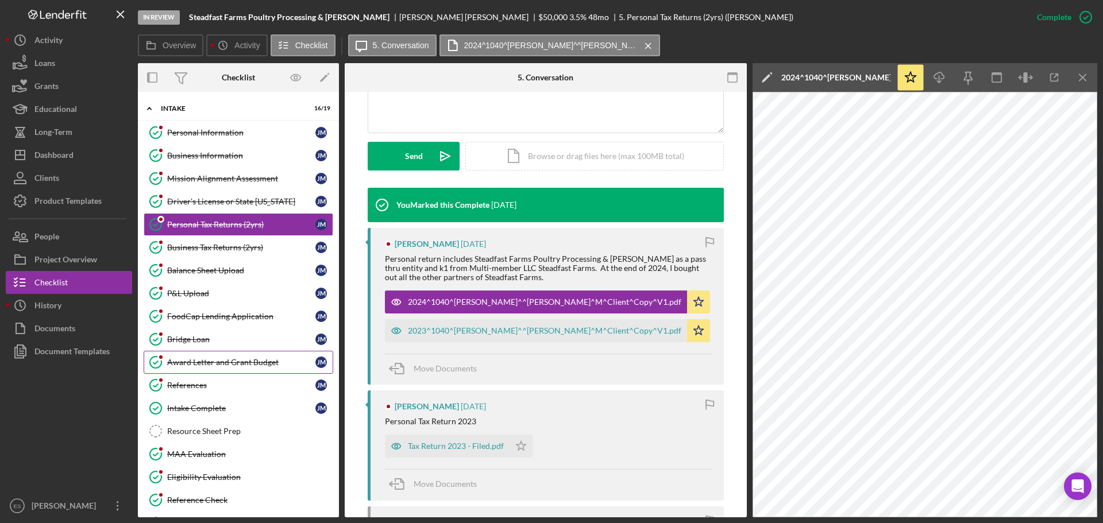
click at [252, 368] on link "Award Letter and Grant Budget Award Letter and Grant Budget [PERSON_NAME]" at bounding box center [239, 362] width 190 height 23
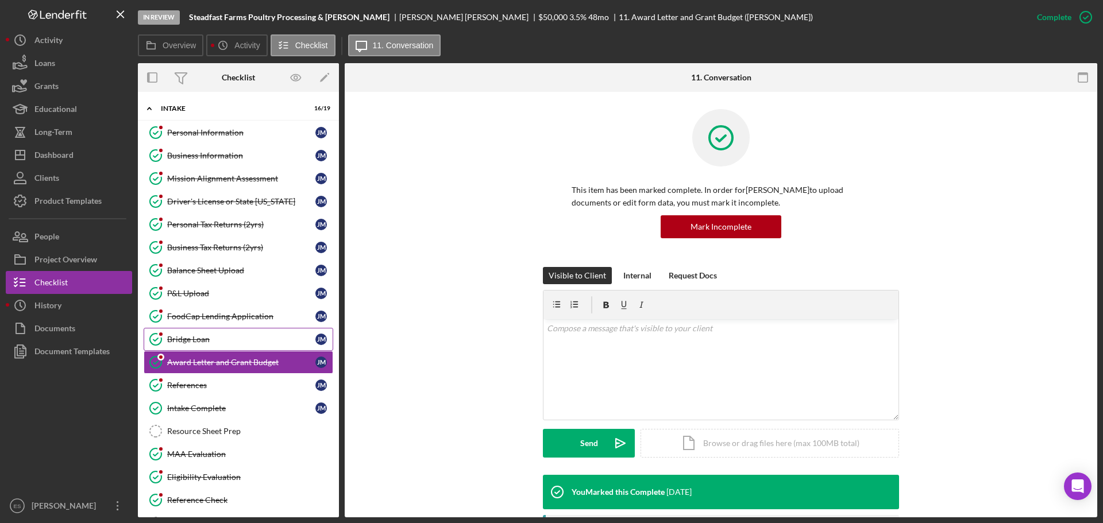
click at [256, 341] on div "Bridge Loan" at bounding box center [241, 339] width 148 height 9
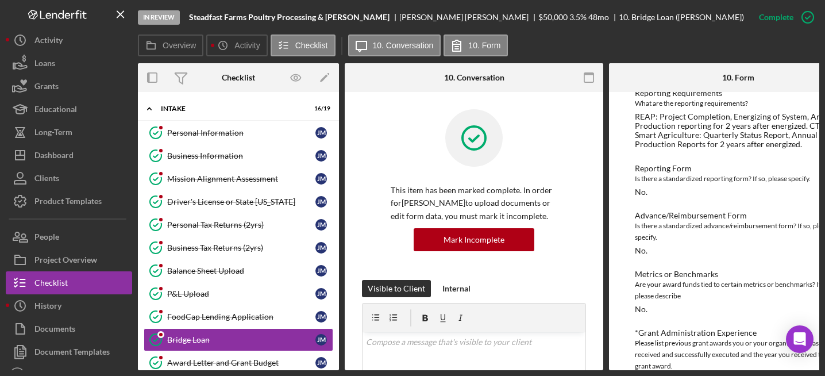
scroll to position [607, 0]
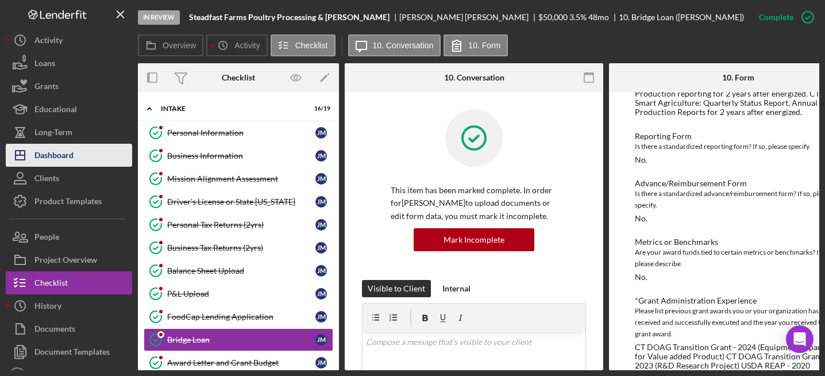
click at [67, 158] on div "Dashboard" at bounding box center [53, 157] width 39 height 26
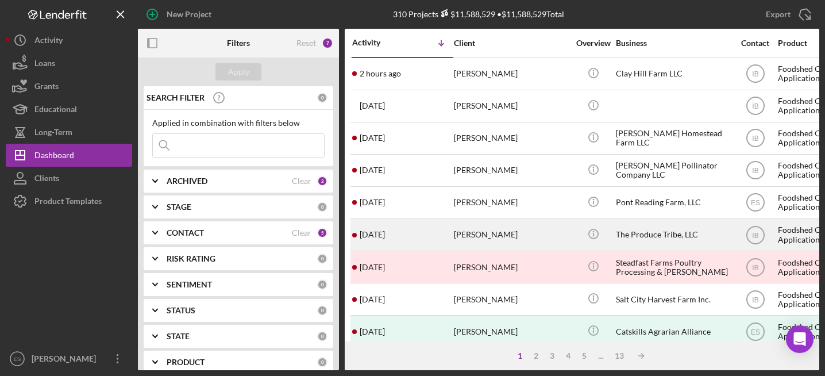
click at [542, 237] on div "[PERSON_NAME]" at bounding box center [511, 234] width 115 height 30
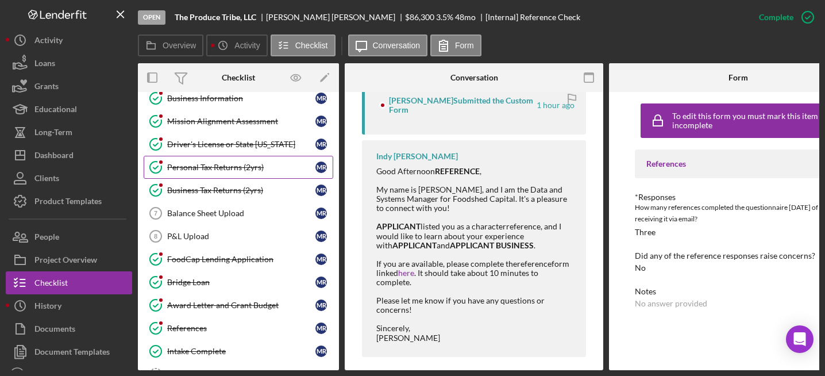
scroll to position [78, 0]
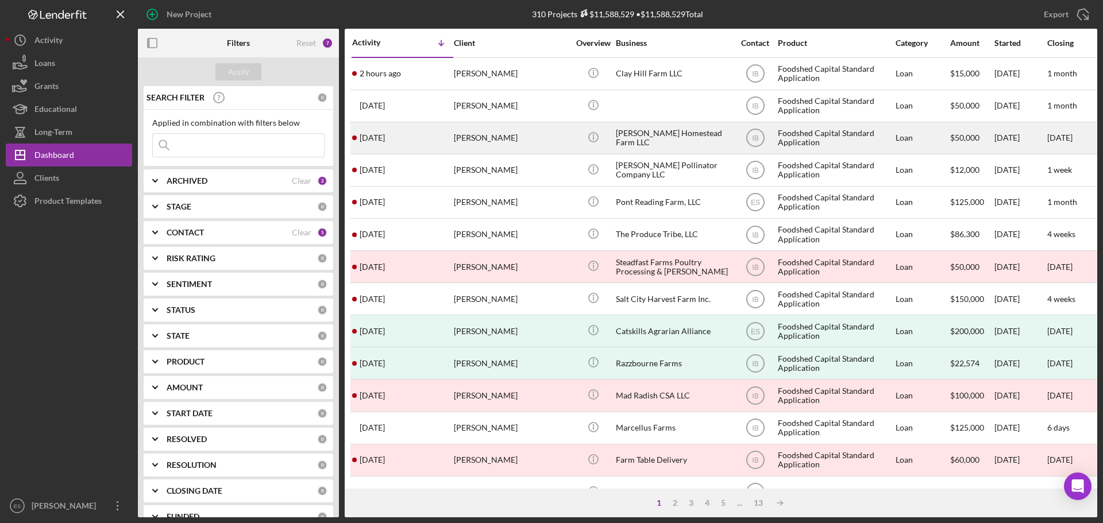
click at [511, 138] on div "[PERSON_NAME]" at bounding box center [511, 138] width 115 height 30
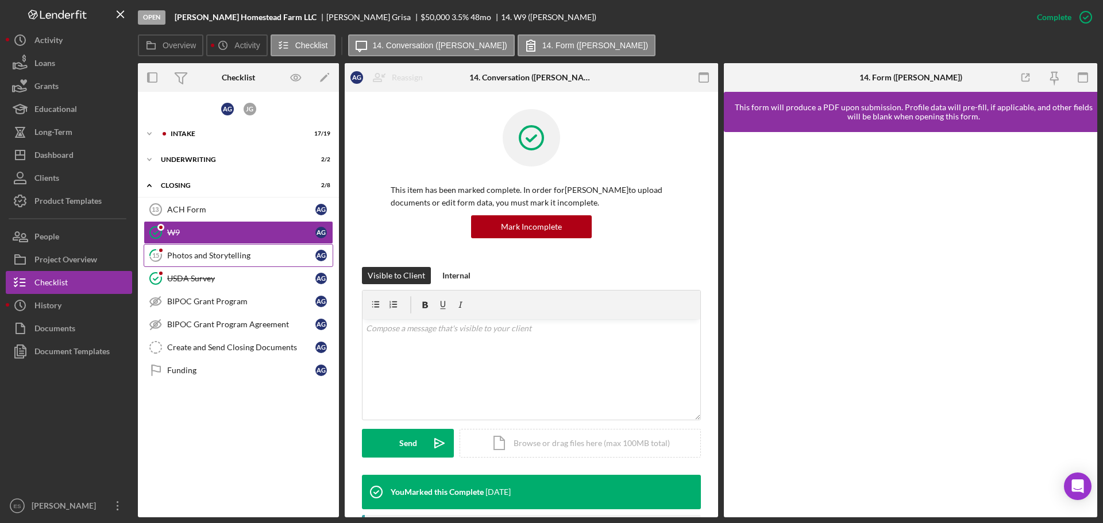
click at [269, 252] on div "Photos and Storytelling" at bounding box center [241, 255] width 148 height 9
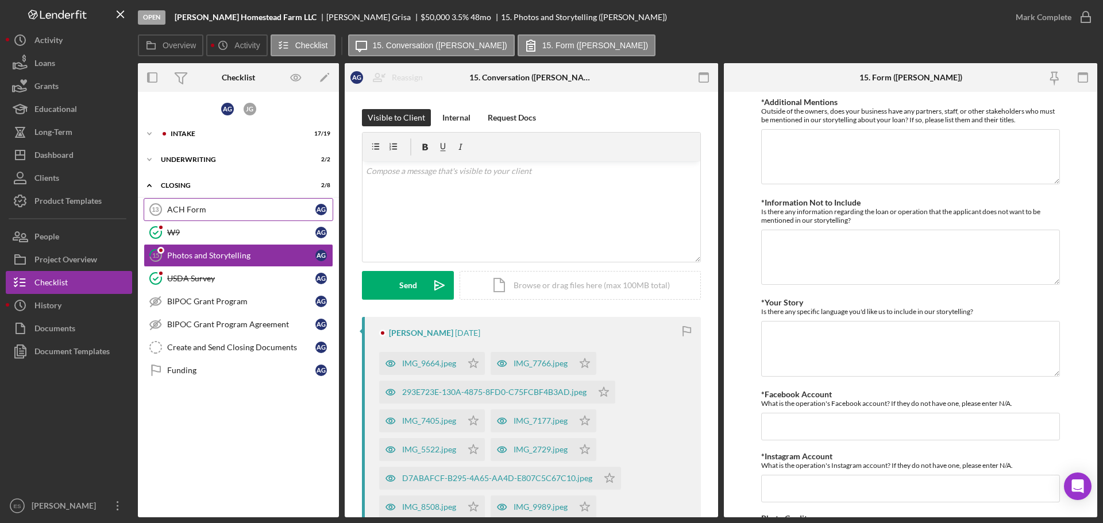
click at [244, 215] on link "ACH Form 13 ACH Form A G" at bounding box center [239, 209] width 190 height 23
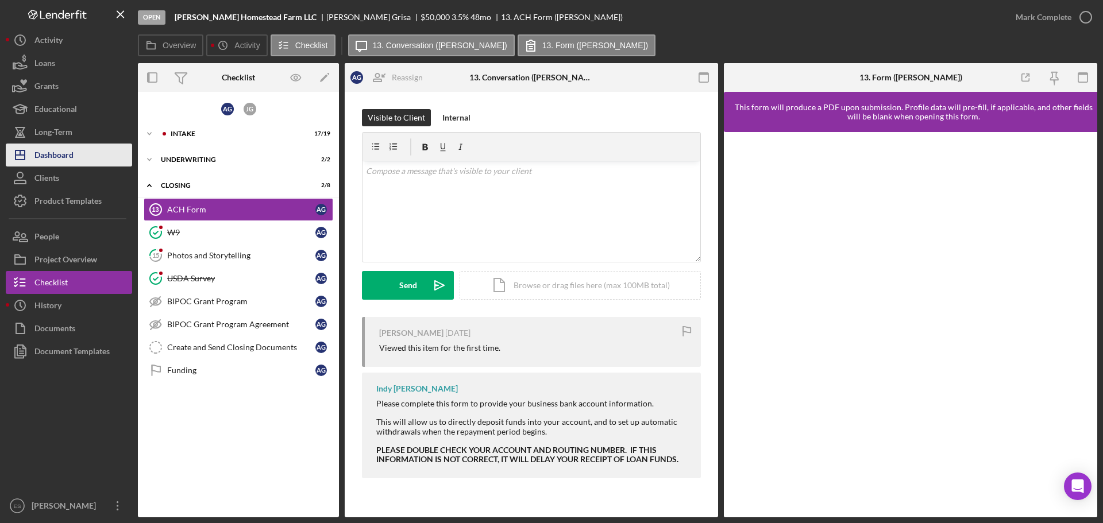
click at [50, 155] on div "Dashboard" at bounding box center [53, 157] width 39 height 26
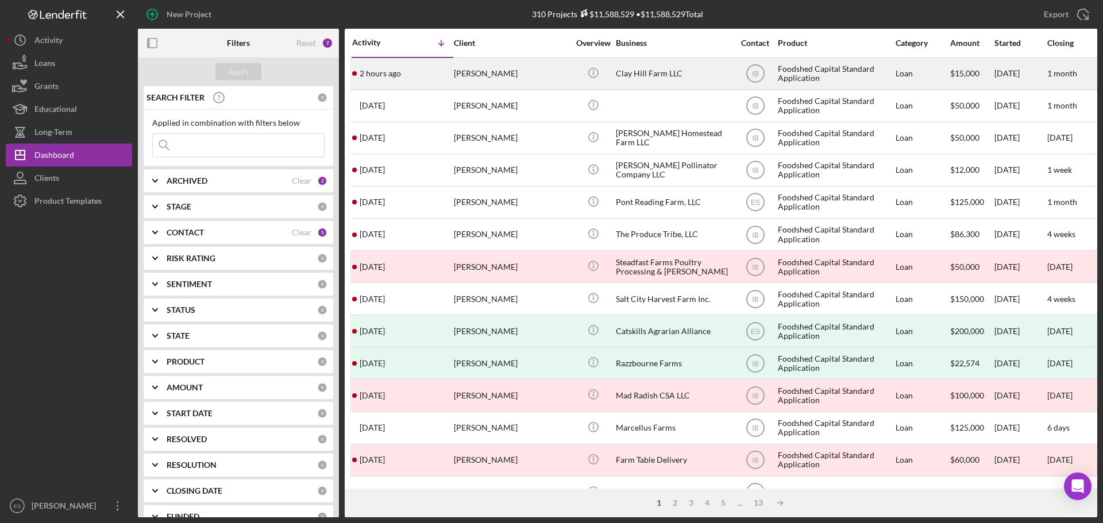
click at [701, 73] on div "Clay Hill Farm LLC" at bounding box center [673, 74] width 115 height 30
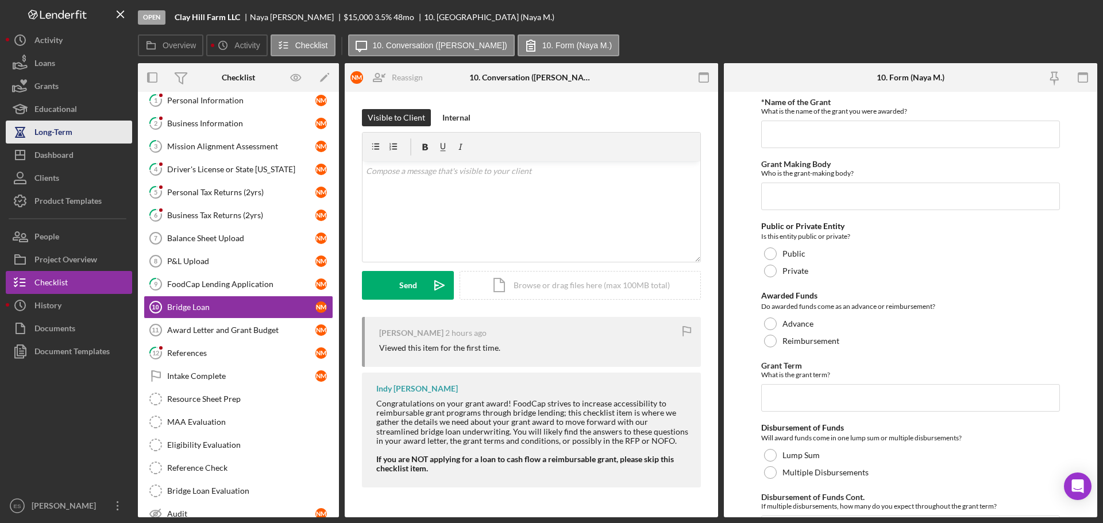
scroll to position [60, 0]
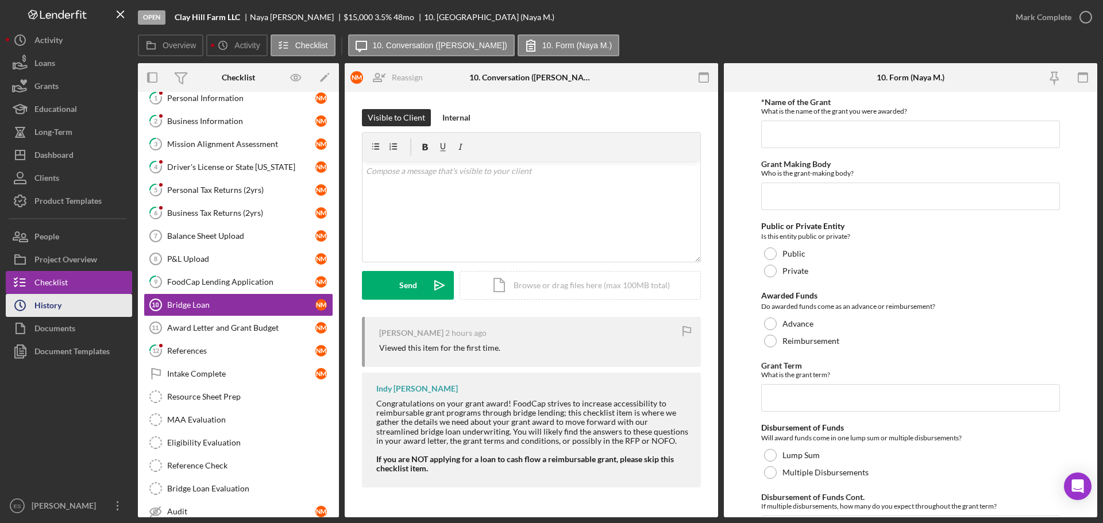
click at [71, 309] on button "Icon/History History" at bounding box center [69, 305] width 126 height 23
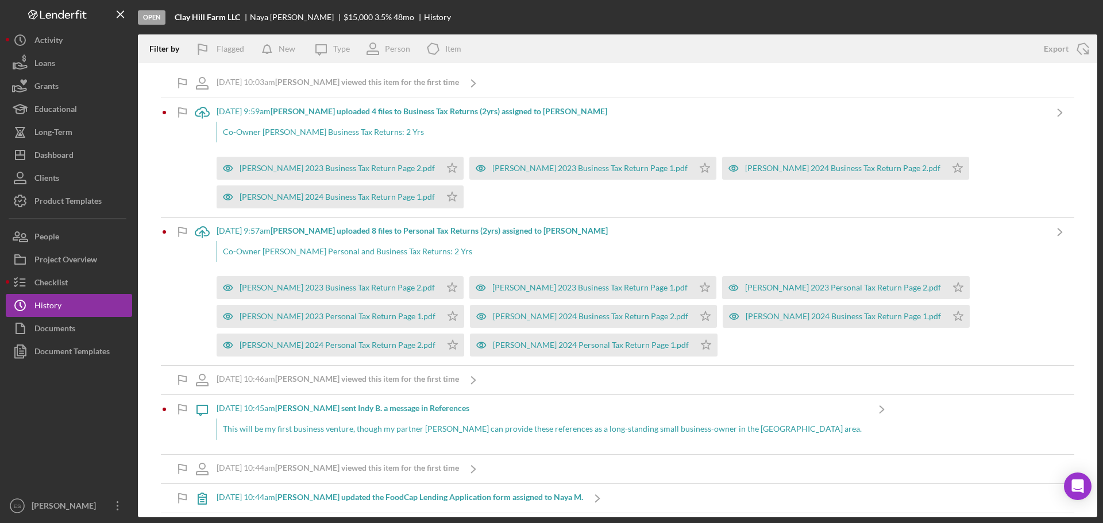
click at [383, 81] on b "Naya M. viewed this item for the first time" at bounding box center [367, 82] width 184 height 10
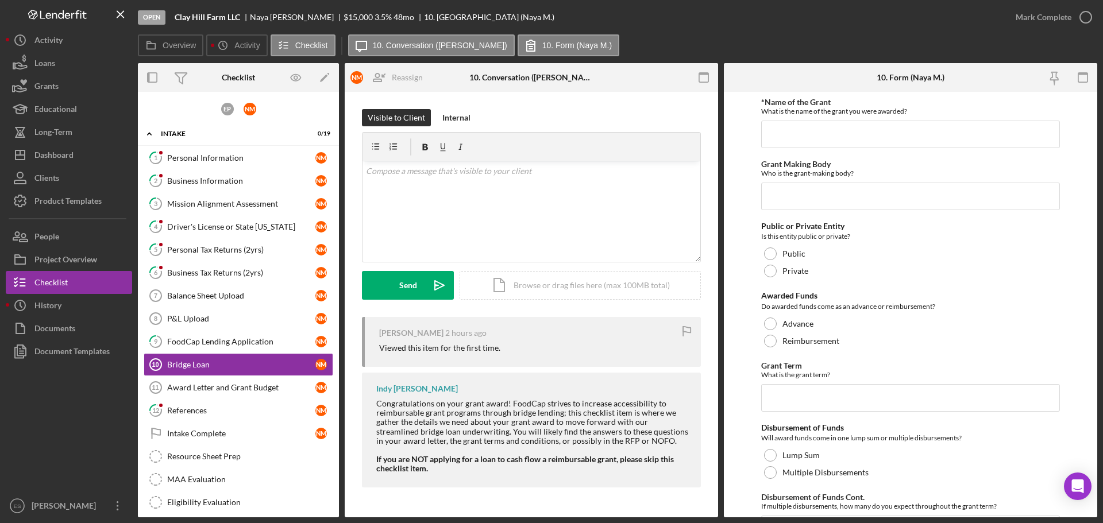
scroll to position [60, 0]
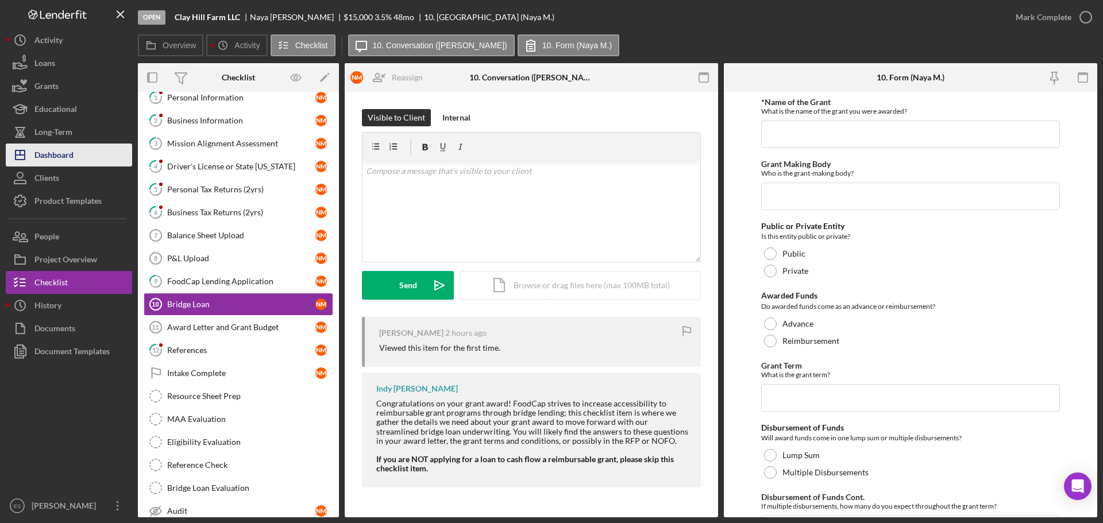
click at [83, 149] on button "Icon/Dashboard Dashboard" at bounding box center [69, 155] width 126 height 23
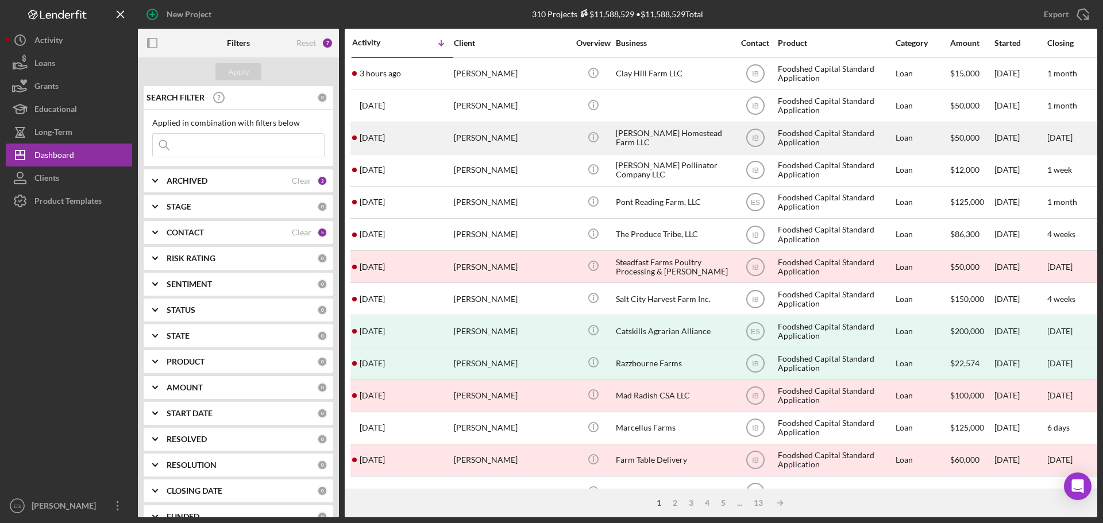
click at [538, 135] on div "[PERSON_NAME]" at bounding box center [511, 138] width 115 height 30
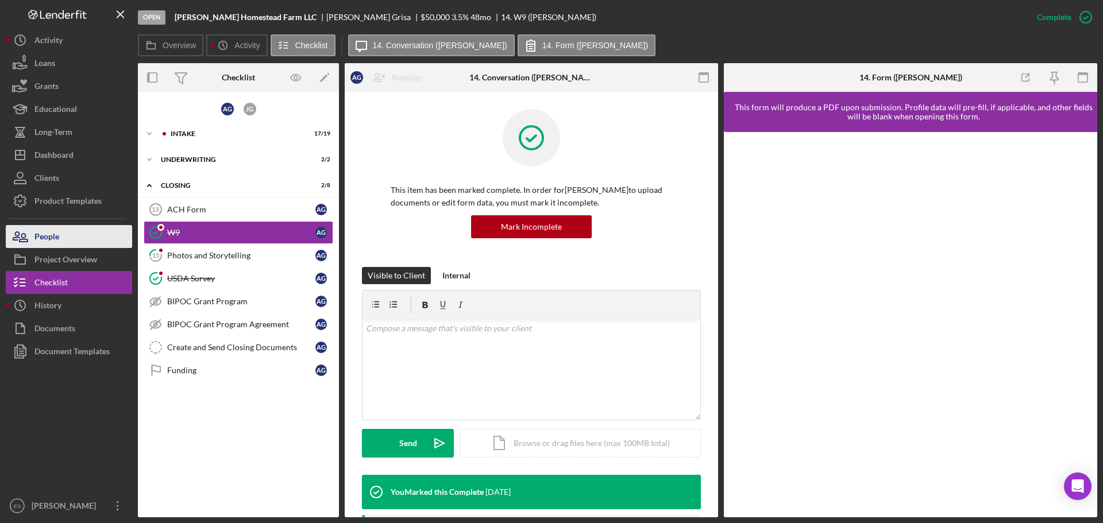
click at [76, 242] on button "People" at bounding box center [69, 236] width 126 height 23
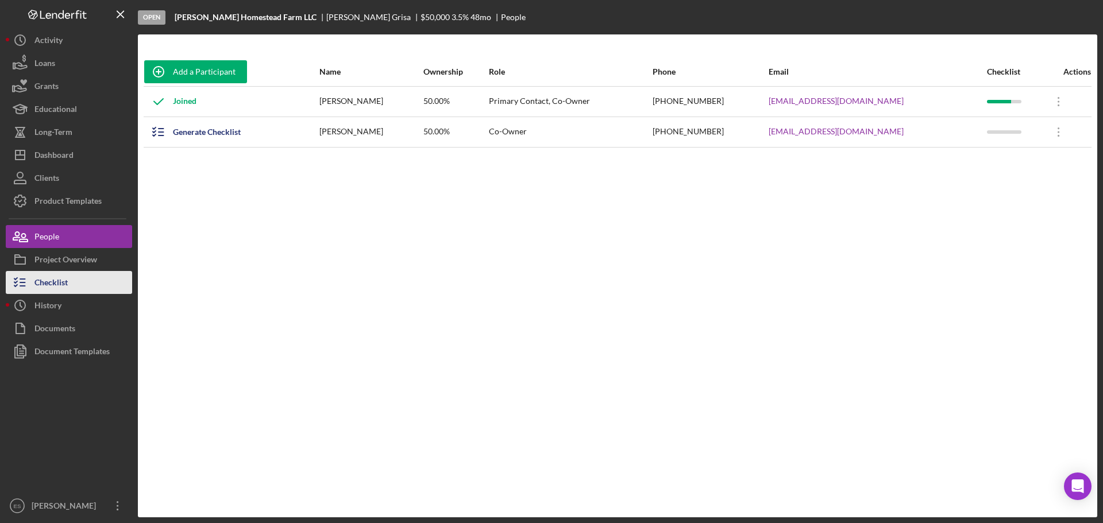
click at [64, 286] on div "Checklist" at bounding box center [50, 284] width 33 height 26
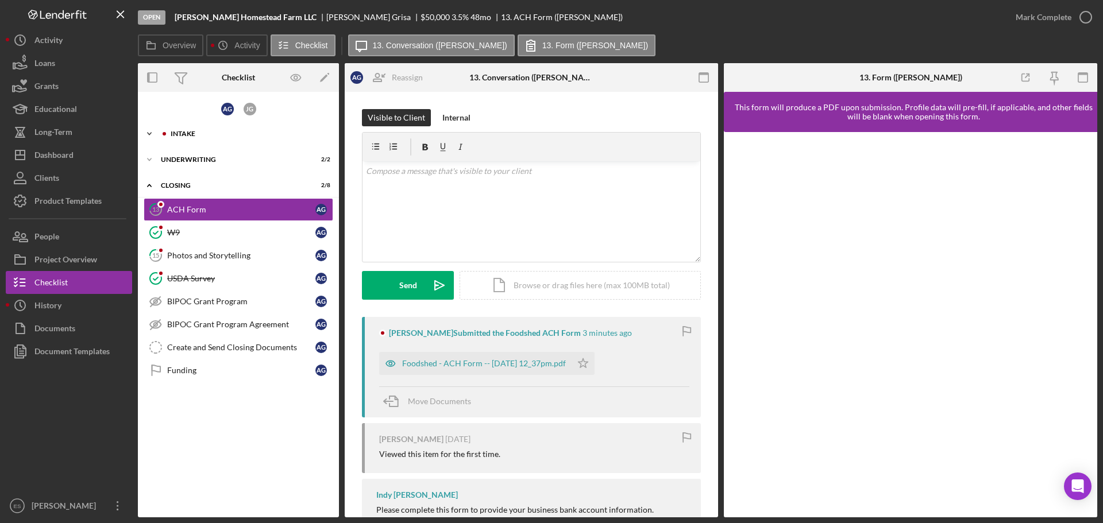
click at [201, 136] on div "Intake" at bounding box center [248, 133] width 154 height 7
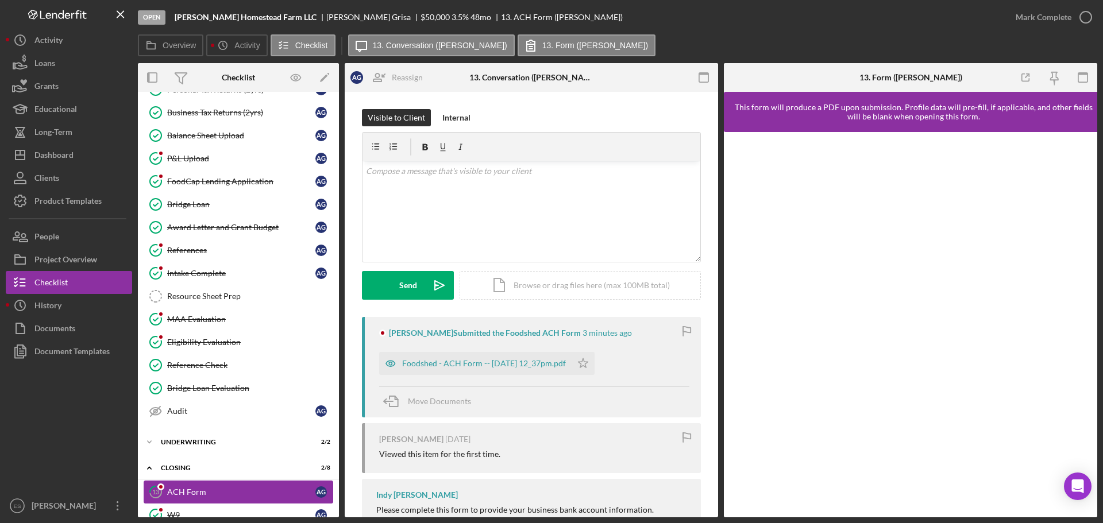
scroll to position [319, 0]
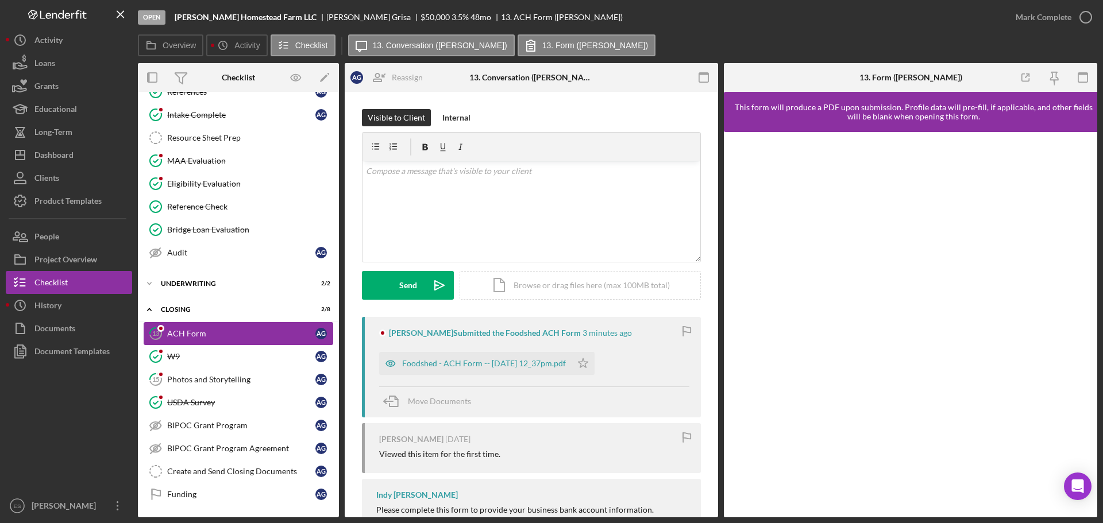
click at [254, 329] on div "ACH Form" at bounding box center [241, 333] width 148 height 9
click at [528, 363] on div "Foodshed - ACH Form -- 2025-09-29 12_37pm.pdf" at bounding box center [484, 363] width 164 height 9
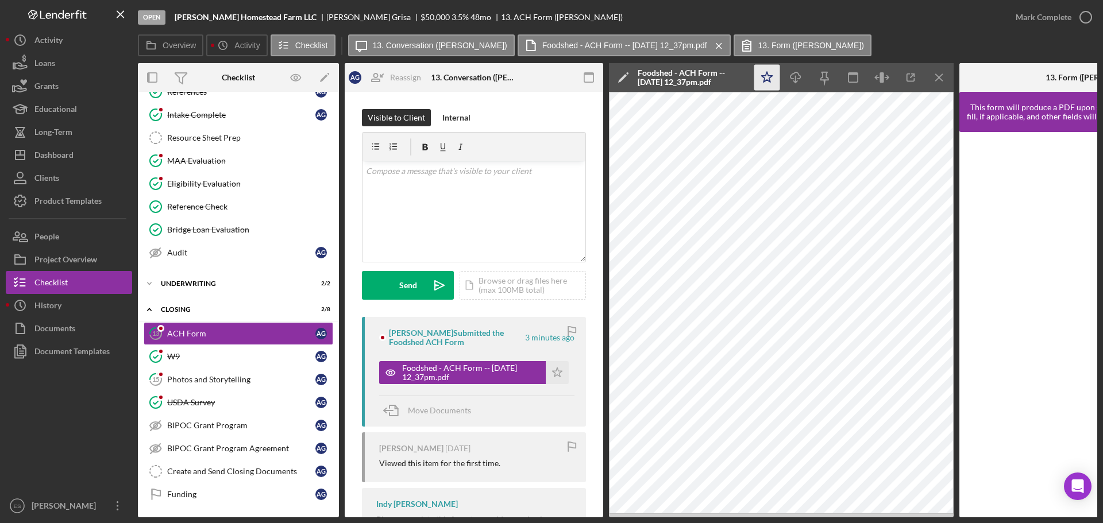
click at [768, 78] on icon "Icon/Star" at bounding box center [767, 78] width 26 height 26
click at [1057, 11] on div "Mark Complete" at bounding box center [1044, 17] width 56 height 23
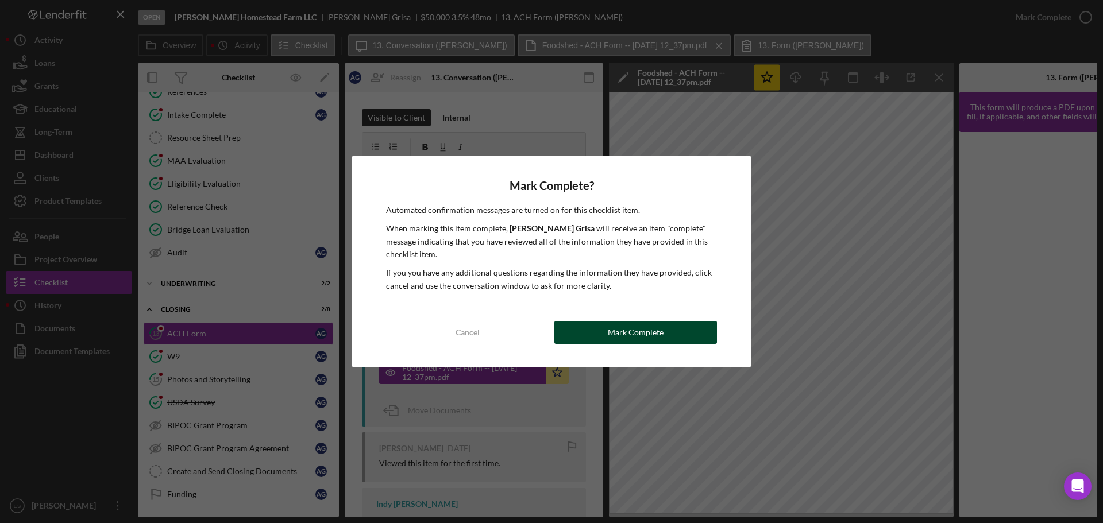
click at [596, 338] on button "Mark Complete" at bounding box center [635, 332] width 163 height 23
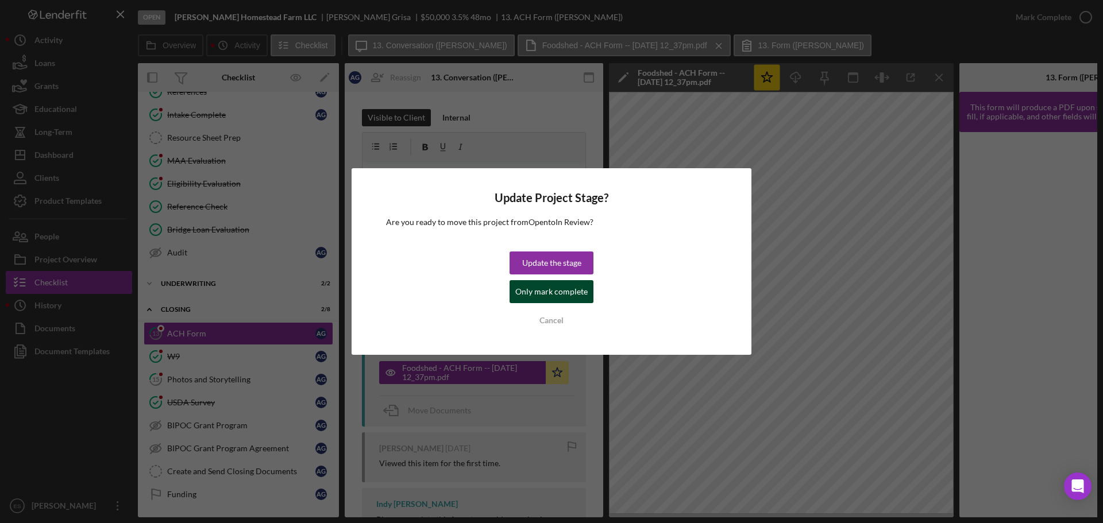
click at [567, 288] on div "Only mark complete" at bounding box center [551, 291] width 72 height 23
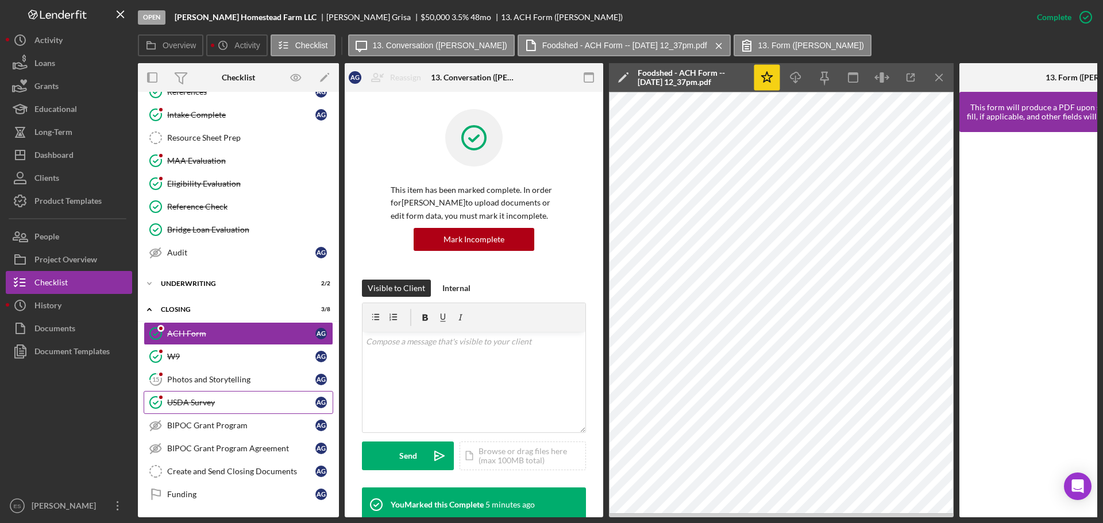
scroll to position [322, 0]
click at [245, 473] on div "Create and Send Closing Documents" at bounding box center [241, 471] width 148 height 9
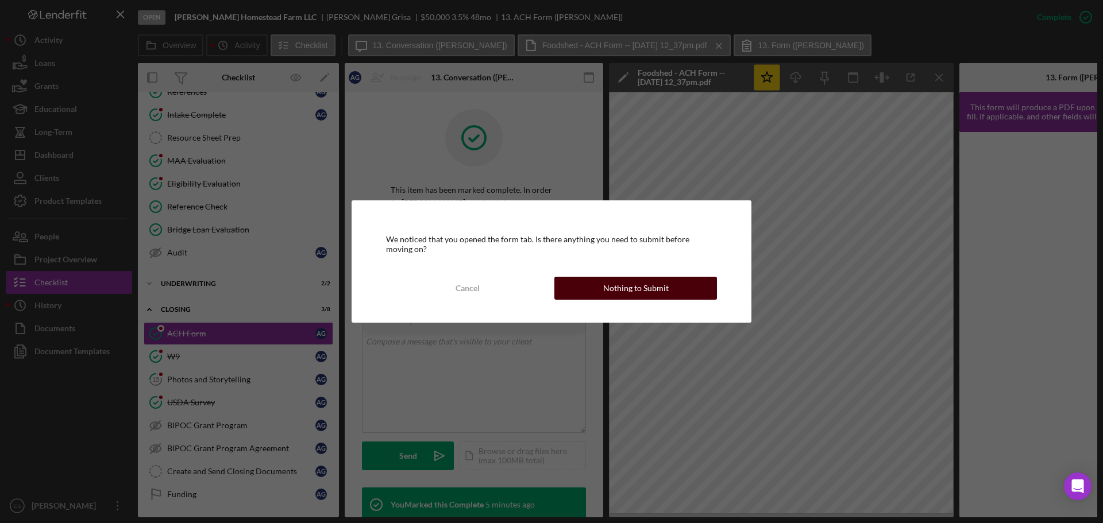
click at [648, 284] on div "Nothing to Submit" at bounding box center [635, 288] width 65 height 23
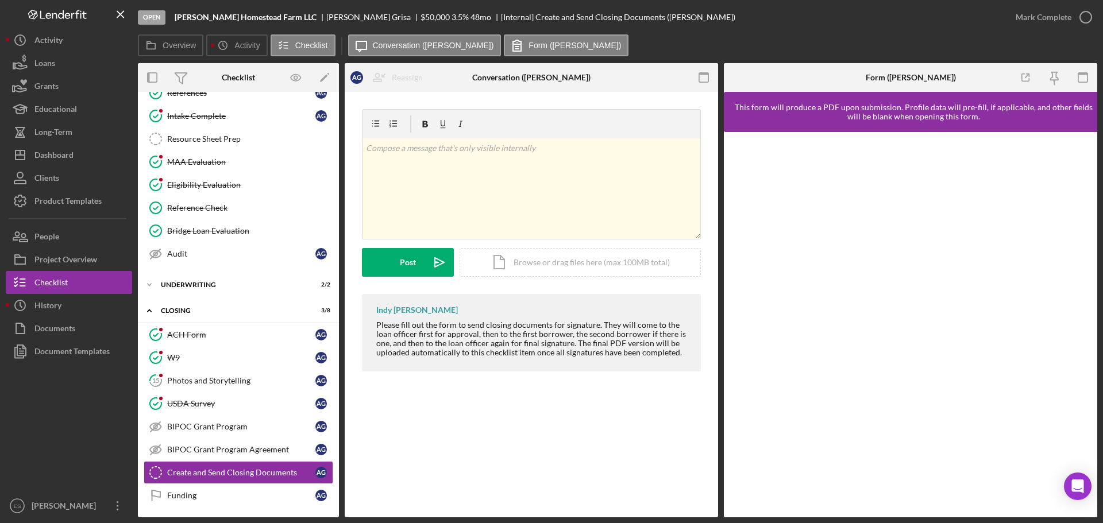
scroll to position [319, 0]
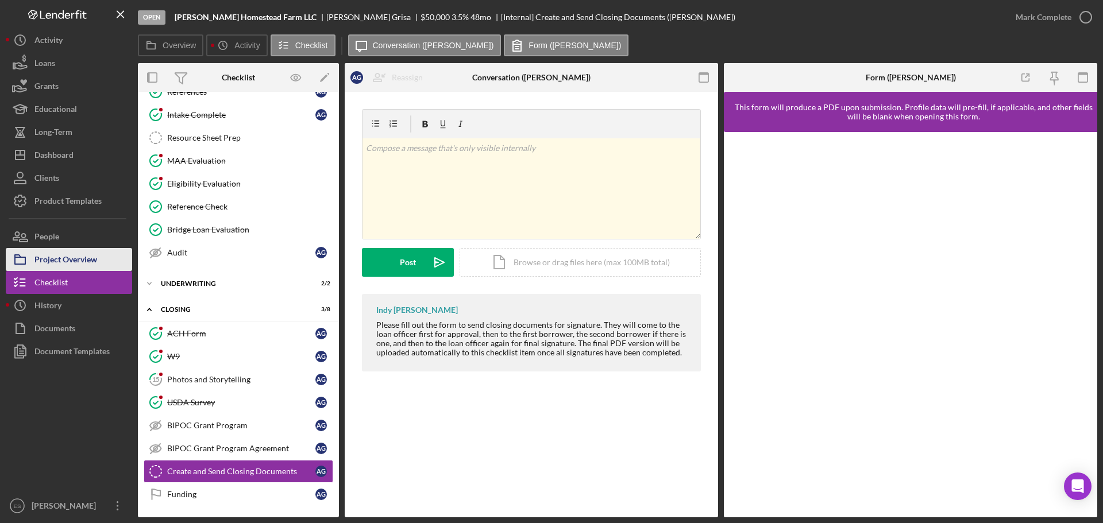
click at [77, 258] on div "Project Overview" at bounding box center [65, 261] width 63 height 26
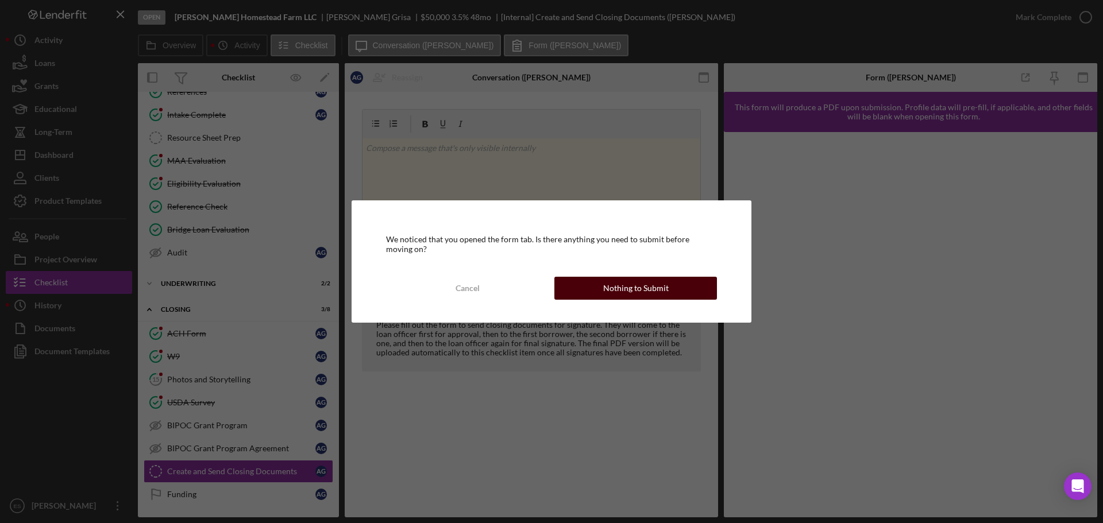
click at [577, 291] on button "Nothing to Submit" at bounding box center [635, 288] width 163 height 23
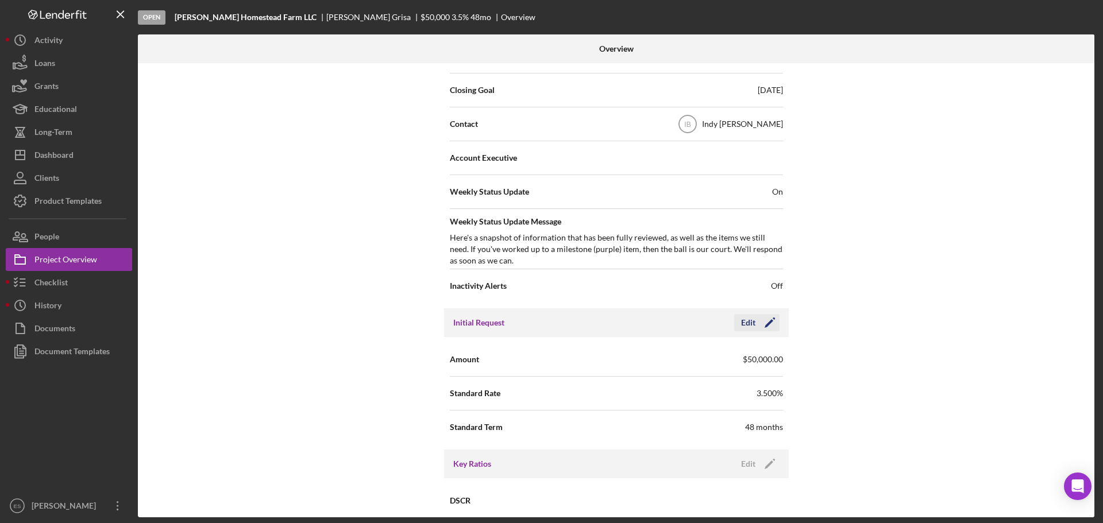
scroll to position [402, 0]
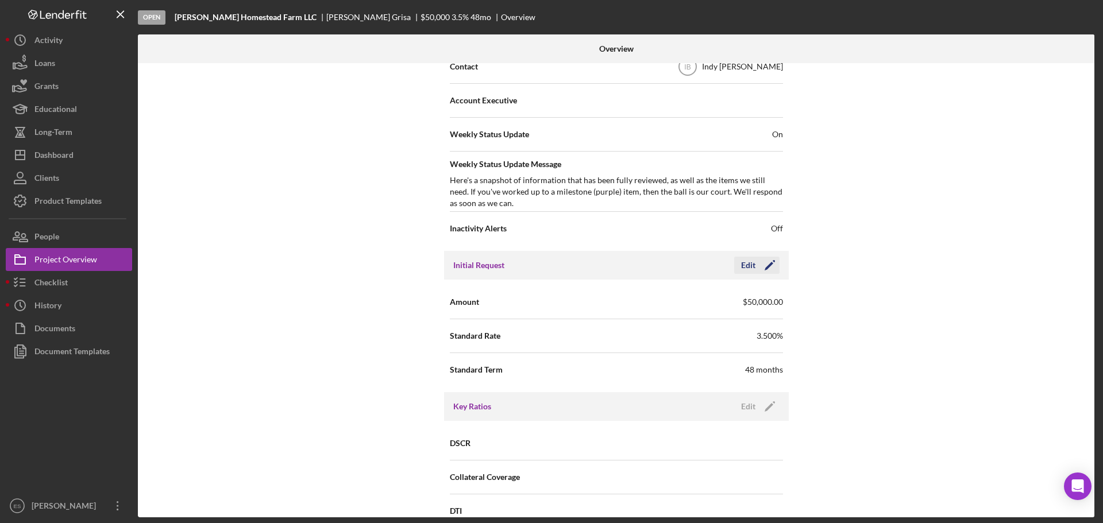
click at [764, 267] on icon "Icon/Edit" at bounding box center [769, 265] width 29 height 29
click at [631, 302] on input "$50,000" at bounding box center [699, 302] width 167 height 28
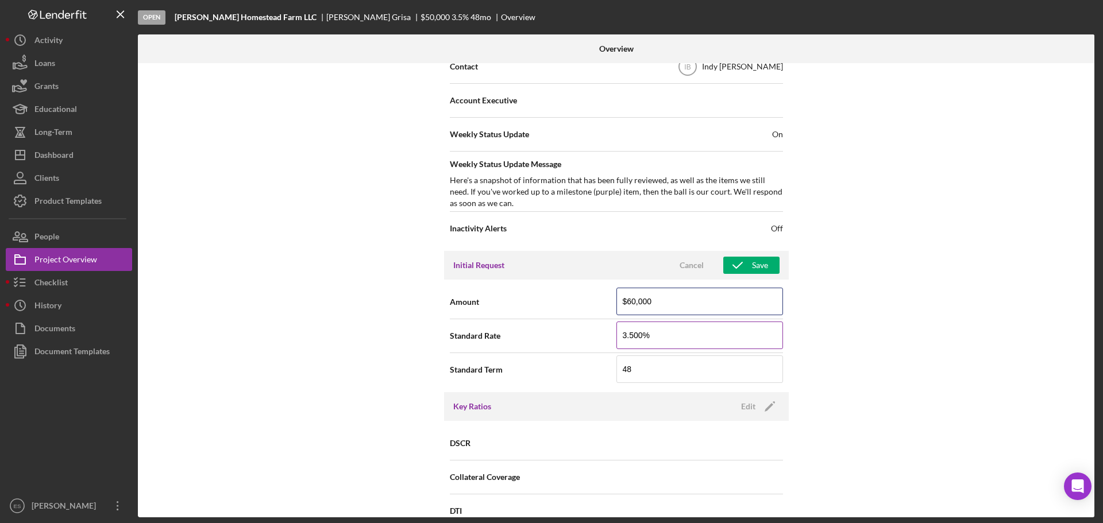
type input "$60,000"
click at [647, 336] on input "3.500%" at bounding box center [699, 336] width 167 height 28
type input "3%"
type input "2.570%"
click at [859, 342] on div "Internal Workflow Stage Open Icon/Dropdown Arrow Archive (can unarchive later i…" at bounding box center [616, 290] width 956 height 454
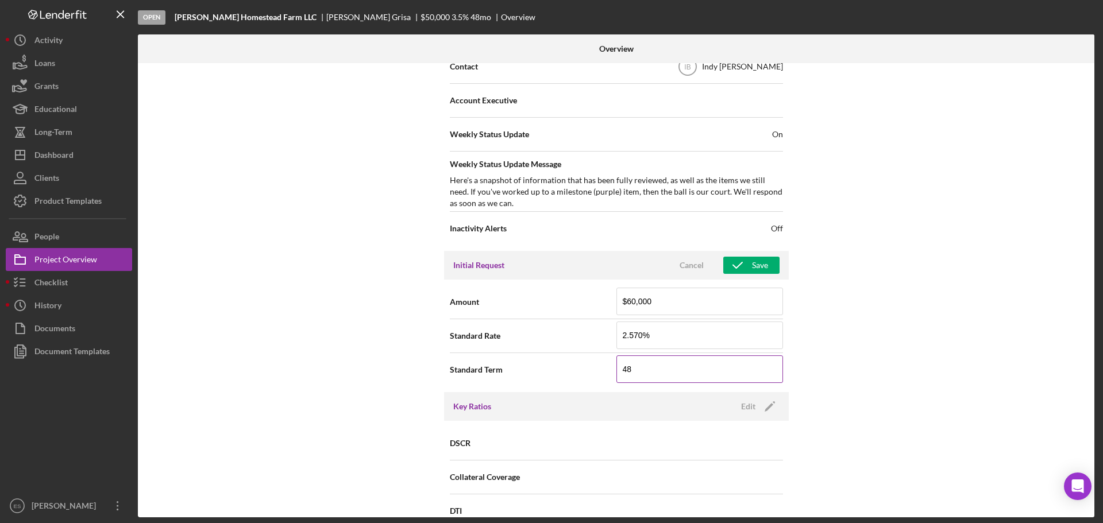
click at [643, 364] on input "48" at bounding box center [699, 370] width 167 height 28
type input "4"
type input "60"
click at [889, 331] on div "Internal Workflow Stage Open Icon/Dropdown Arrow Archive (can unarchive later i…" at bounding box center [616, 290] width 956 height 454
click at [767, 265] on button "Save" at bounding box center [751, 265] width 56 height 17
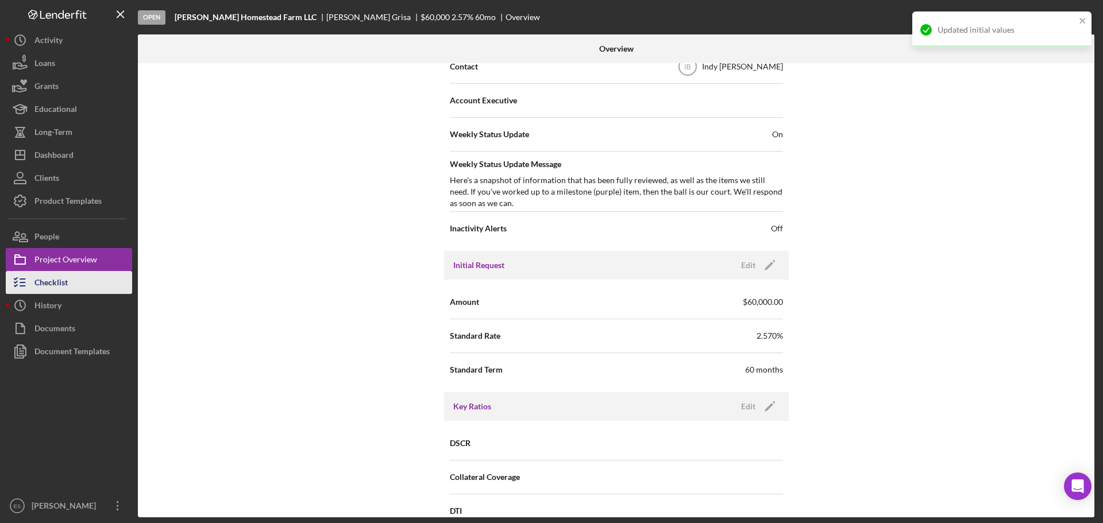
click at [58, 284] on div "Checklist" at bounding box center [50, 284] width 33 height 26
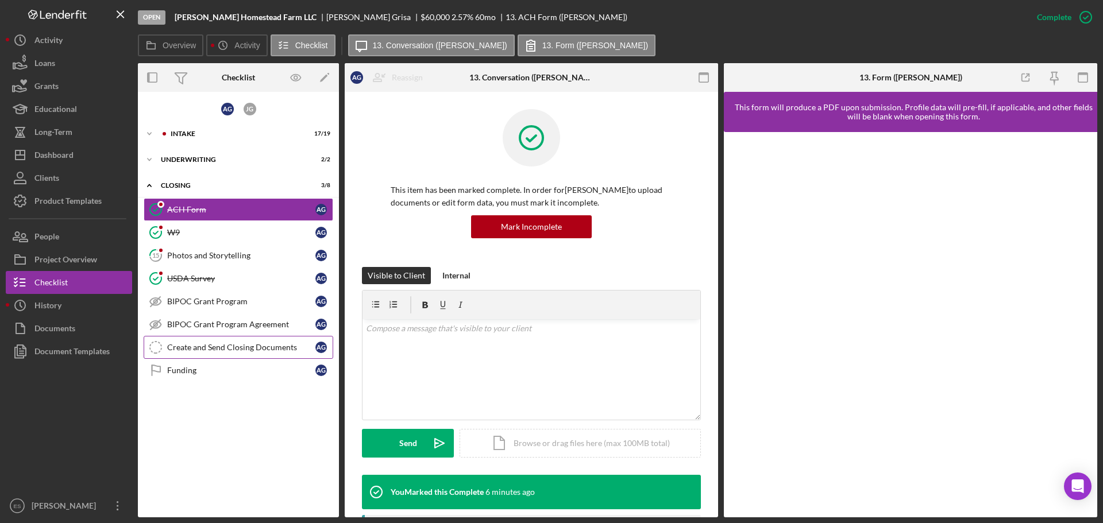
click at [218, 344] on div "Create and Send Closing Documents" at bounding box center [241, 347] width 148 height 9
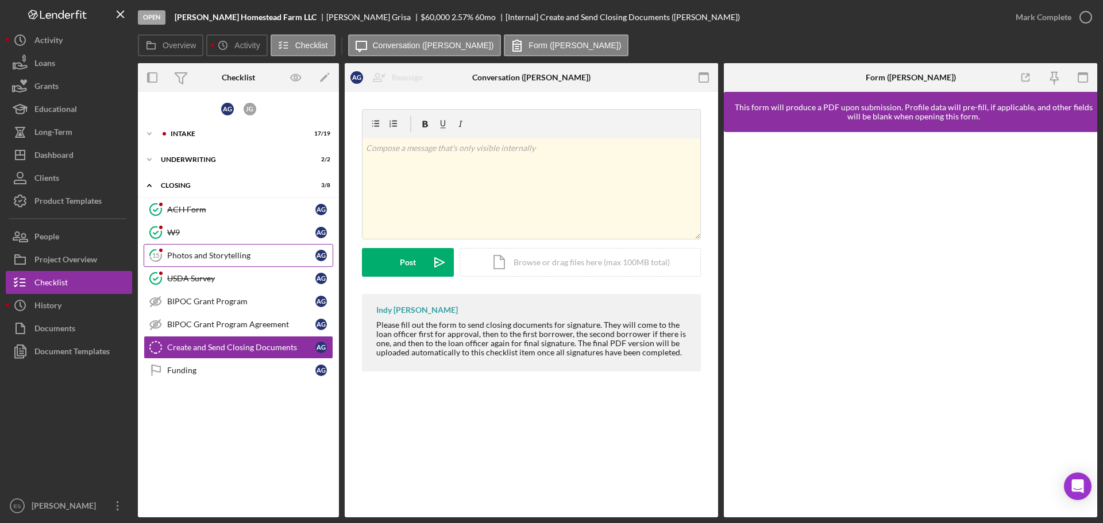
click at [200, 260] on div "Photos and Storytelling" at bounding box center [241, 255] width 148 height 9
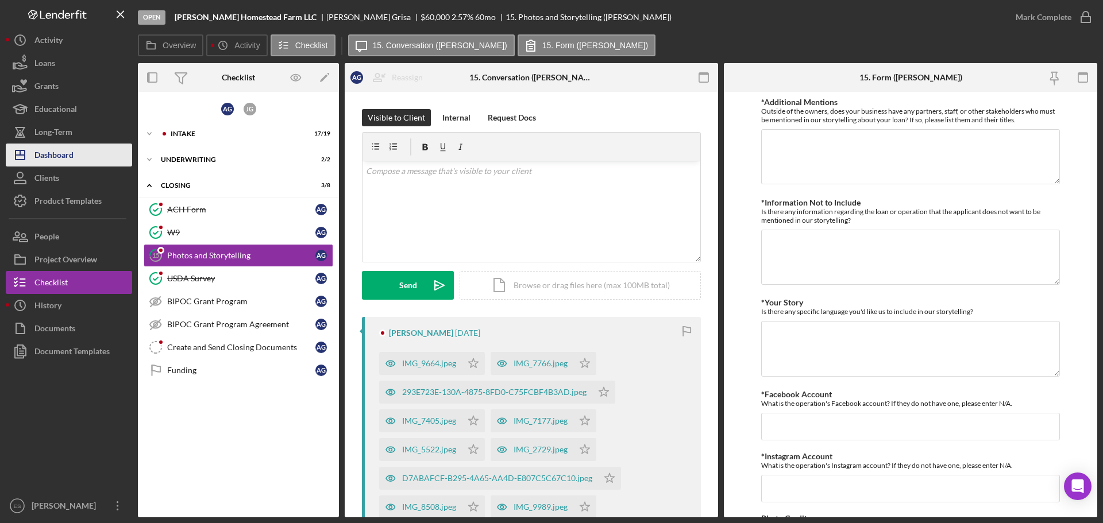
click at [82, 145] on button "Icon/Dashboard Dashboard" at bounding box center [69, 155] width 126 height 23
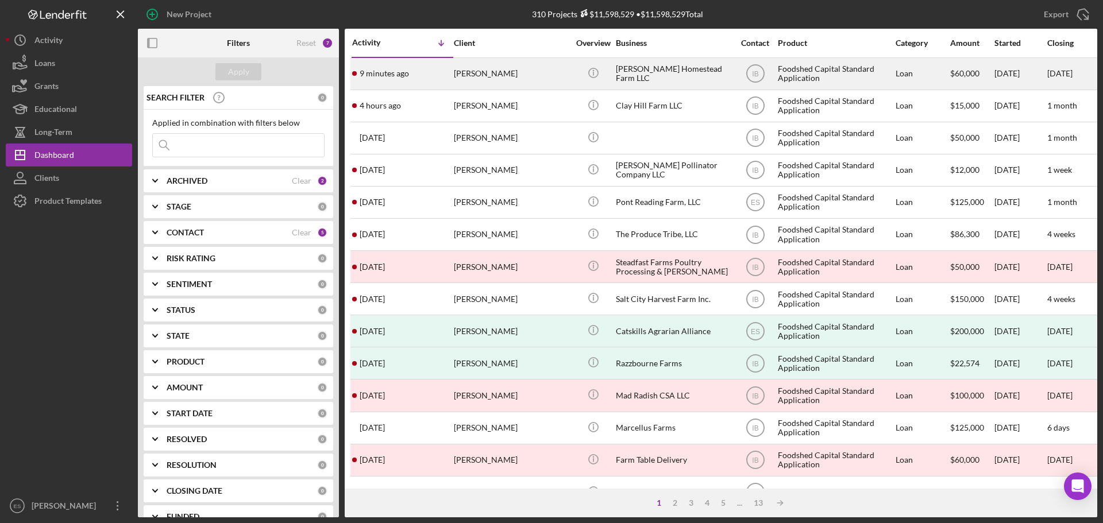
click at [556, 70] on div "[PERSON_NAME]" at bounding box center [511, 74] width 115 height 30
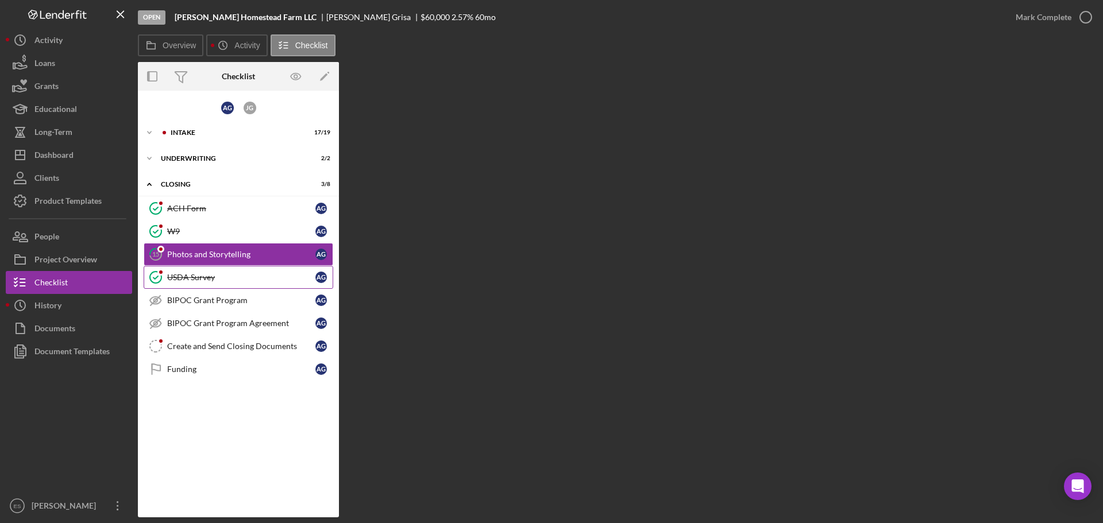
click at [246, 279] on div "USDA Survey" at bounding box center [241, 277] width 148 height 9
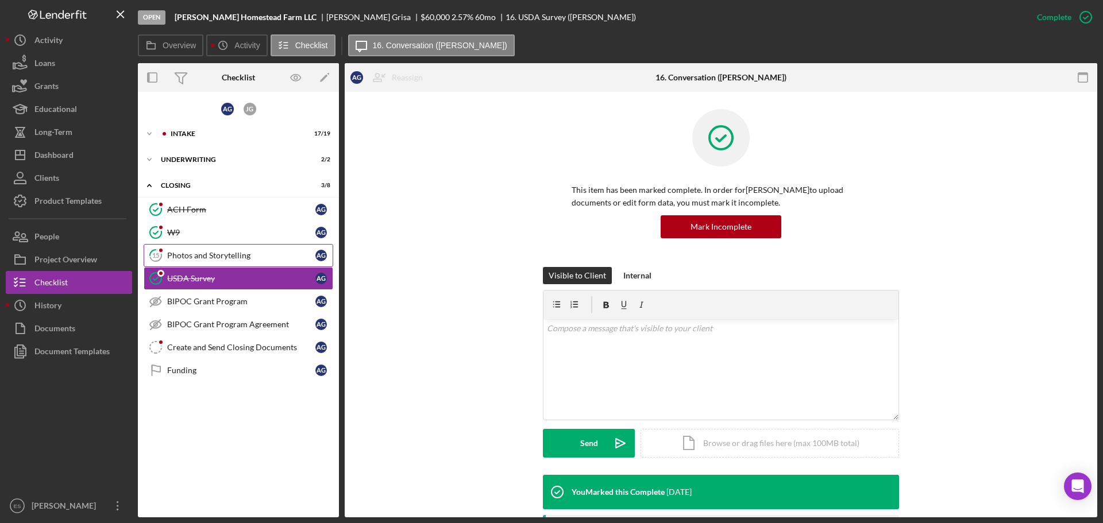
click at [247, 257] on div "Photos and Storytelling" at bounding box center [241, 255] width 148 height 9
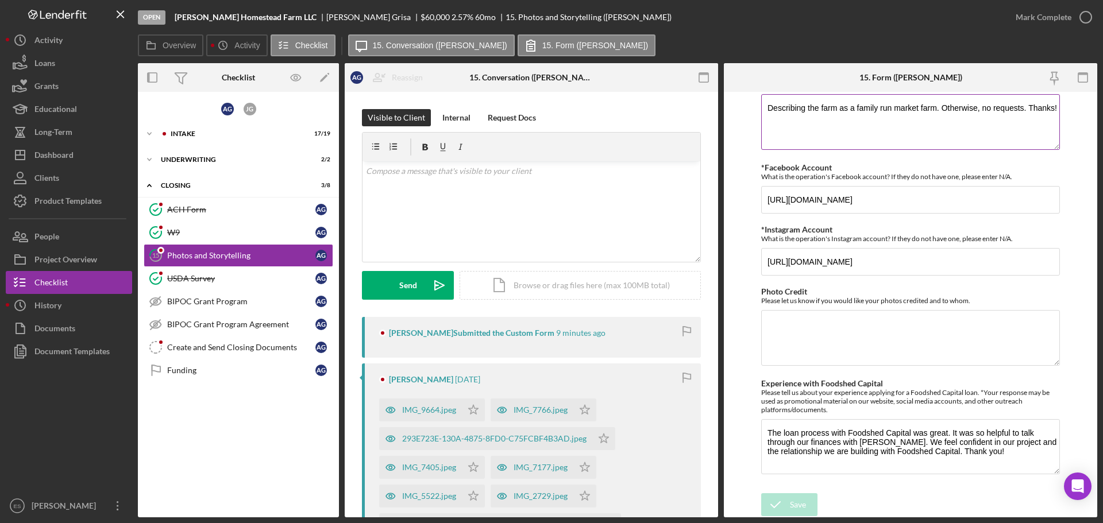
scroll to position [227, 0]
click at [585, 412] on polygon "button" at bounding box center [585, 409] width 10 height 9
click at [1030, 21] on div "Mark Complete" at bounding box center [1044, 17] width 56 height 23
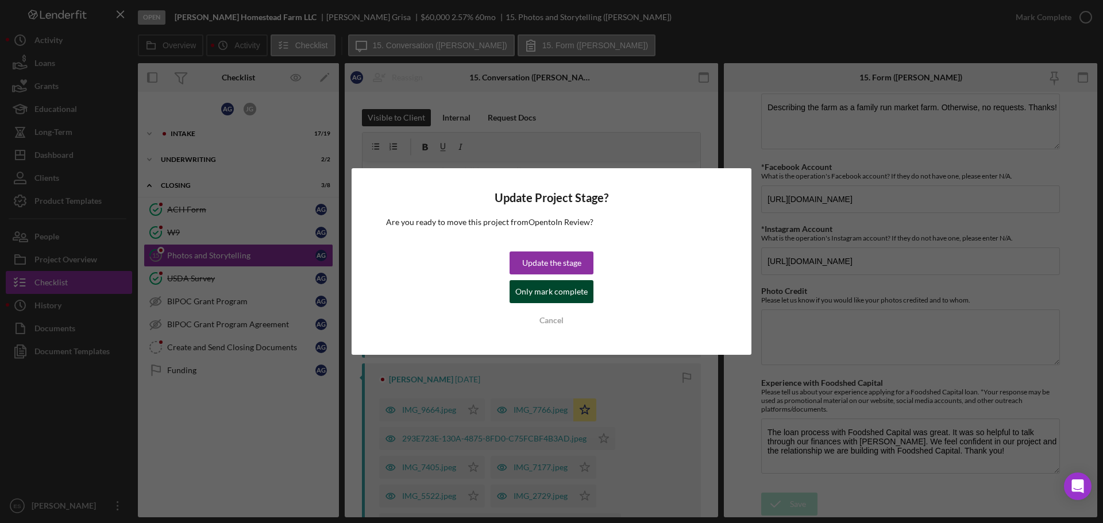
click at [576, 299] on div "Only mark complete" at bounding box center [551, 291] width 72 height 23
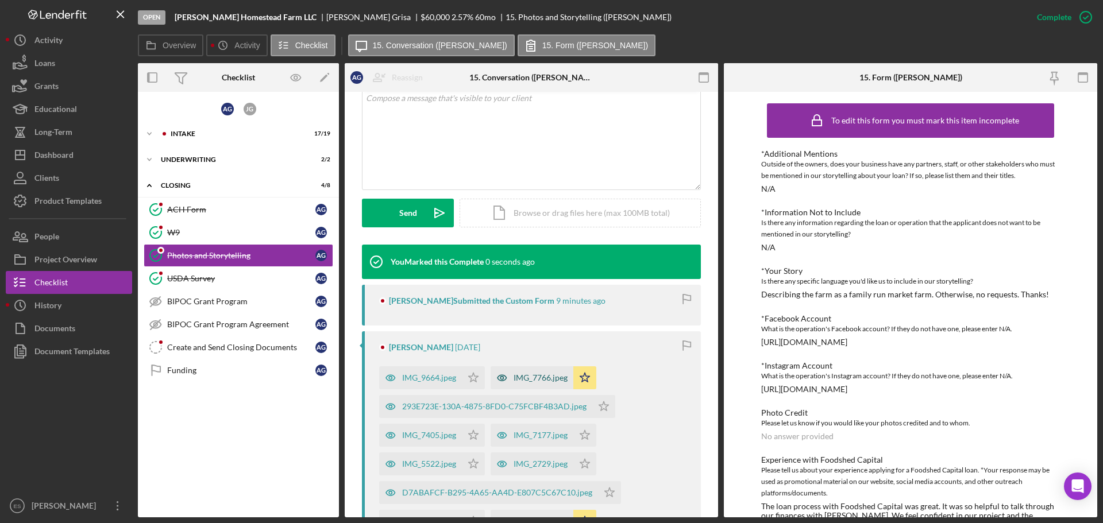
scroll to position [287, 0]
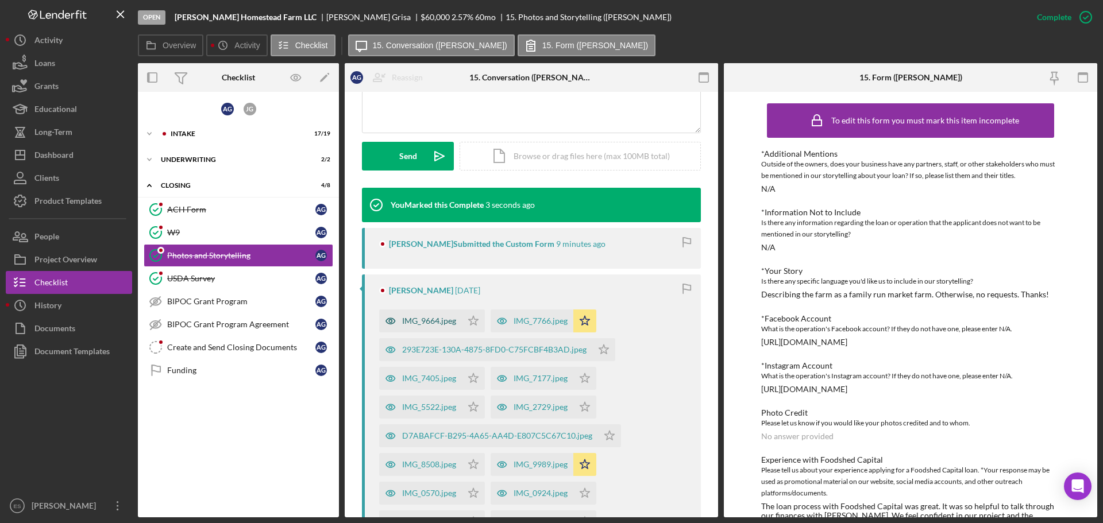
click at [443, 323] on div "IMG_9664.jpeg" at bounding box center [429, 320] width 54 height 9
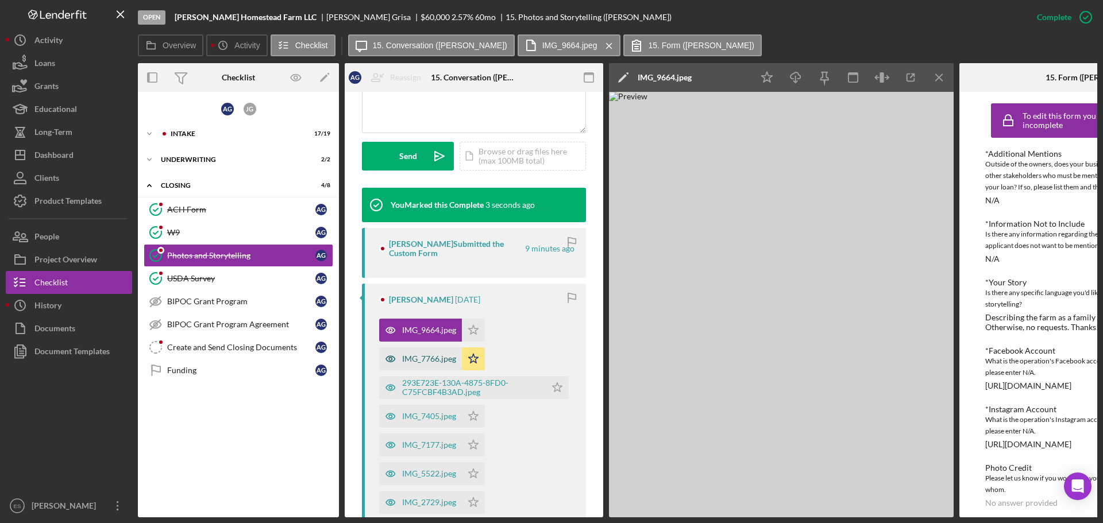
click at [430, 353] on div "IMG_7766.jpeg" at bounding box center [420, 359] width 83 height 23
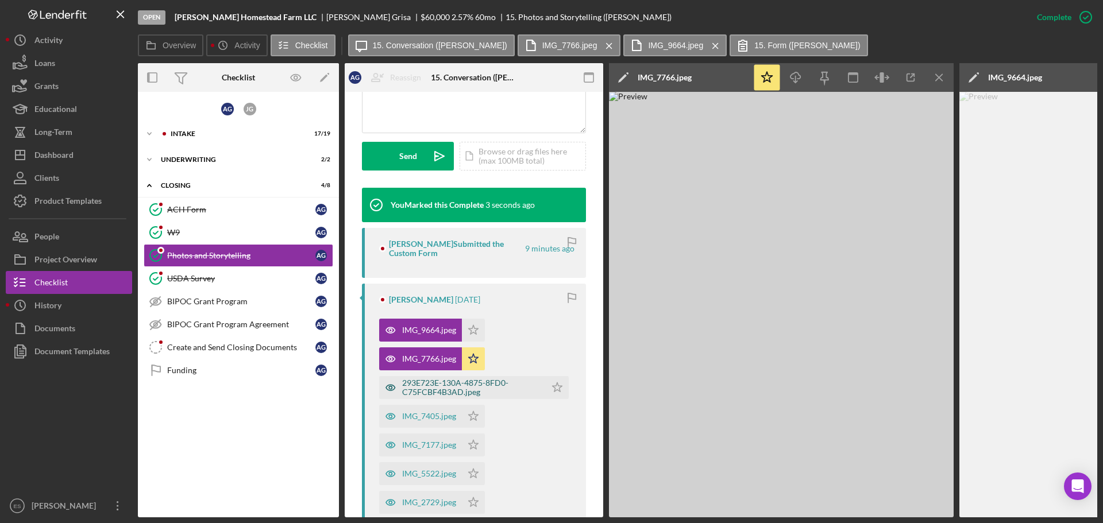
click at [429, 388] on div "293E723E-130A-4875-8FD0-C75FCBF4B3AD.jpeg" at bounding box center [471, 388] width 138 height 18
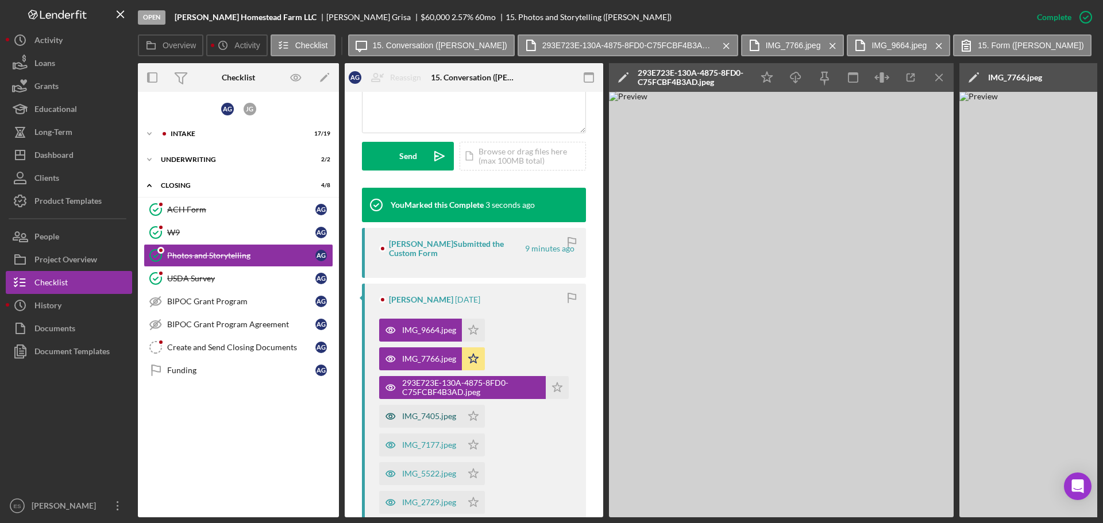
click at [422, 413] on div "IMG_7405.jpeg" at bounding box center [429, 416] width 54 height 9
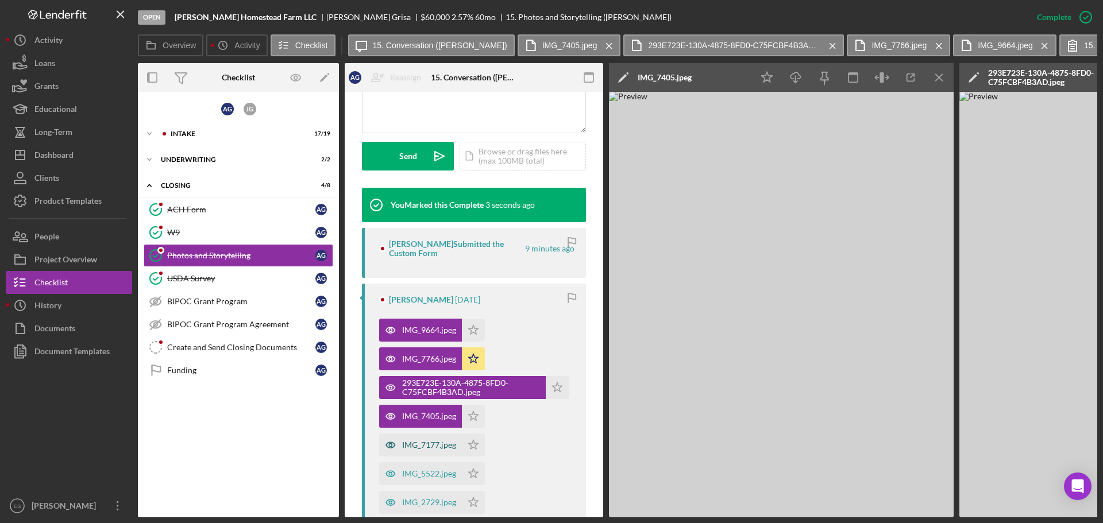
click at [423, 439] on div "IMG_7177.jpeg" at bounding box center [420, 445] width 83 height 23
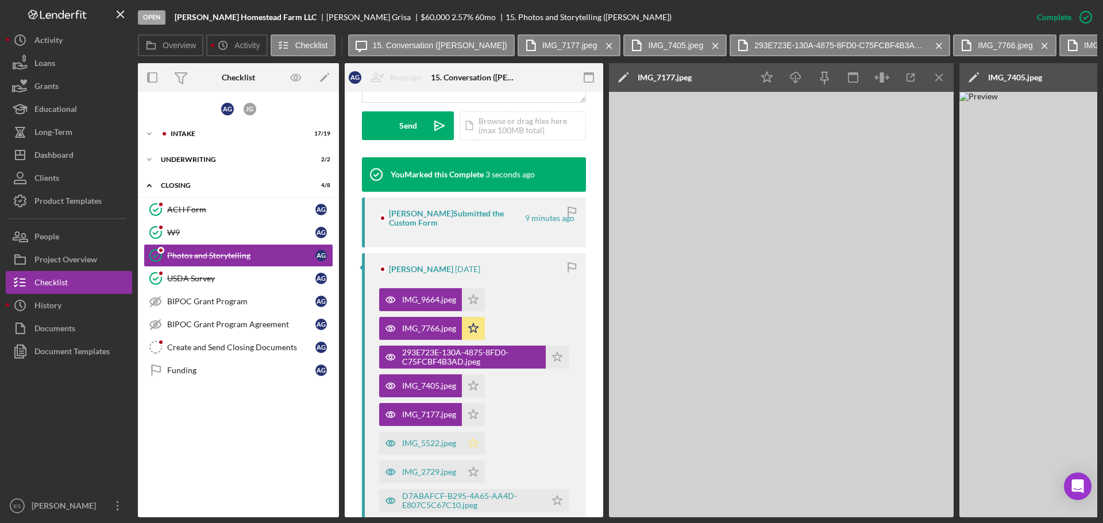
scroll to position [415, 0]
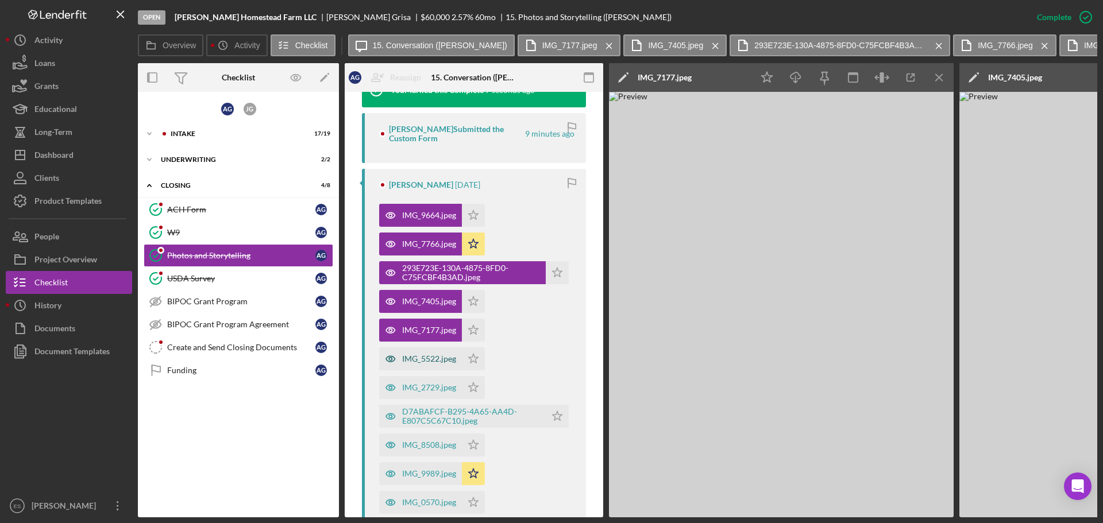
click at [430, 365] on div "IMG_5522.jpeg" at bounding box center [420, 359] width 83 height 23
click at [429, 388] on div "IMG_2729.jpeg" at bounding box center [429, 387] width 54 height 9
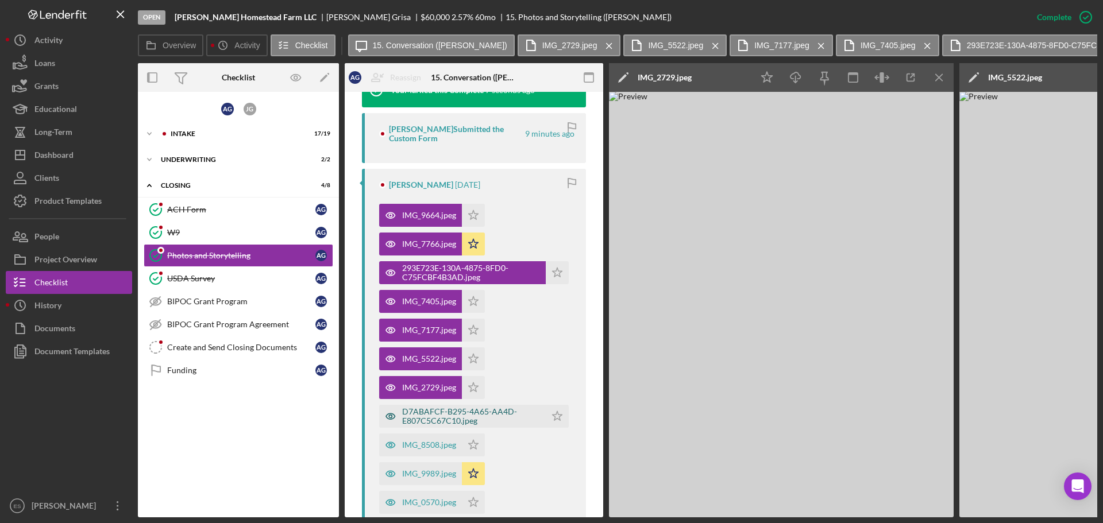
click at [435, 417] on div "D7ABAFCF-B295-4A65-AA4D-E807C5C67C10.jpeg" at bounding box center [471, 416] width 138 height 18
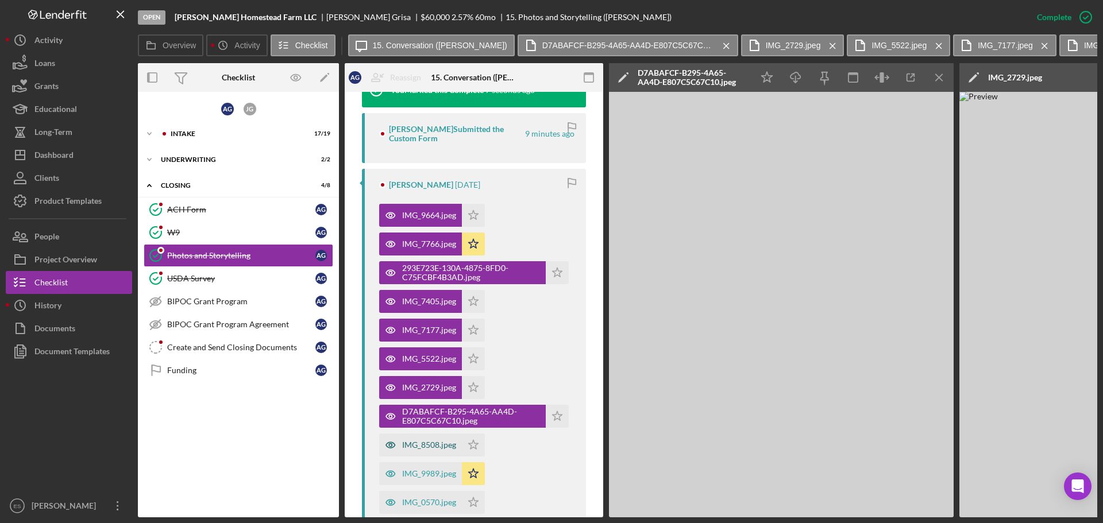
click at [433, 439] on div "IMG_8508.jpeg" at bounding box center [420, 445] width 83 height 23
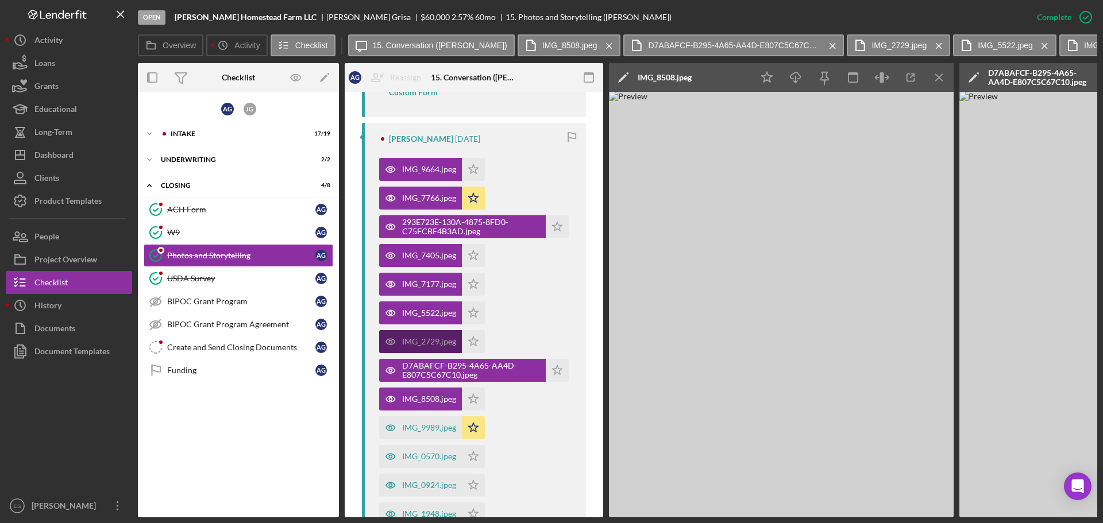
scroll to position [587, 0]
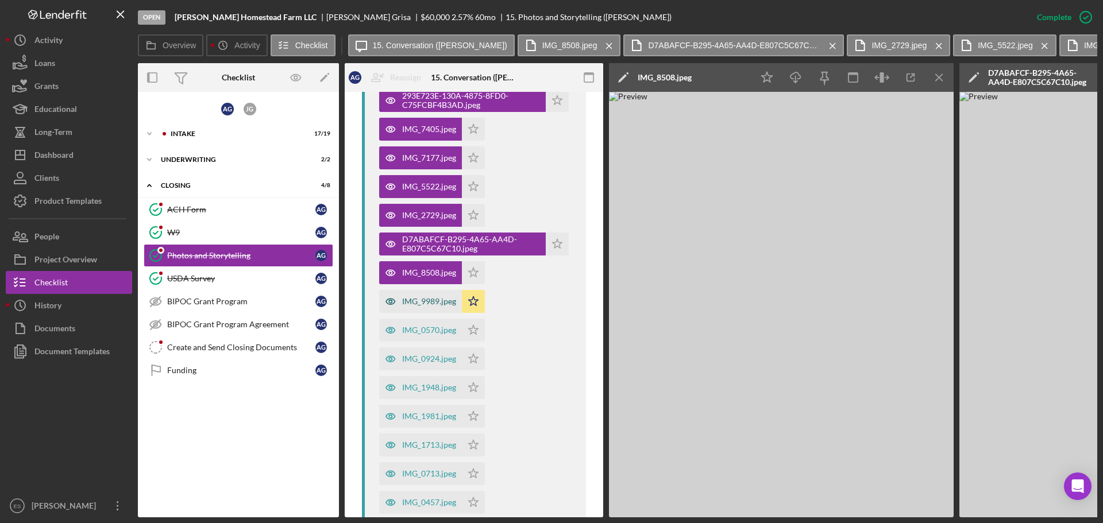
click at [420, 298] on div "IMG_9989.jpeg" at bounding box center [429, 301] width 54 height 9
click at [422, 331] on div "IMG_0570.jpeg" at bounding box center [429, 330] width 54 height 9
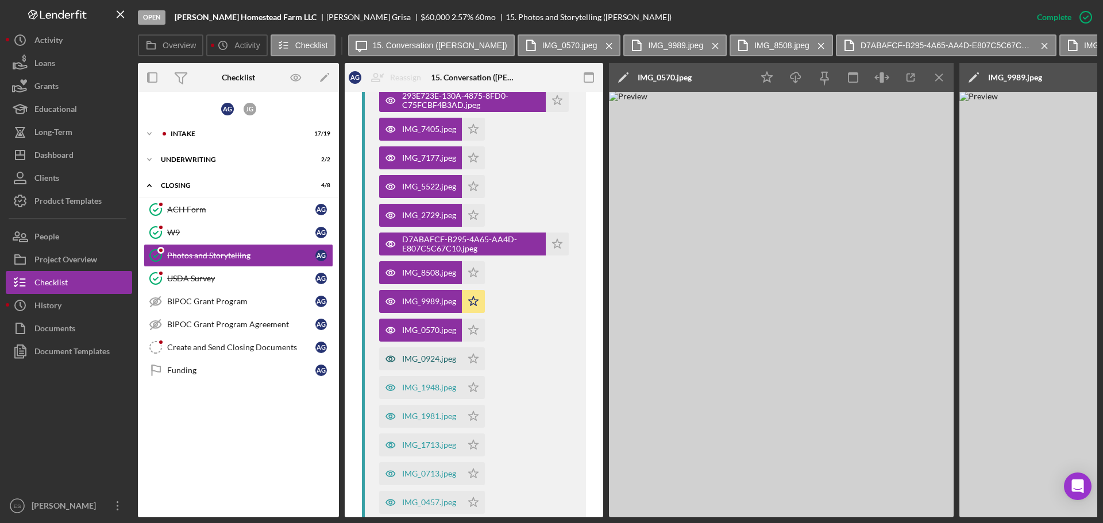
click at [424, 358] on div "IMG_0924.jpeg" at bounding box center [429, 358] width 54 height 9
click at [421, 385] on div "IMG_1948.jpeg" at bounding box center [429, 387] width 54 height 9
click at [427, 420] on div "IMG_1981.jpeg" at bounding box center [429, 416] width 54 height 9
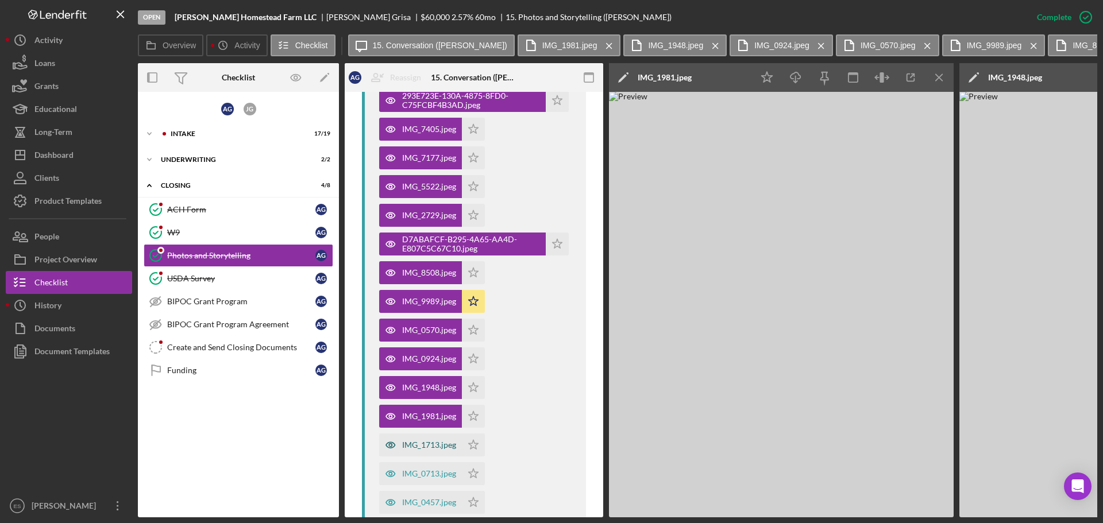
click at [427, 441] on div "IMG_1713.jpeg" at bounding box center [429, 445] width 54 height 9
click at [423, 480] on div "IMG_0713.jpeg" at bounding box center [420, 473] width 83 height 23
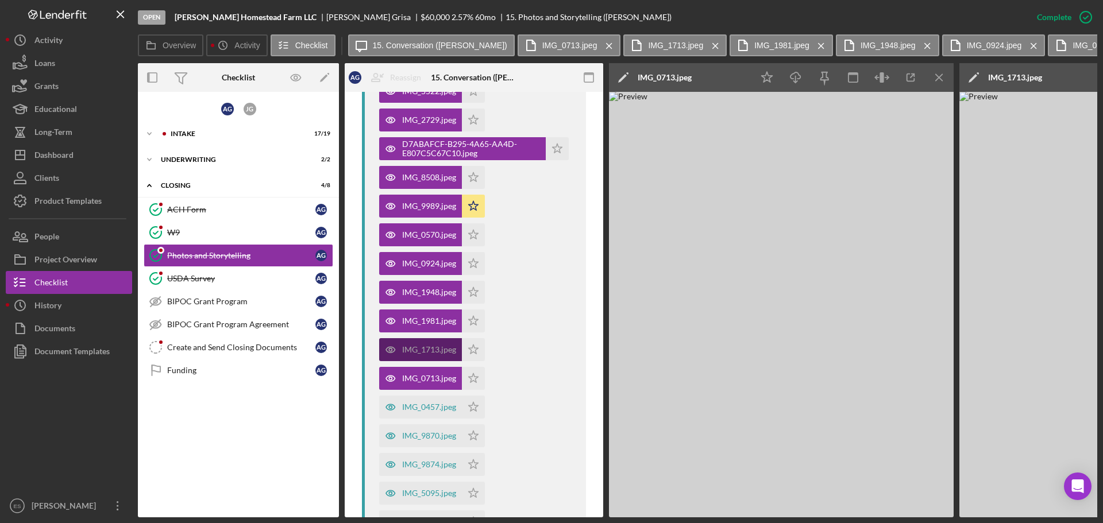
scroll to position [759, 0]
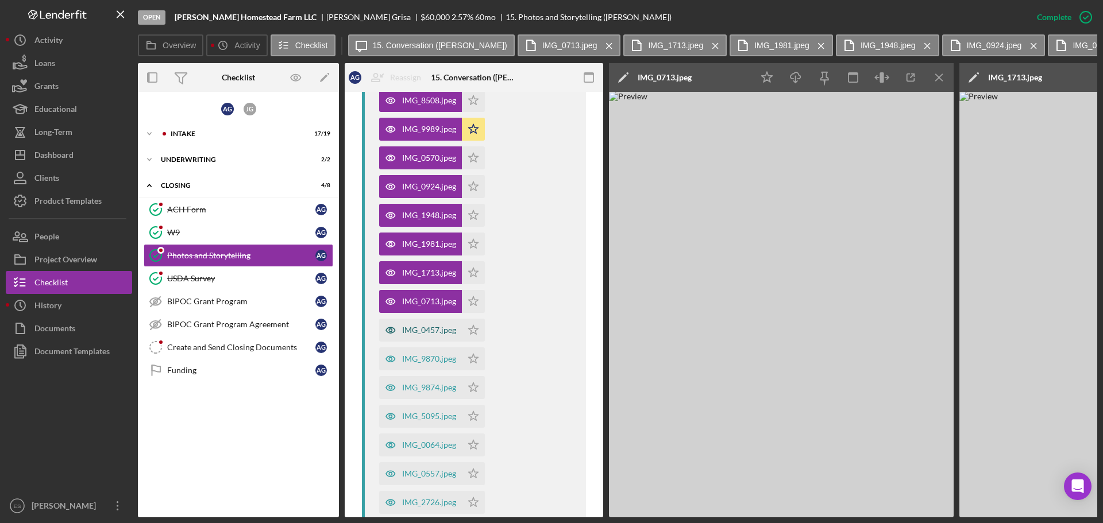
click at [419, 330] on div "IMG_0457.jpeg" at bounding box center [429, 330] width 54 height 9
click at [419, 356] on div "IMG_9870.jpeg" at bounding box center [429, 358] width 54 height 9
click at [415, 385] on div "IMG_9874.jpeg" at bounding box center [429, 387] width 54 height 9
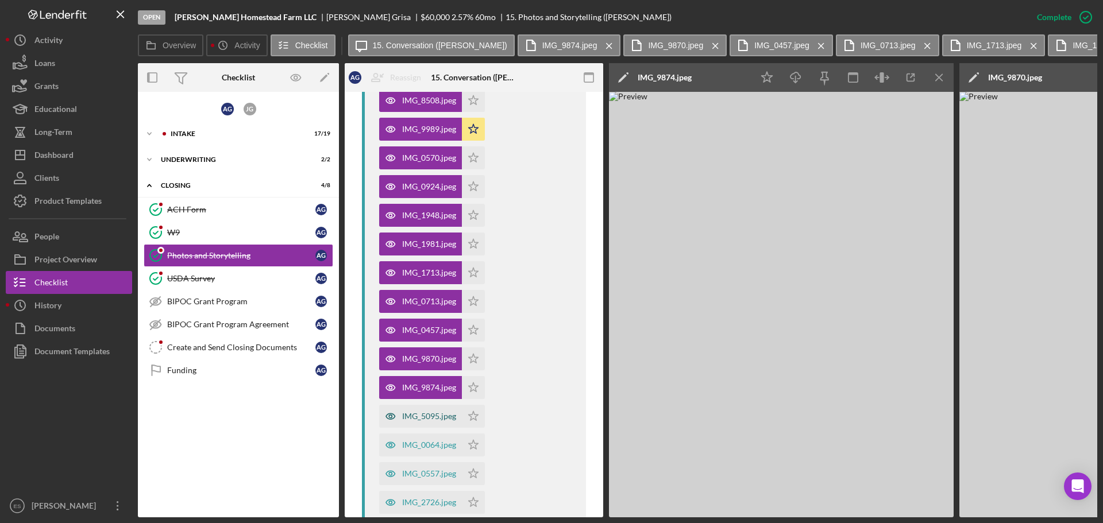
click at [418, 420] on div "IMG_5095.jpeg" at bounding box center [429, 416] width 54 height 9
click at [420, 448] on div "IMG_0064.jpeg" at bounding box center [429, 445] width 54 height 9
click at [422, 470] on div "IMG_0557.jpeg" at bounding box center [429, 473] width 54 height 9
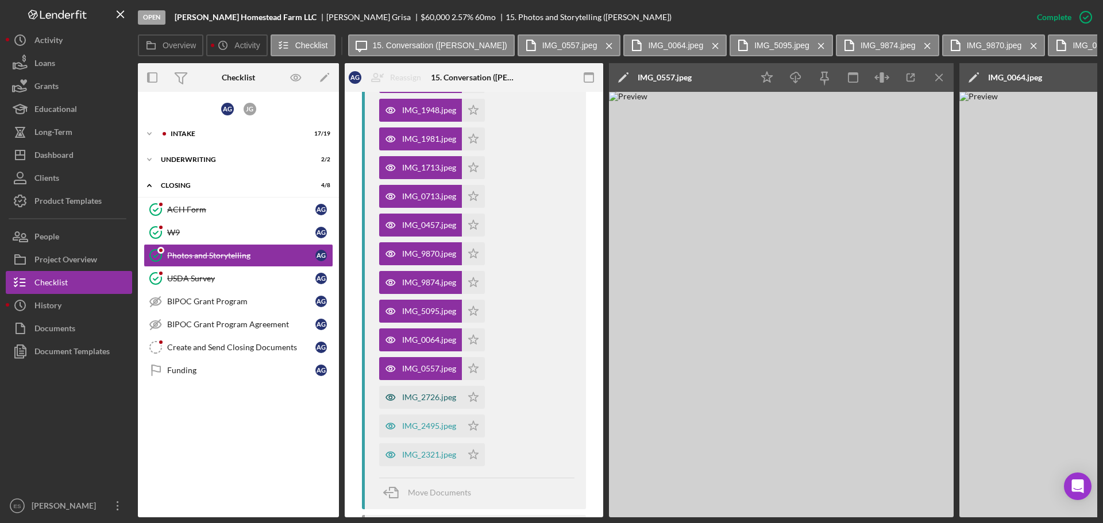
scroll to position [874, 0]
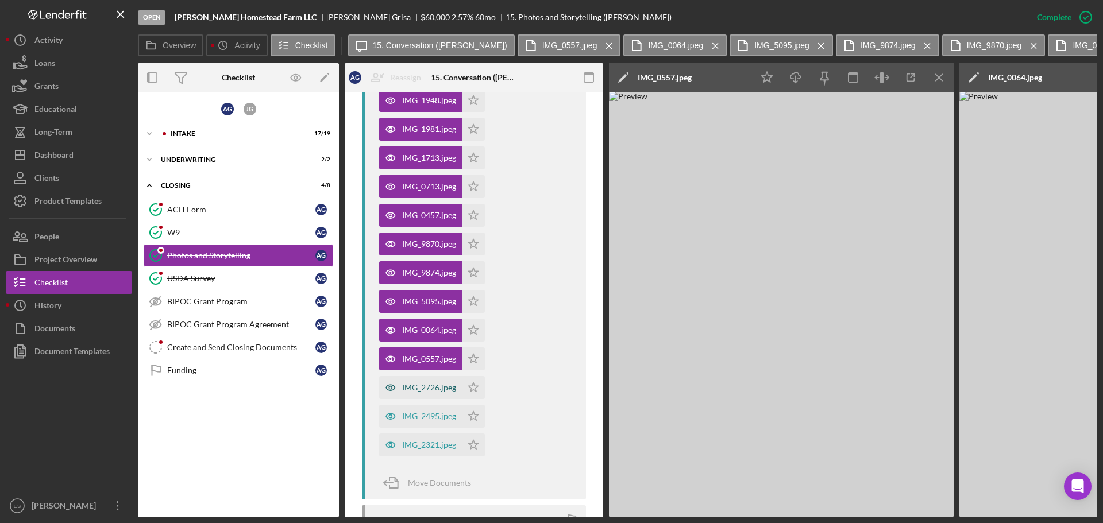
click at [415, 390] on div "IMG_2726.jpeg" at bounding box center [429, 387] width 54 height 9
click at [418, 416] on div "IMG_2495.jpeg" at bounding box center [429, 416] width 54 height 9
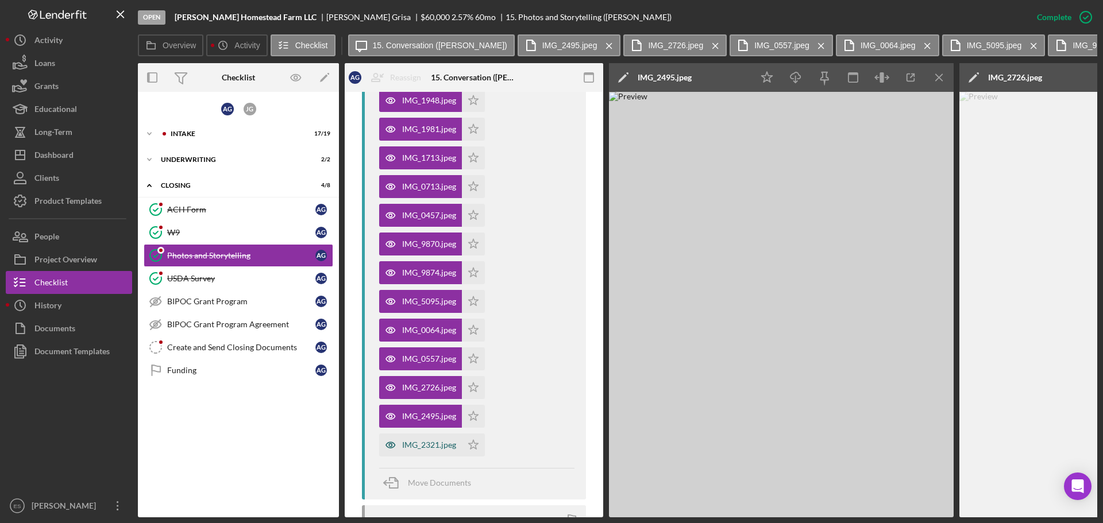
click at [422, 444] on div "IMG_2321.jpeg" at bounding box center [429, 445] width 54 height 9
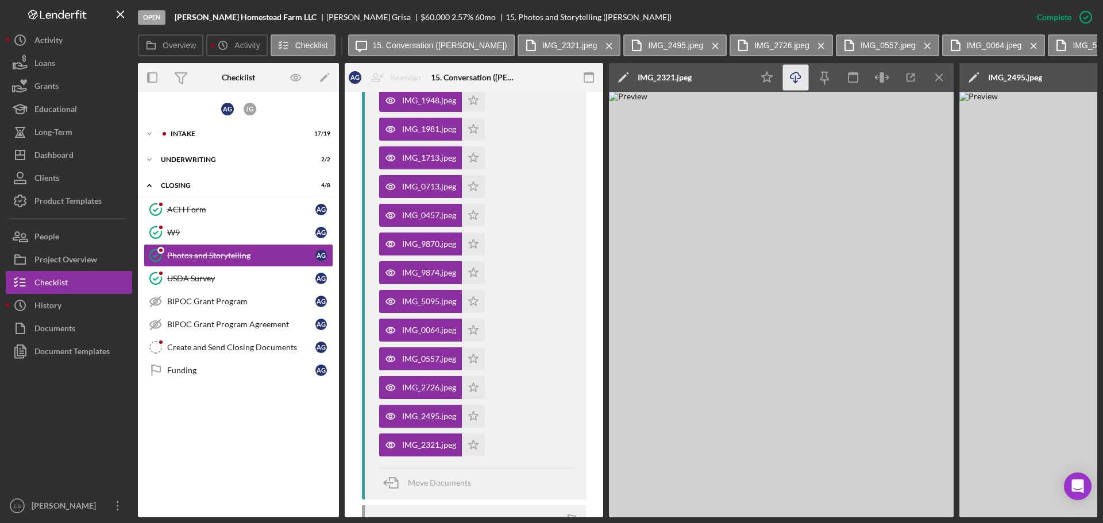
click at [797, 80] on icon "Icon/Download" at bounding box center [796, 78] width 26 height 26
click at [1001, 0] on div "Open Schenk Homestead Farm LLC Amanda Grisa $60,000 $60,000 2.57 % 60 mo 15. Ph…" at bounding box center [581, 17] width 887 height 34
click at [935, 76] on icon "Icon/Menu Close" at bounding box center [940, 78] width 26 height 26
click at [793, 80] on icon "Icon/Download" at bounding box center [796, 78] width 26 height 26
click at [935, 77] on icon "Icon/Menu Close" at bounding box center [940, 78] width 26 height 26
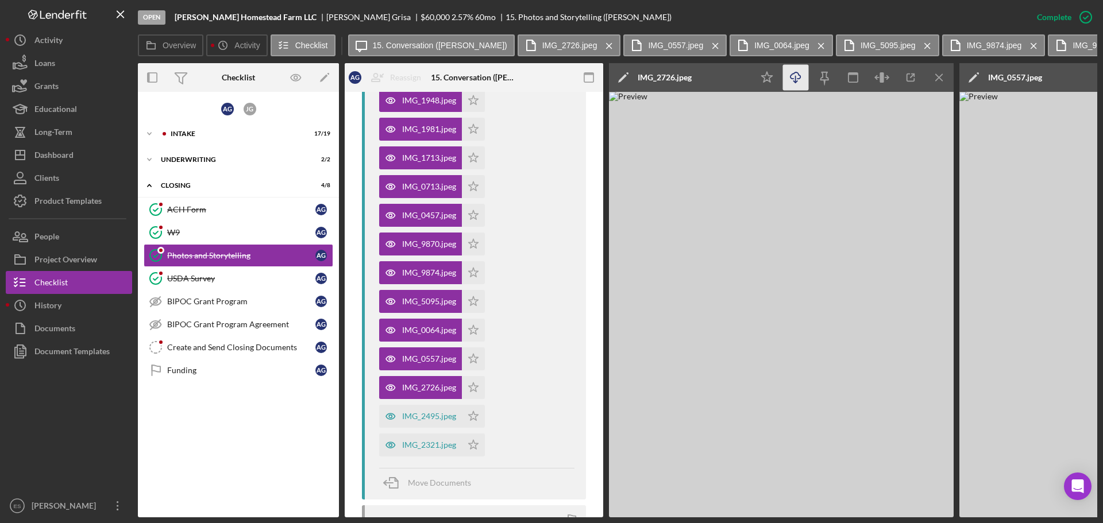
click at [793, 81] on icon "Icon/Download" at bounding box center [796, 78] width 26 height 26
click at [937, 78] on icon "Icon/Menu Close" at bounding box center [940, 78] width 26 height 26
click at [793, 79] on icon "button" at bounding box center [795, 75] width 10 height 6
click at [935, 79] on icon "Icon/Menu Close" at bounding box center [940, 78] width 26 height 26
click at [798, 82] on icon "Icon/Download" at bounding box center [796, 78] width 26 height 26
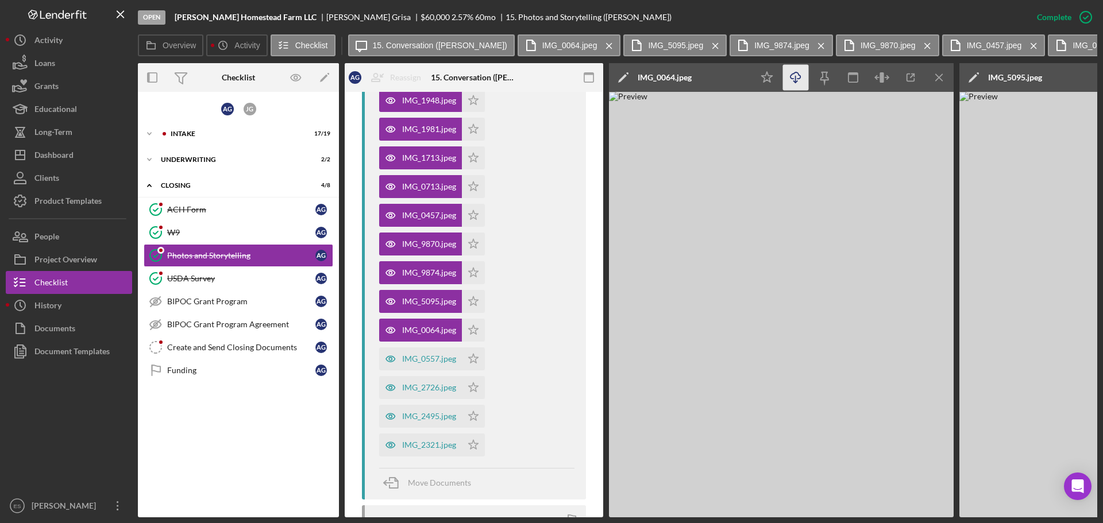
click at [785, 126] on img at bounding box center [781, 305] width 345 height 426
click at [940, 80] on icon "Icon/Menu Close" at bounding box center [940, 78] width 26 height 26
click at [794, 81] on icon "Icon/Download" at bounding box center [796, 78] width 26 height 26
click at [936, 79] on icon "Icon/Menu Close" at bounding box center [940, 78] width 26 height 26
click at [797, 79] on icon "button" at bounding box center [795, 75] width 10 height 6
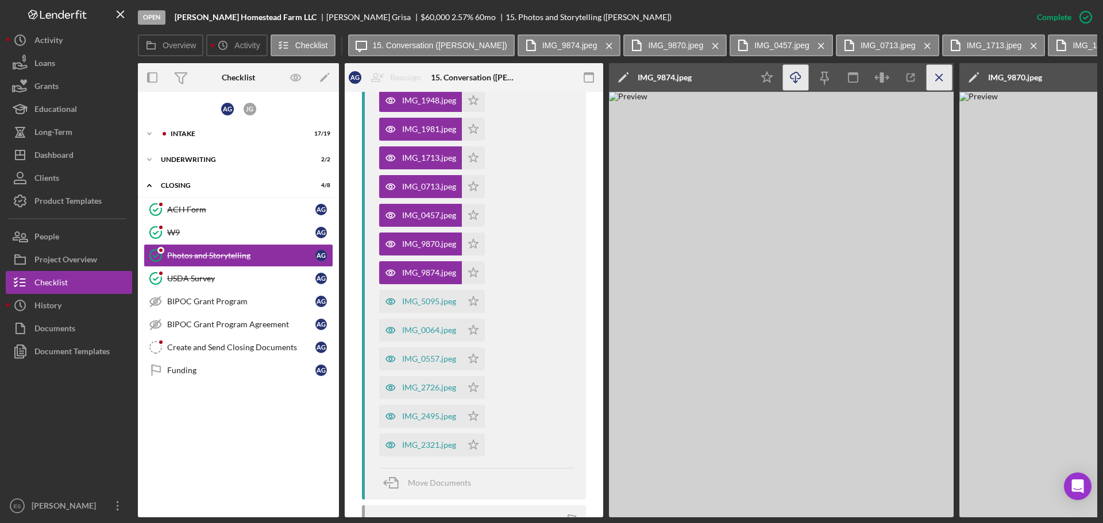
click at [938, 83] on icon "Icon/Menu Close" at bounding box center [940, 78] width 26 height 26
click at [798, 78] on icon "Icon/Download" at bounding box center [796, 78] width 26 height 26
click at [938, 78] on line "button" at bounding box center [939, 77] width 6 height 6
click at [799, 76] on icon "Icon/Download" at bounding box center [796, 78] width 26 height 26
click at [935, 80] on icon "Icon/Menu Close" at bounding box center [940, 78] width 26 height 26
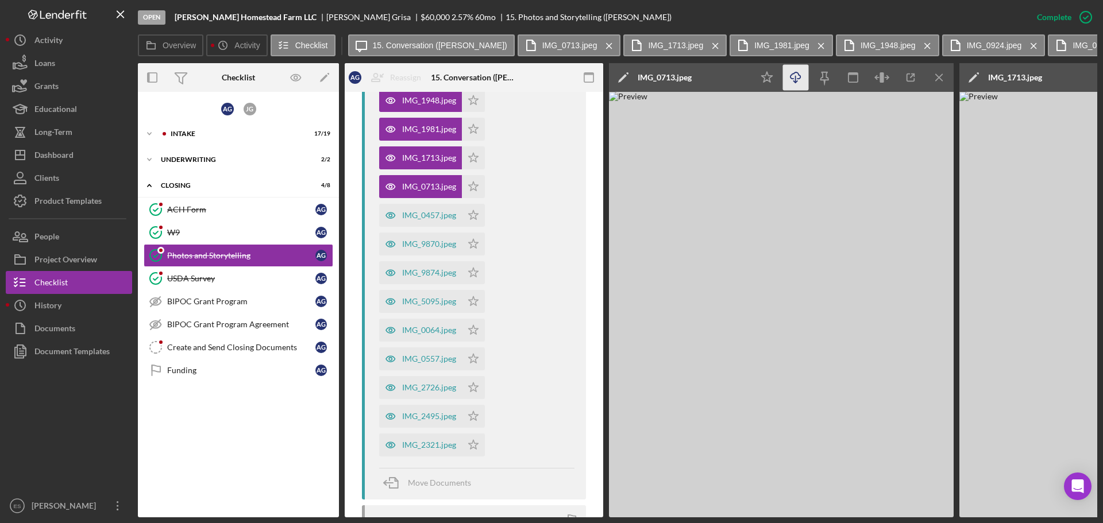
click at [791, 82] on icon "Icon/Download" at bounding box center [796, 78] width 26 height 26
click at [758, 153] on img at bounding box center [781, 305] width 345 height 426
click at [943, 76] on icon "Icon/Menu Close" at bounding box center [940, 78] width 26 height 26
click at [796, 80] on line "button" at bounding box center [796, 79] width 0 height 6
click at [936, 80] on icon "Icon/Menu Close" at bounding box center [940, 78] width 26 height 26
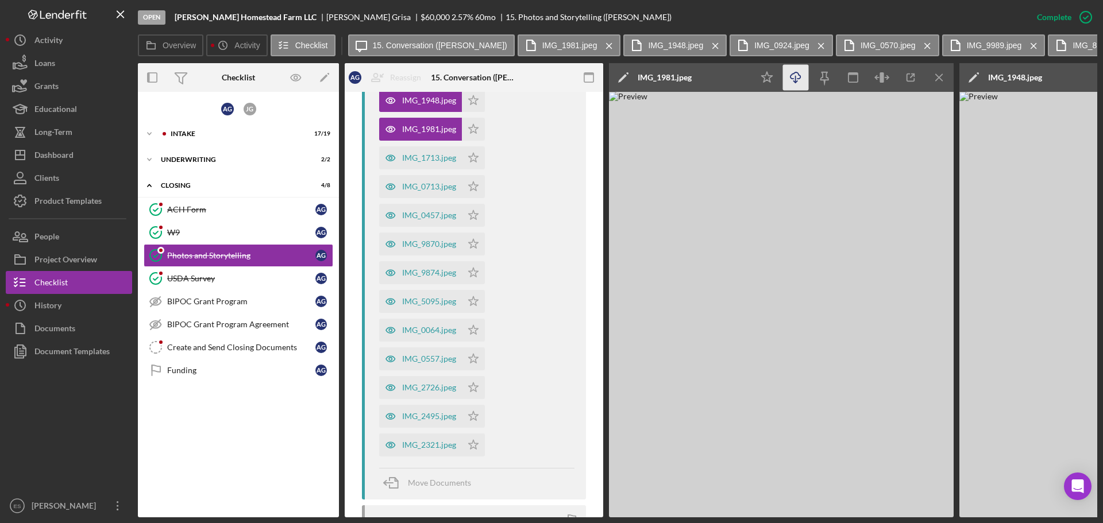
click at [800, 81] on icon "Icon/Download" at bounding box center [796, 78] width 26 height 26
click at [935, 76] on icon "Icon/Menu Close" at bounding box center [940, 78] width 26 height 26
click at [796, 82] on polyline "button" at bounding box center [795, 82] width 4 height 2
click at [939, 80] on icon "Icon/Menu Close" at bounding box center [940, 78] width 26 height 26
click at [792, 82] on icon "Icon/Download" at bounding box center [796, 78] width 26 height 26
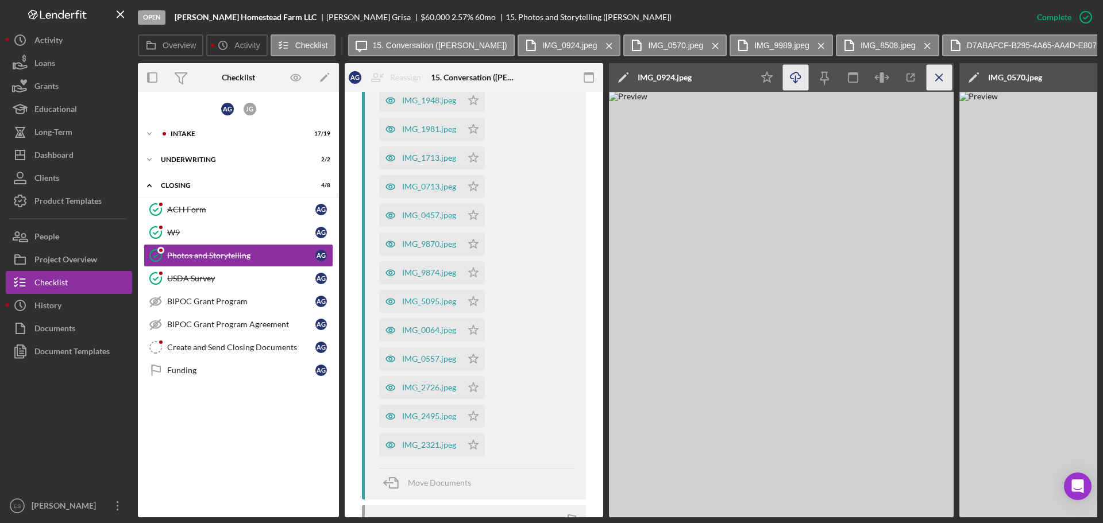
click at [939, 80] on icon "Icon/Menu Close" at bounding box center [940, 78] width 26 height 26
click at [794, 81] on polyline "button" at bounding box center [795, 82] width 4 height 2
click at [746, 198] on img at bounding box center [781, 305] width 345 height 426
click at [942, 79] on icon "Icon/Menu Close" at bounding box center [940, 78] width 26 height 26
click at [792, 78] on icon "Icon/Download" at bounding box center [796, 78] width 26 height 26
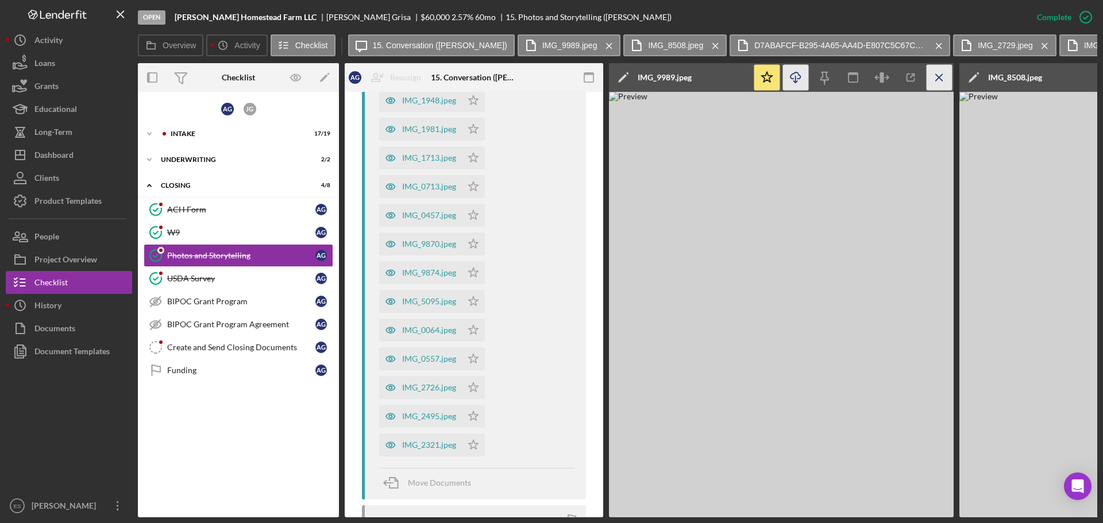
click at [941, 79] on icon "Icon/Menu Close" at bounding box center [940, 78] width 26 height 26
click at [792, 76] on icon "Icon/Download" at bounding box center [796, 78] width 26 height 26
click at [940, 76] on line "button" at bounding box center [939, 77] width 6 height 6
click at [792, 78] on icon "Icon/Download" at bounding box center [796, 78] width 26 height 26
click at [939, 87] on icon "Icon/Menu Close" at bounding box center [940, 78] width 26 height 26
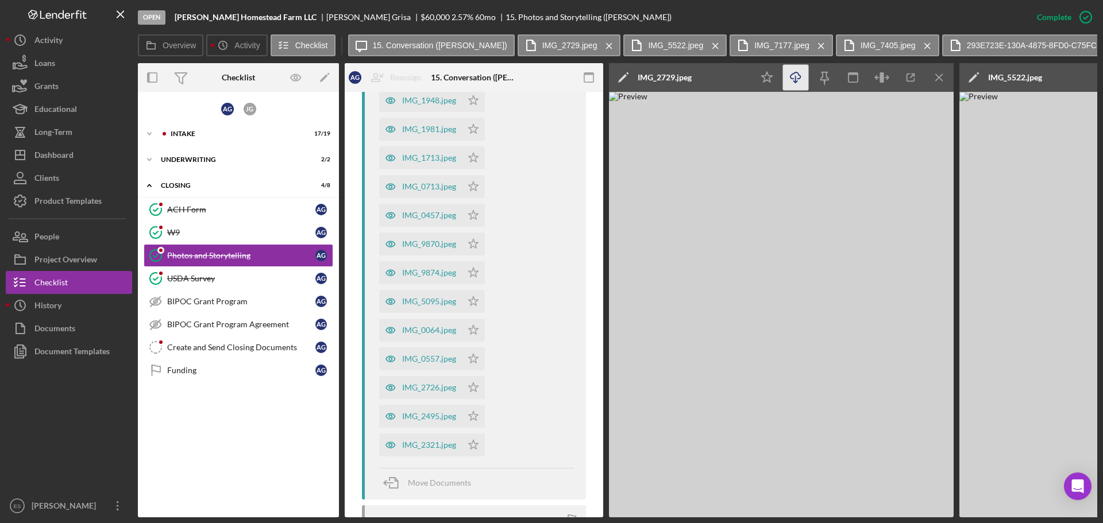
click at [797, 82] on polyline "button" at bounding box center [795, 82] width 4 height 2
click at [935, 77] on icon "Icon/Menu Close" at bounding box center [940, 78] width 26 height 26
click at [801, 84] on icon "Icon/Download" at bounding box center [796, 78] width 26 height 26
drag, startPoint x: 801, startPoint y: 84, endPoint x: 765, endPoint y: 157, distance: 81.4
click at [765, 157] on img at bounding box center [781, 305] width 345 height 426
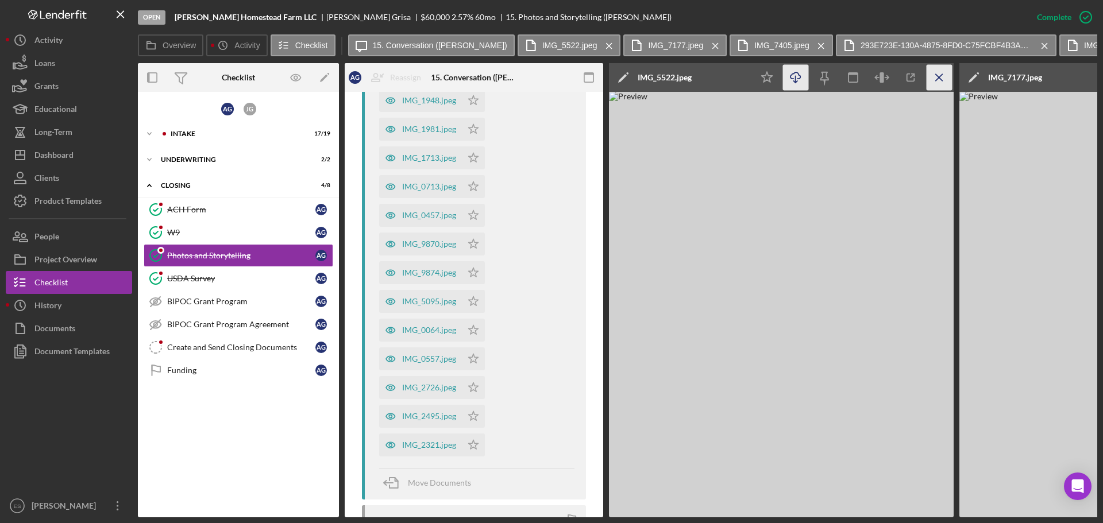
click at [944, 78] on icon "Icon/Menu Close" at bounding box center [940, 78] width 26 height 26
click at [797, 79] on icon "button" at bounding box center [795, 75] width 10 height 6
click at [782, 171] on img at bounding box center [781, 305] width 345 height 426
click at [947, 76] on icon "Icon/Menu Close" at bounding box center [940, 78] width 26 height 26
click at [794, 76] on icon "Icon/Download" at bounding box center [796, 78] width 26 height 26
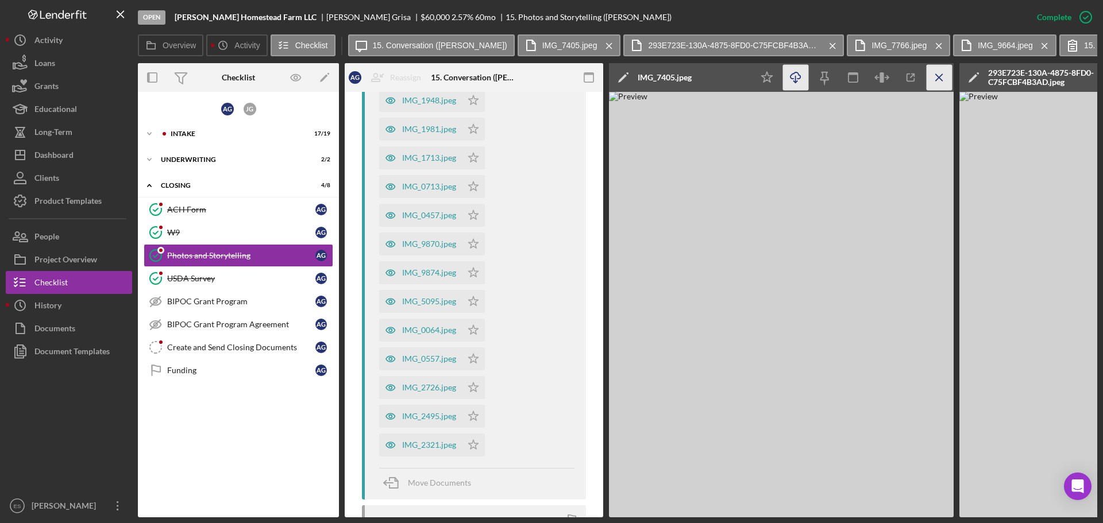
click at [936, 79] on icon "Icon/Menu Close" at bounding box center [940, 78] width 26 height 26
click at [802, 75] on icon "Icon/Download" at bounding box center [796, 78] width 26 height 26
click at [935, 80] on icon "Icon/Menu Close" at bounding box center [940, 78] width 26 height 26
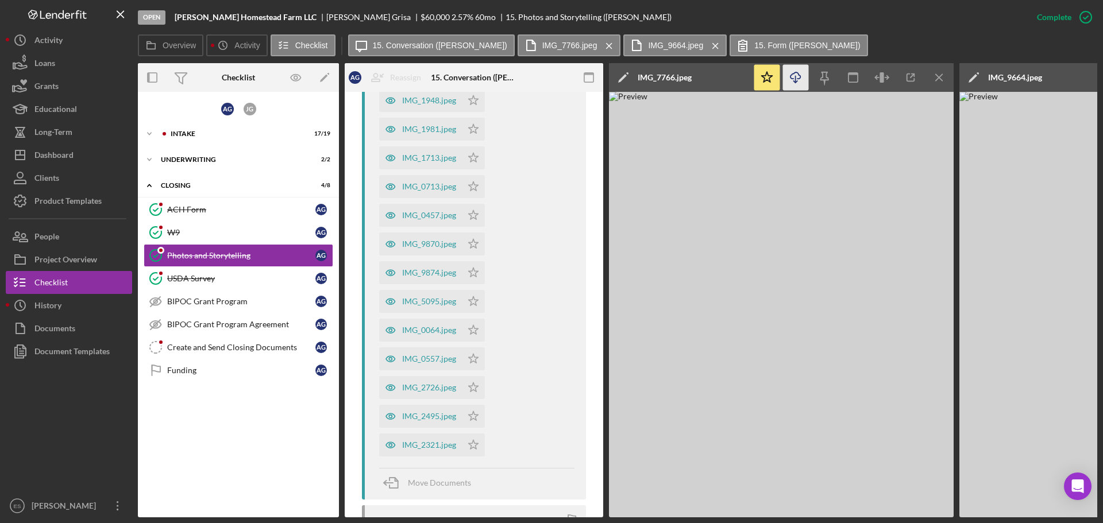
click at [800, 82] on icon "Icon/Download" at bounding box center [796, 78] width 26 height 26
click at [933, 77] on icon "Icon/Menu Close" at bounding box center [940, 78] width 26 height 26
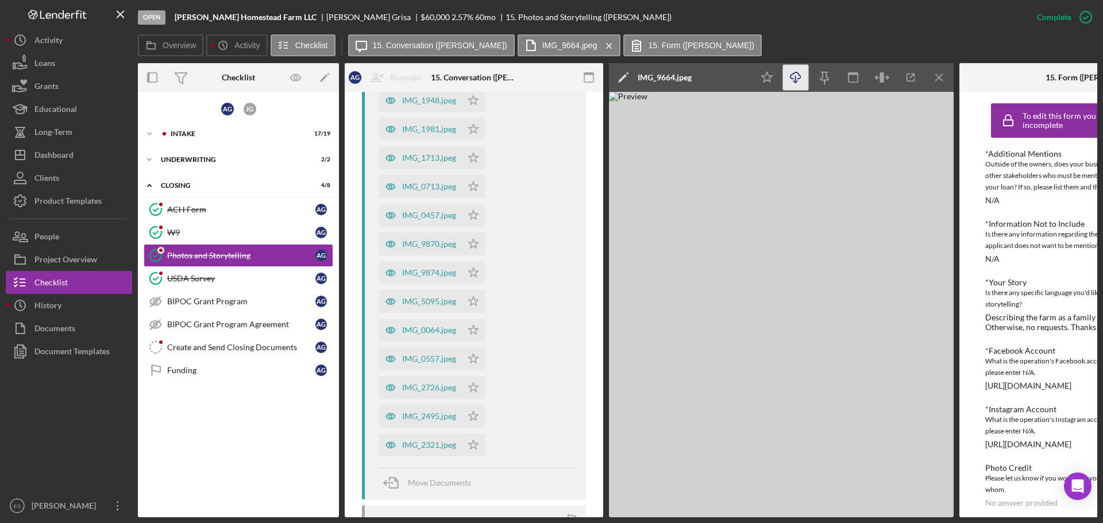
click at [794, 76] on icon "Icon/Download" at bounding box center [796, 78] width 26 height 26
click at [930, 82] on icon "Icon/Menu Close" at bounding box center [940, 78] width 26 height 26
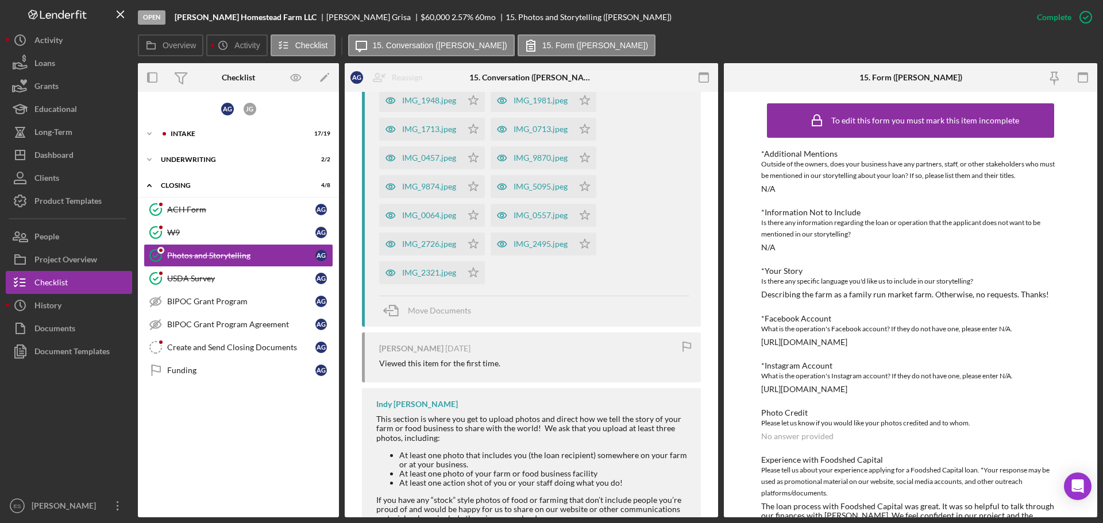
scroll to position [30, 0]
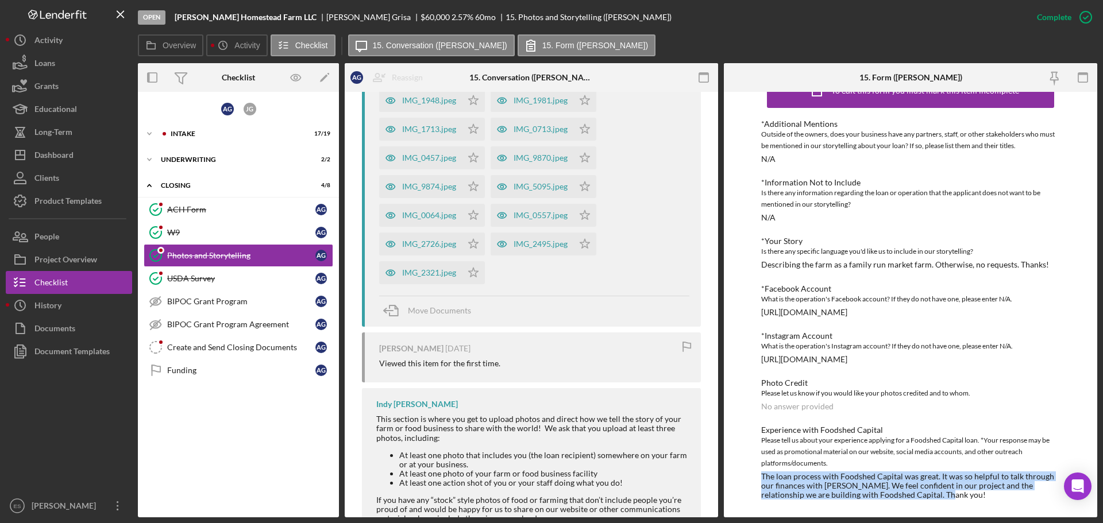
drag, startPoint x: 761, startPoint y: 477, endPoint x: 935, endPoint y: 493, distance: 174.2
click at [935, 493] on div "The loan process with Foodshed Capital was great. It was so helpful to talk thr…" at bounding box center [910, 486] width 299 height 28
copy div "The loan process with Foodshed Capital was great. It was so helpful to talk thr…"
